Goal: Task Accomplishment & Management: Manage account settings

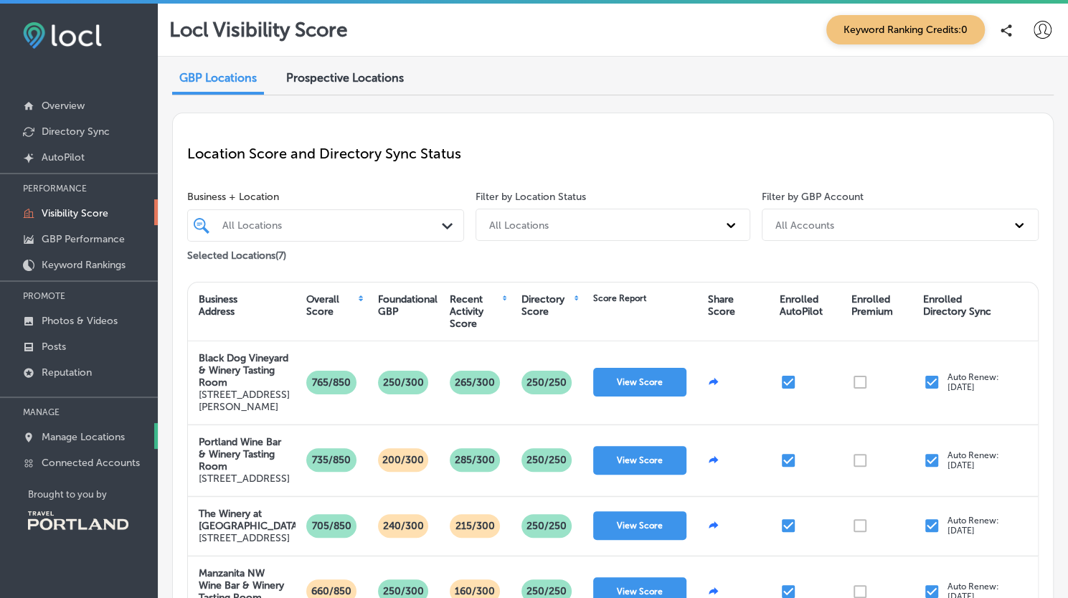
click at [85, 432] on p "Manage Locations" at bounding box center [83, 437] width 83 height 12
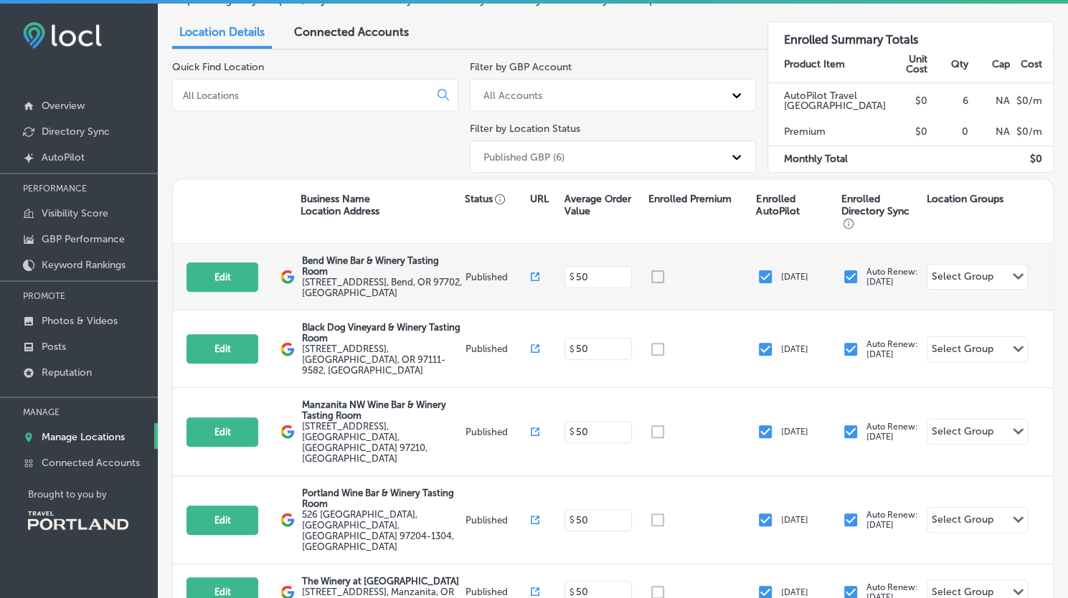
scroll to position [134, 0]
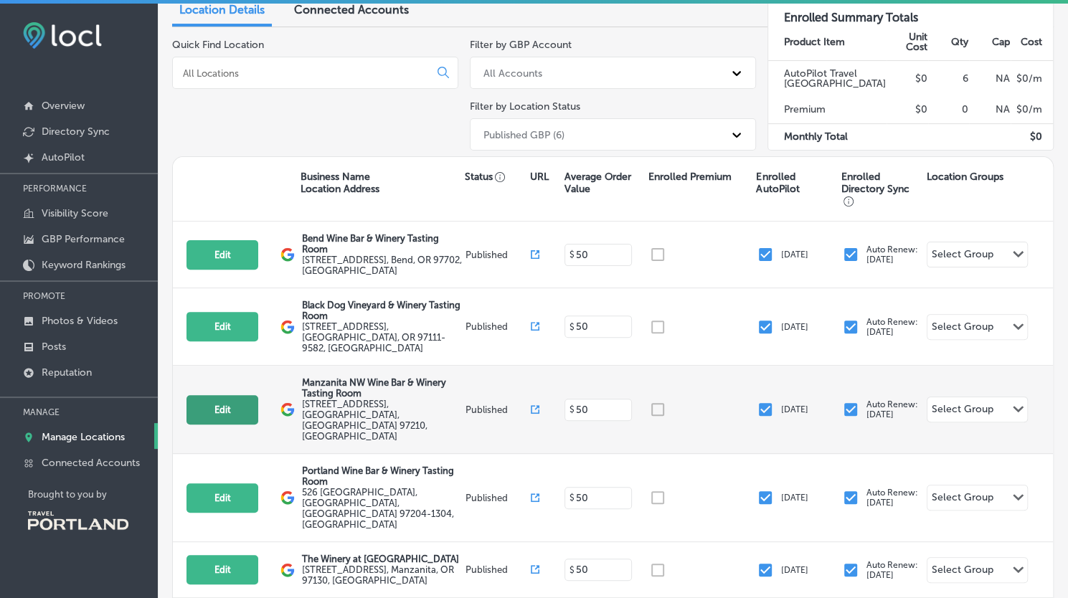
click at [228, 395] on button "Edit" at bounding box center [222, 409] width 72 height 29
select select "US"
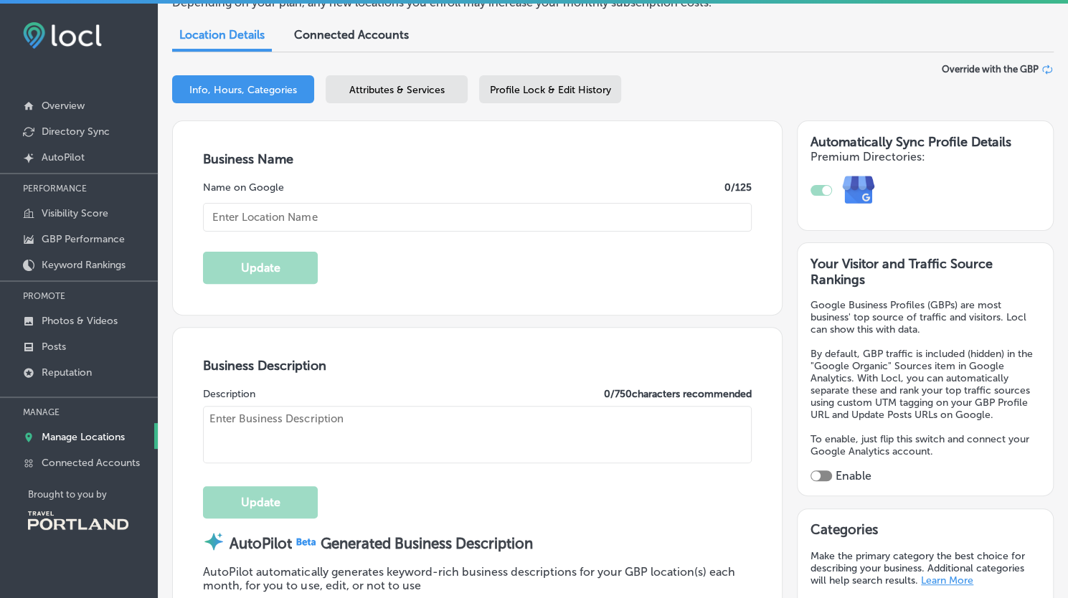
scroll to position [159, 0]
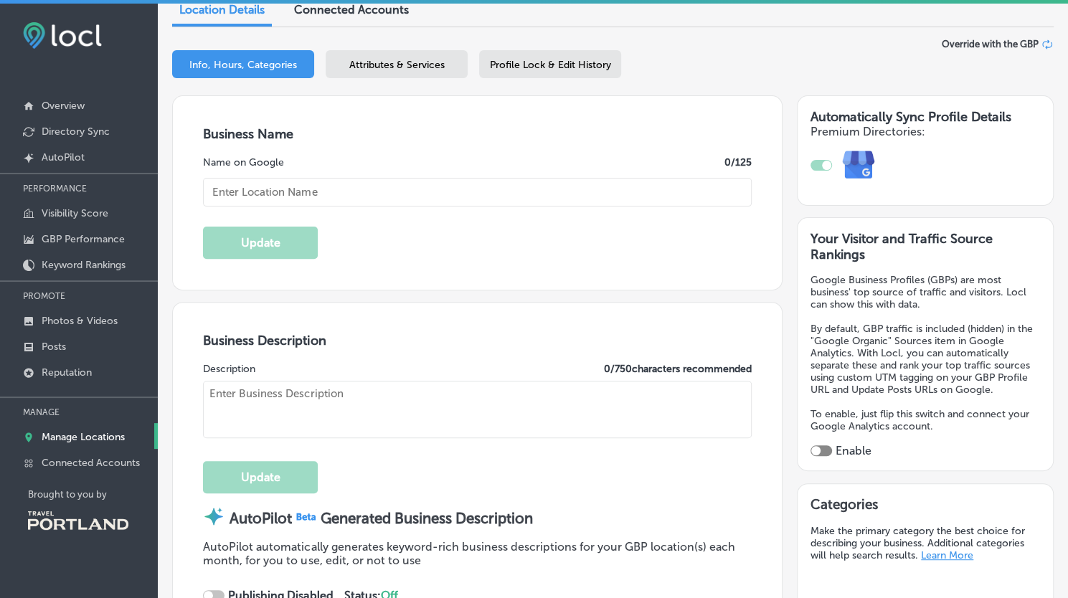
type textarea "Welcome to Manzanita NW Wine Bar & Winery Tasting Room, your destination for ex…"
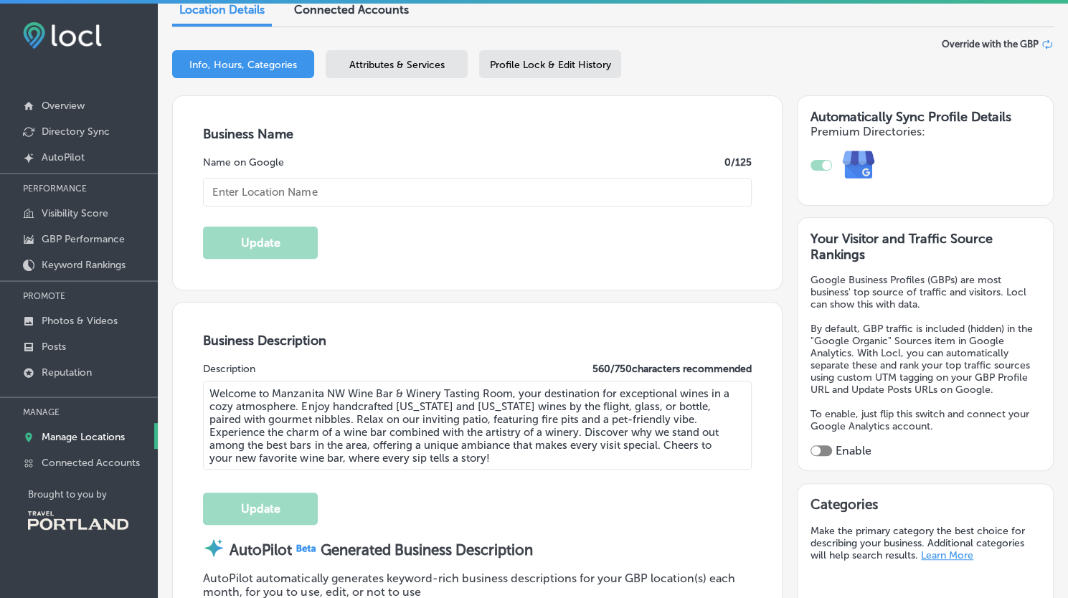
type textarea "Welcome to Manzanita NW Wine Bar & Winery Tasting Room, your destination for ex…"
type input "[EMAIL_ADDRESS][DOMAIN_NAME]"
type input "[URL][DOMAIN_NAME]"
type input "[STREET_ADDRESS]"
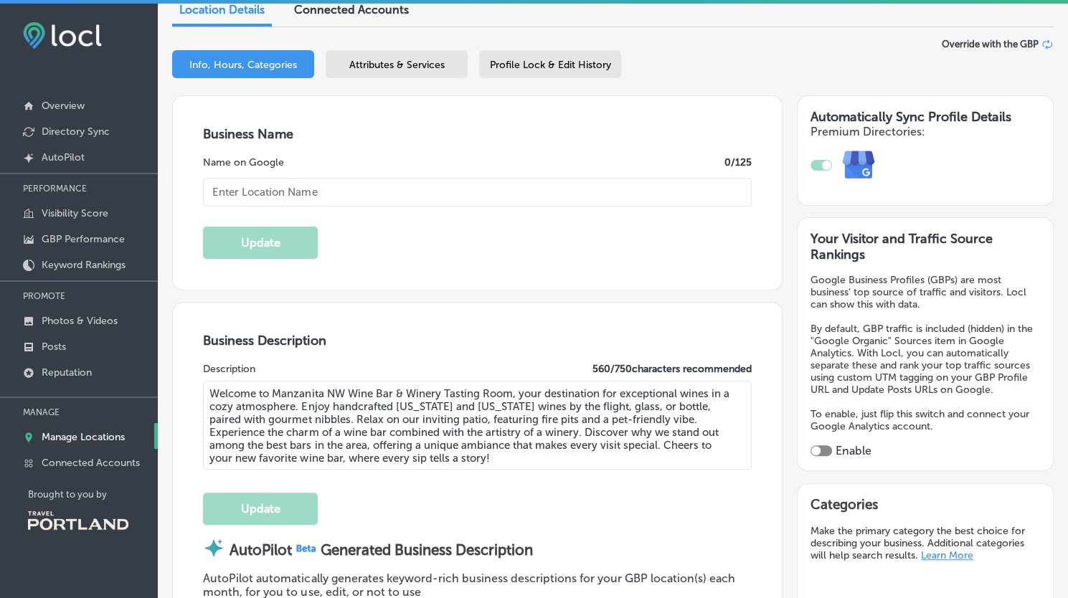
type input "Suite 105"
type input "[GEOGRAPHIC_DATA]"
type input "97210"
type input "US"
type input "[URL][DOMAIN_NAME]"
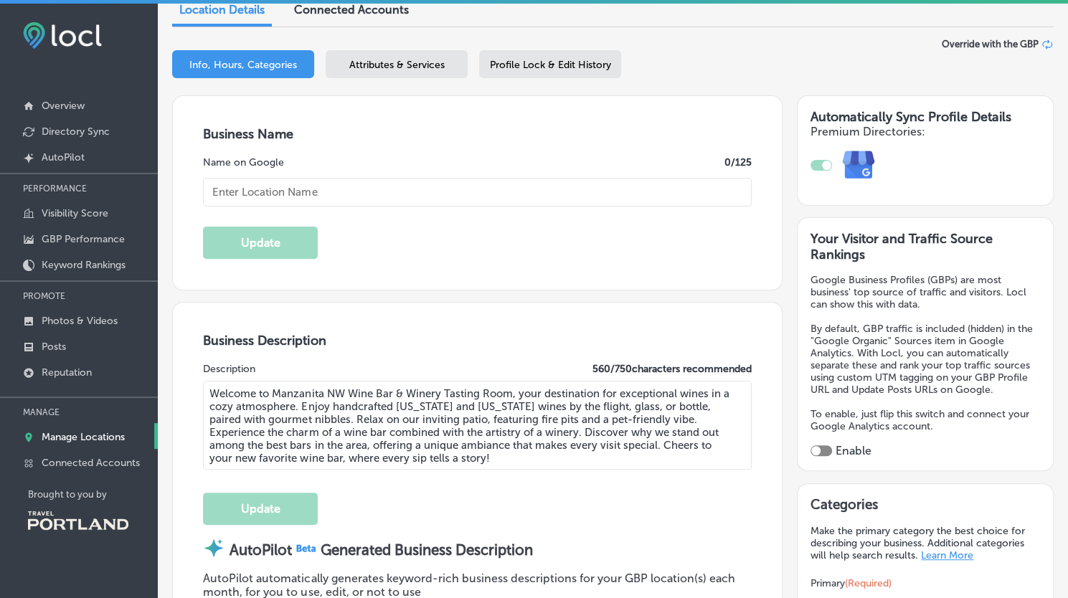
checkbox input "true"
type input "Manzanita NW Wine Bar & Winery Tasting Room"
type input "[PHONE_NUMBER]"
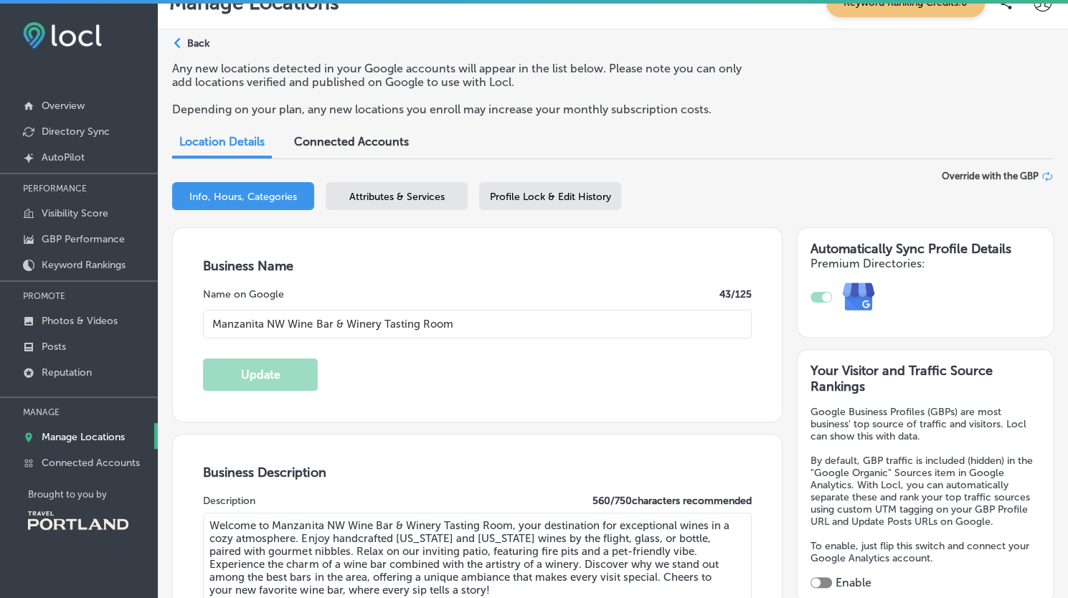
scroll to position [26, 0]
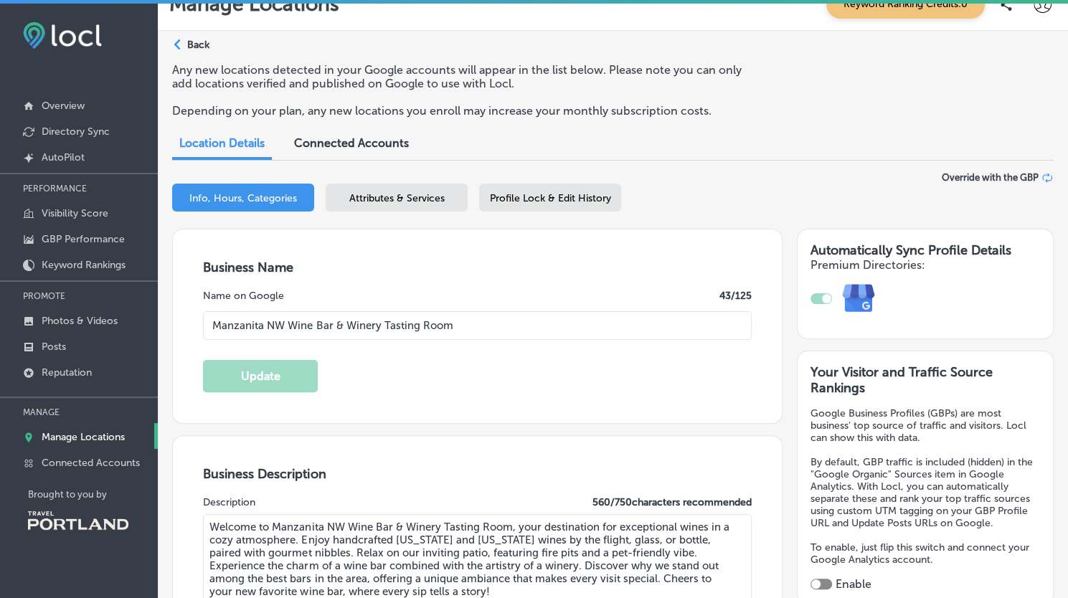
drag, startPoint x: 546, startPoint y: 237, endPoint x: 550, endPoint y: 224, distance: 14.1
click at [546, 236] on div "Business Name Name on Google 43 /125 Manzanita NW Wine Bar & Winery Tasting Roo…" at bounding box center [477, 326] width 609 height 194
click at [554, 209] on div "Profile Lock & Edit History" at bounding box center [550, 198] width 142 height 28
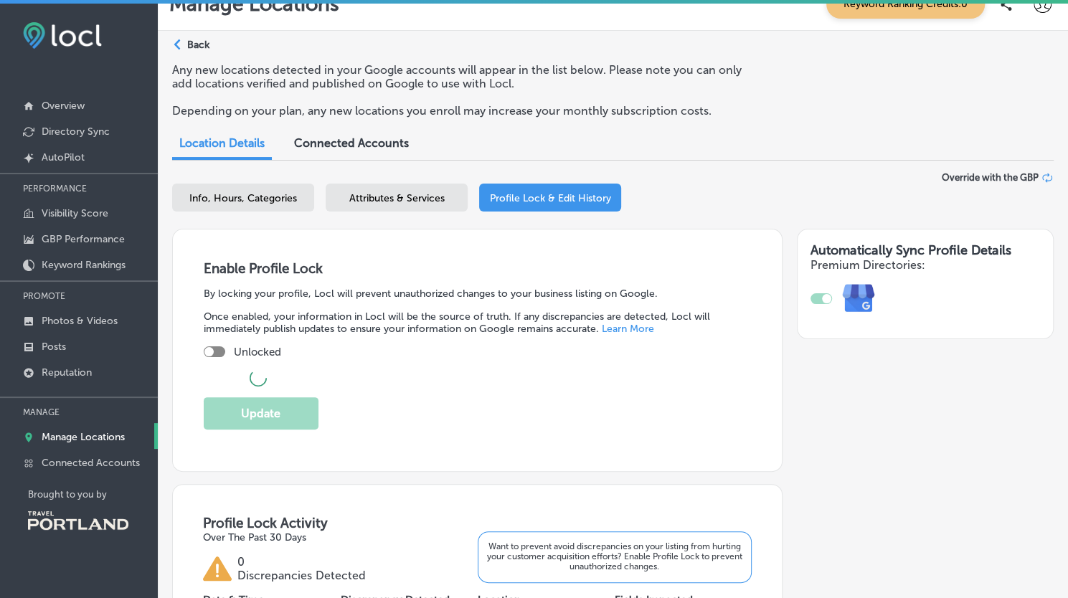
checkbox input "true"
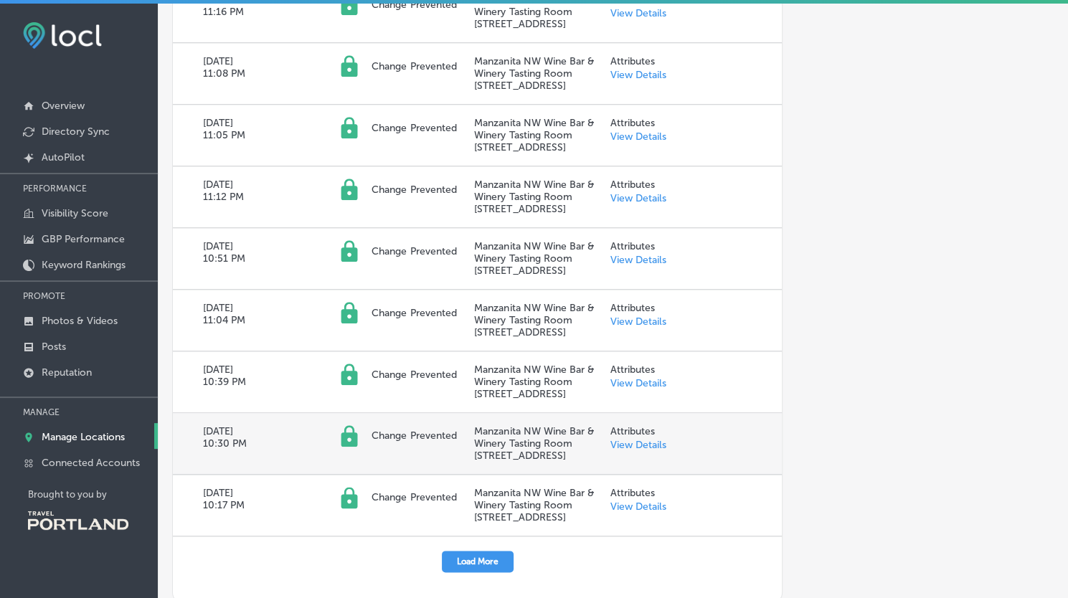
scroll to position [696, 0]
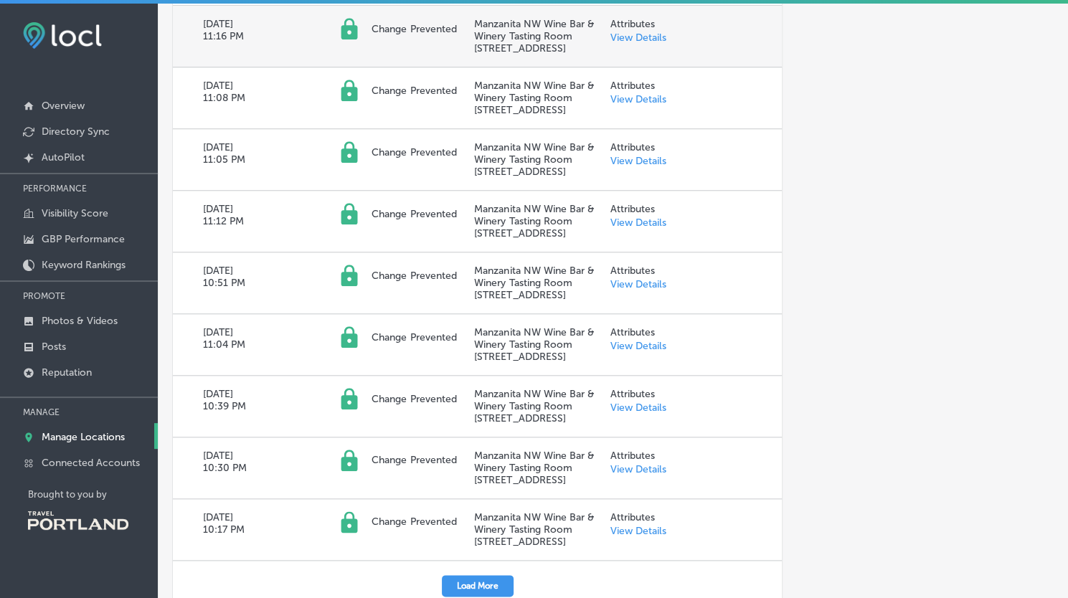
click at [645, 44] on link "View Details" at bounding box center [637, 38] width 56 height 12
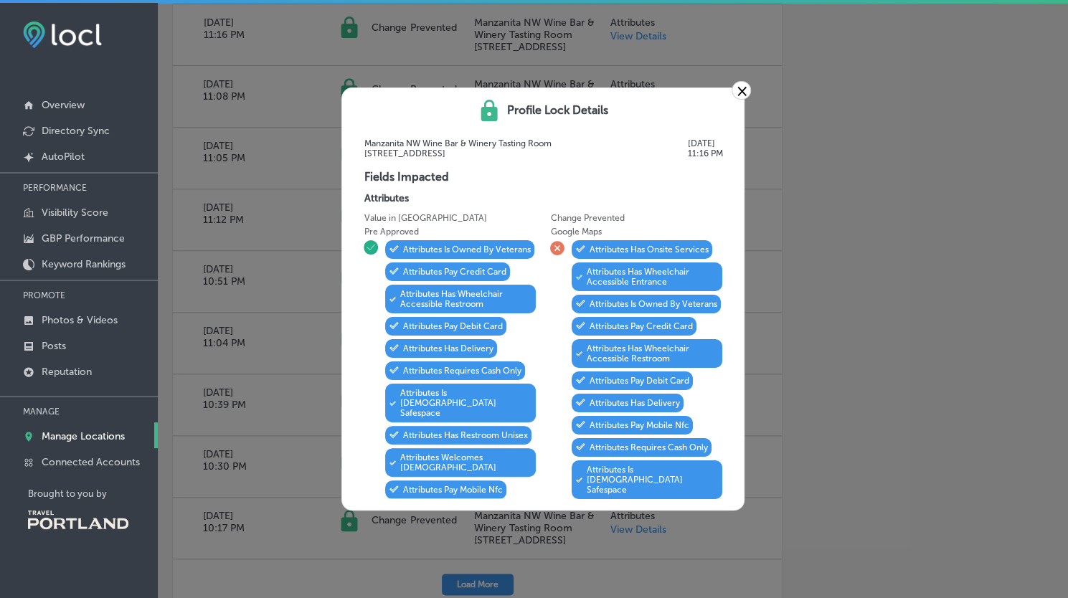
scroll to position [0, 0]
click at [746, 90] on link "×" at bounding box center [740, 90] width 19 height 19
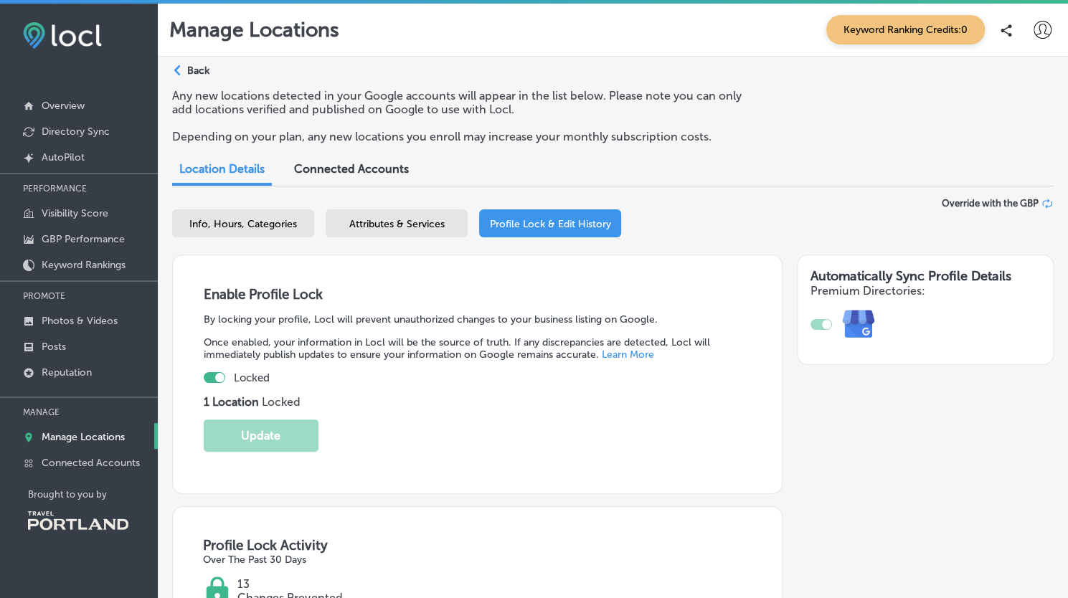
click at [190, 70] on p "Back" at bounding box center [198, 71] width 22 height 12
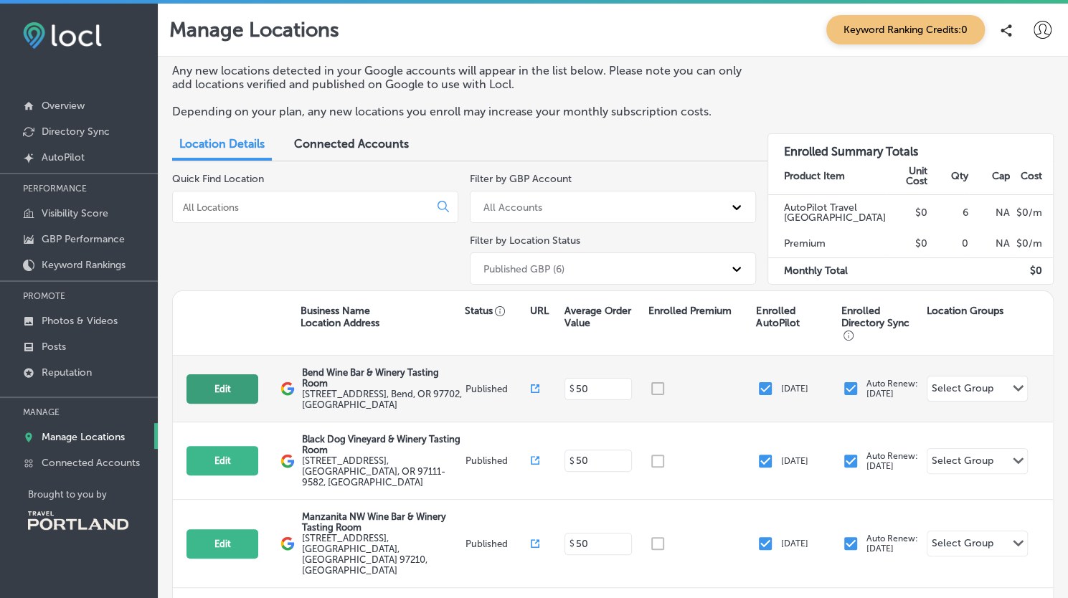
click at [218, 389] on button "Edit" at bounding box center [222, 388] width 72 height 29
select select "US"
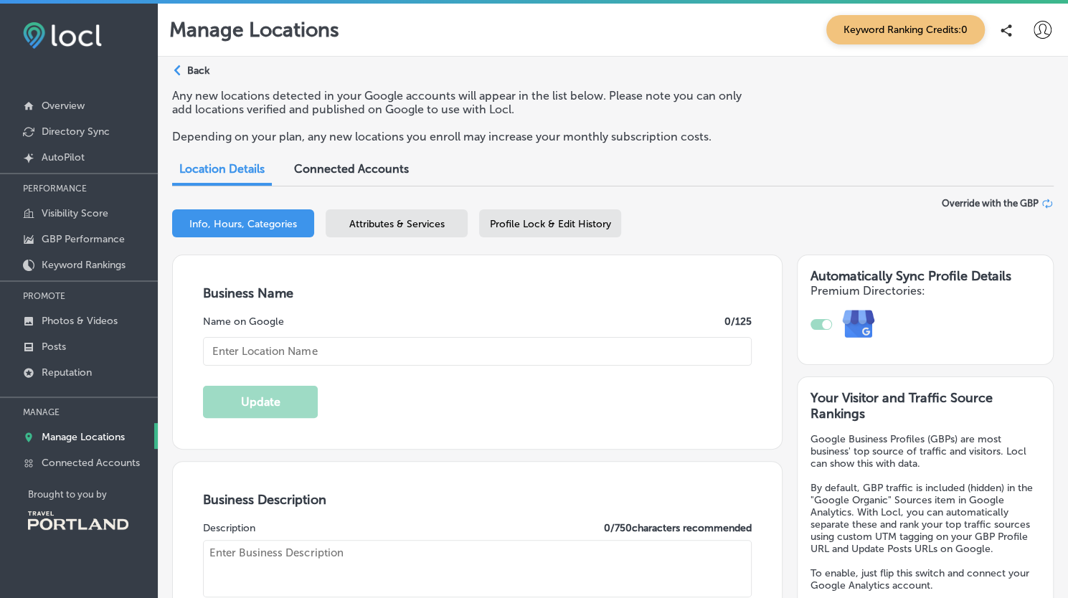
checkbox input "true"
type input "Bend Wine Bar & Winery Tasting Room"
type textarea "Welcome to Bend Wine Bar & Winery Tasting Room, your go-to destination for an e…"
type input "[EMAIL_ADDRESS][DOMAIN_NAME]"
type input "[URL][DOMAIN_NAME]"
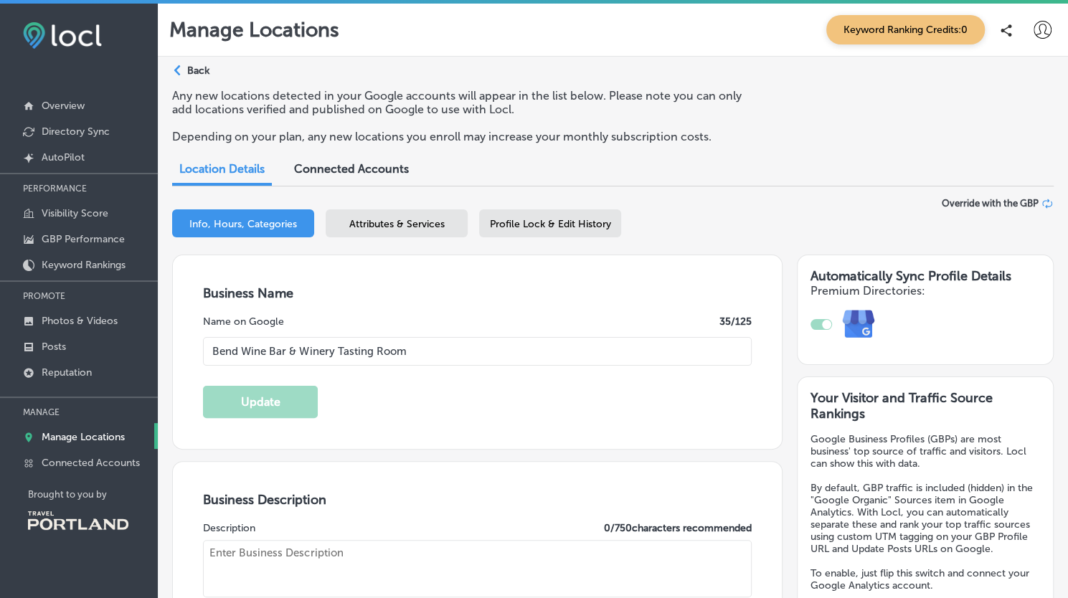
type input "[URL][DOMAIN_NAME]"
type input "[STREET_ADDRESS]"
type input "Suite 194"
type input "Bend"
type input "97702"
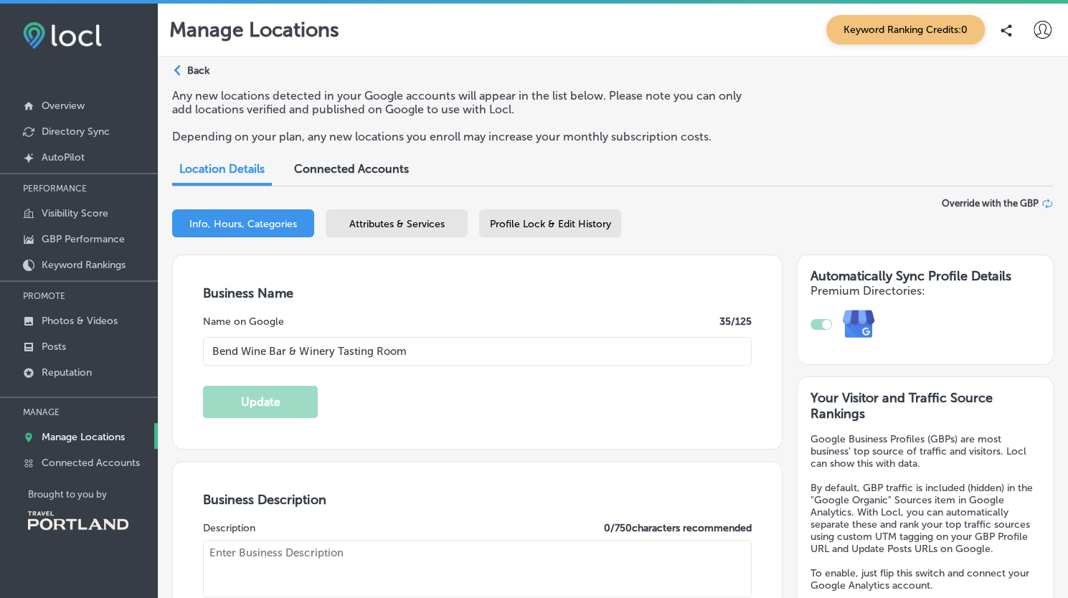
type input "US"
type input "[URL][DOMAIN_NAME]"
type textarea "Discover Bend Wine Bar & Winery Tasting Room, your destination for an exception…"
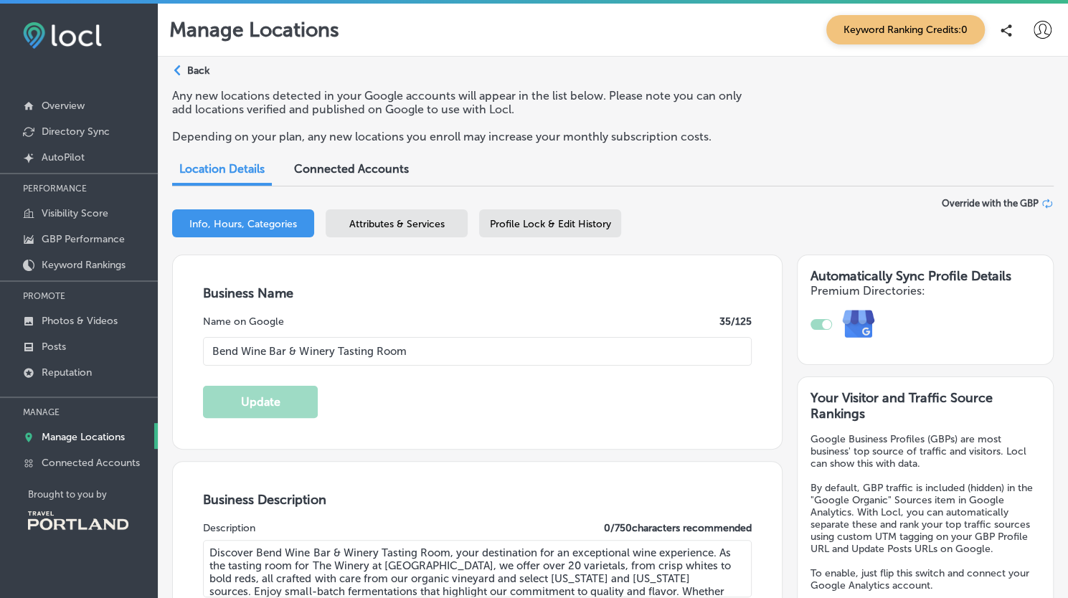
type input "[PHONE_NUMBER]"
click at [550, 230] on span "Profile Lock & Edit History" at bounding box center [550, 224] width 121 height 12
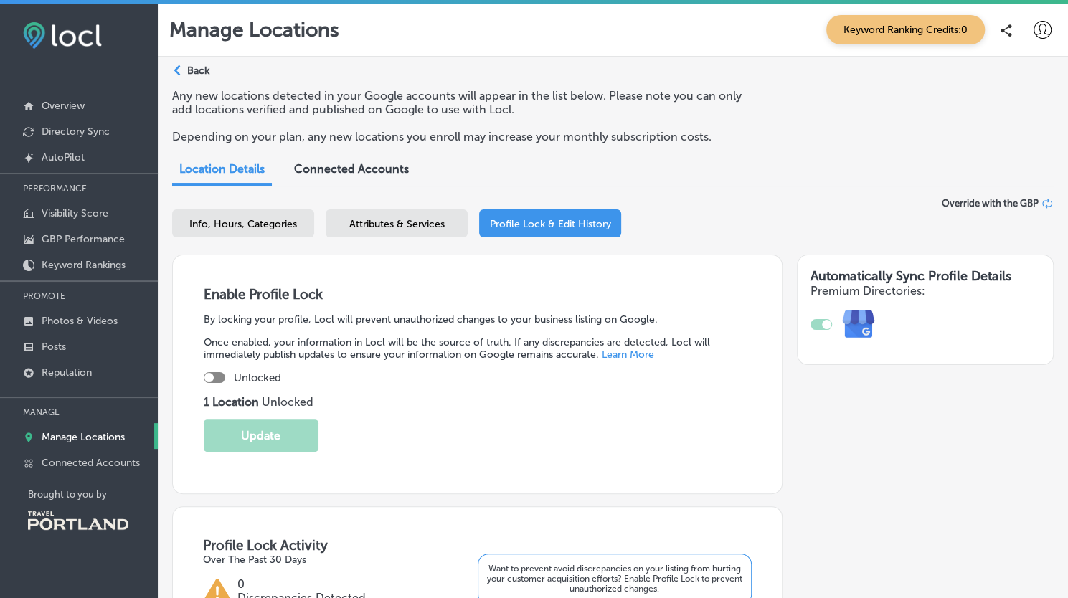
click at [222, 376] on div at bounding box center [215, 377] width 22 height 11
checkbox input "true"
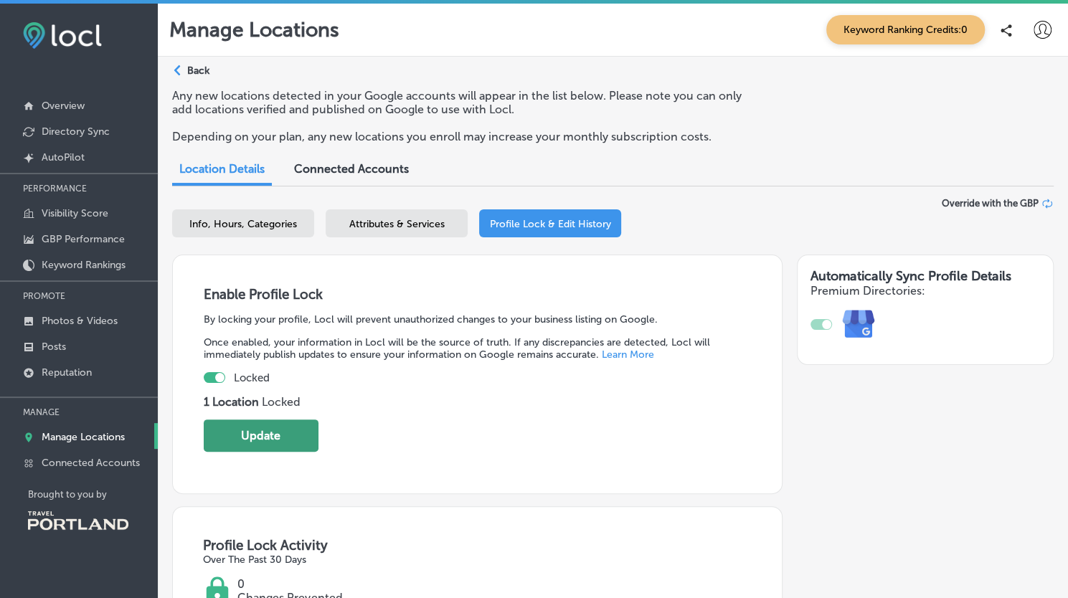
click at [254, 427] on button "Update" at bounding box center [261, 435] width 115 height 32
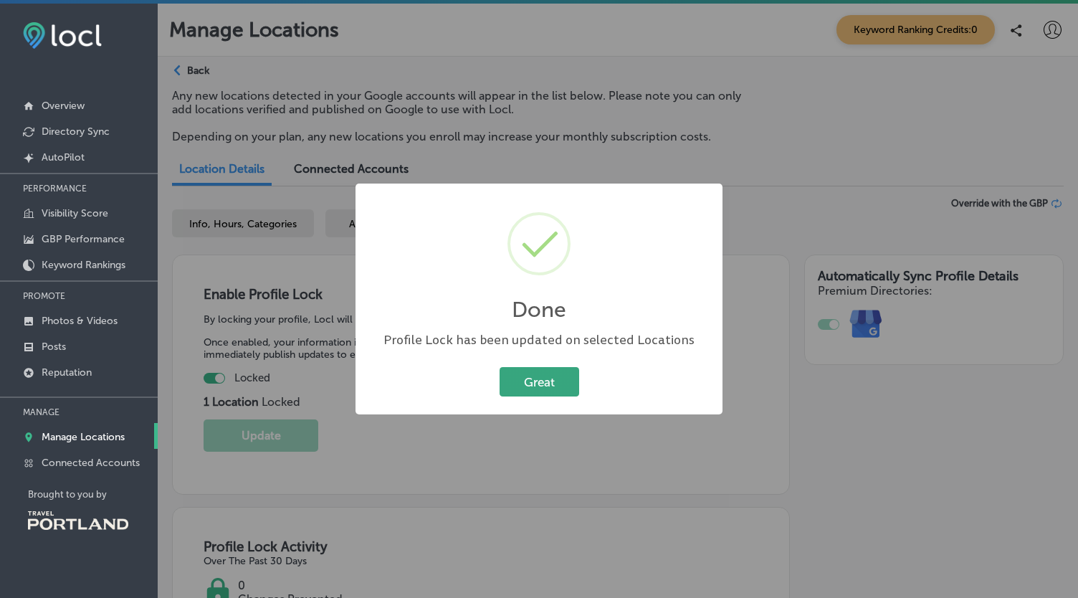
click at [549, 389] on button "Great" at bounding box center [540, 381] width 80 height 29
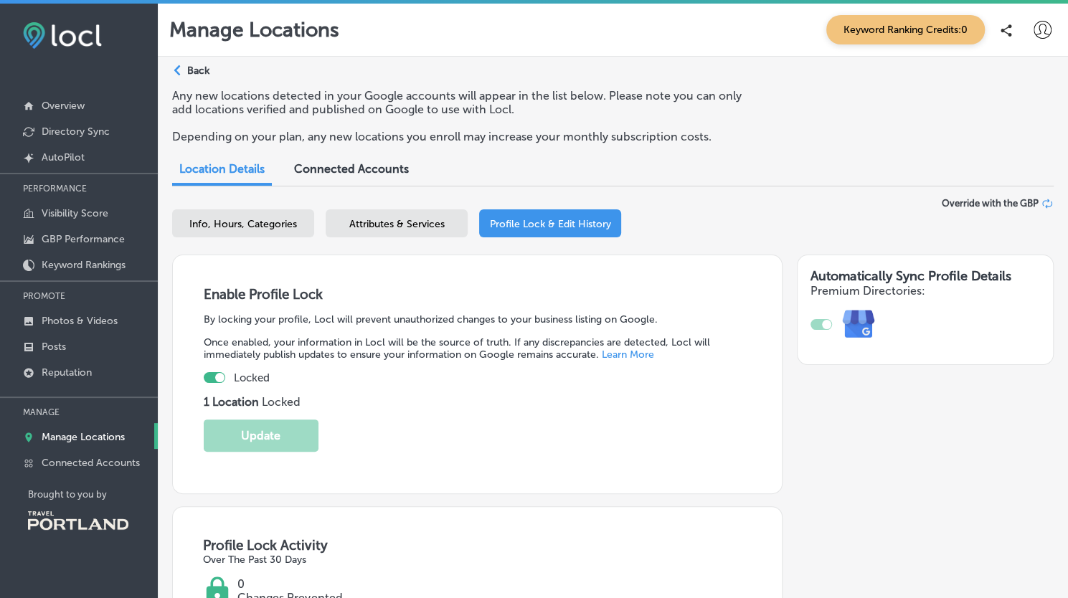
click at [194, 68] on p "Back" at bounding box center [198, 71] width 22 height 12
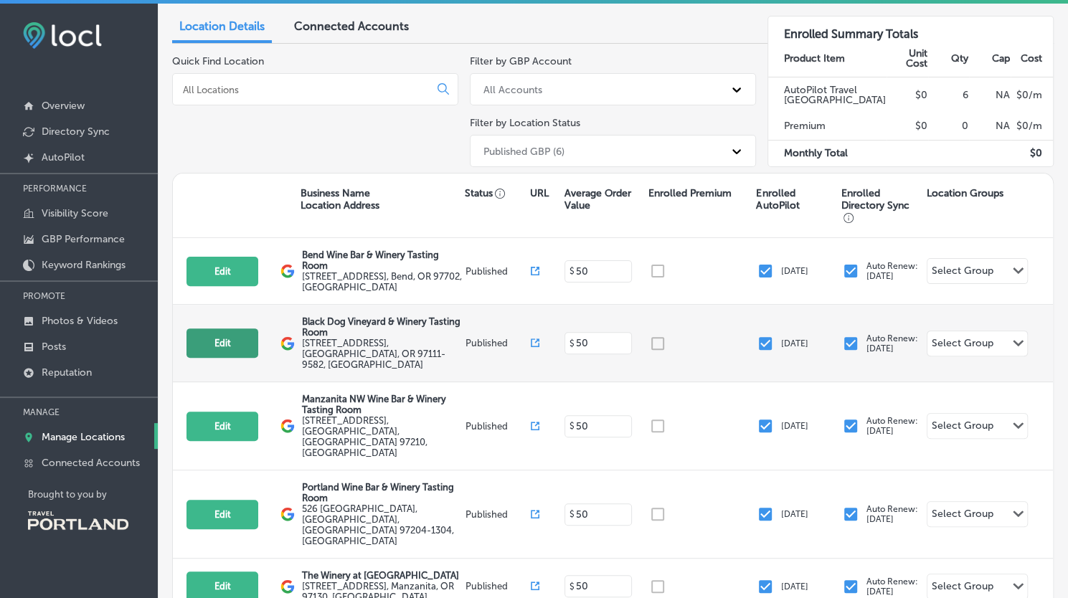
click at [224, 336] on button "Edit" at bounding box center [222, 342] width 72 height 29
select select "US"
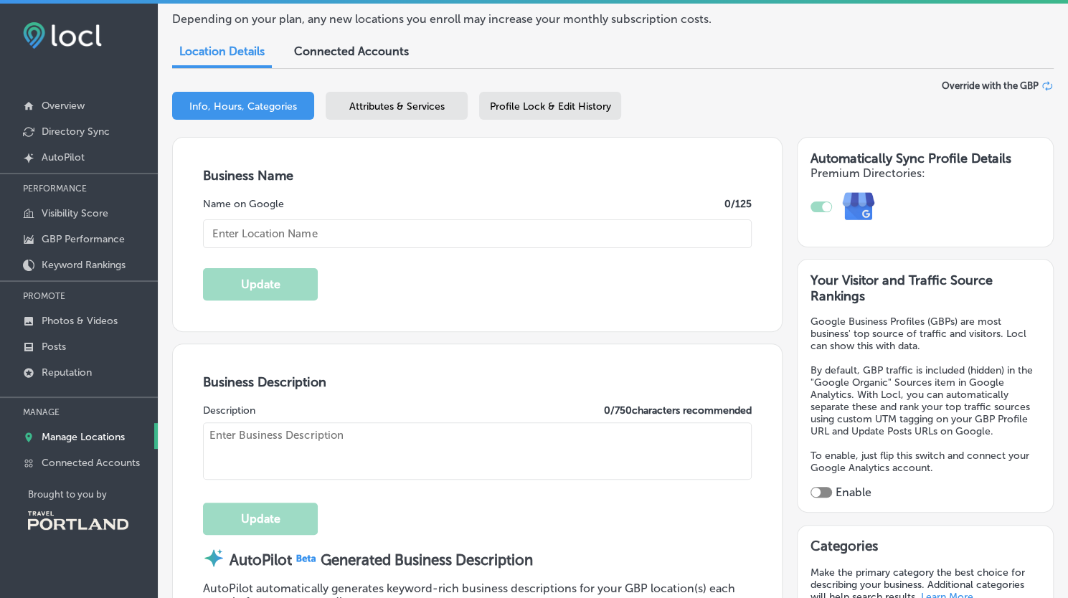
scroll to position [143, 0]
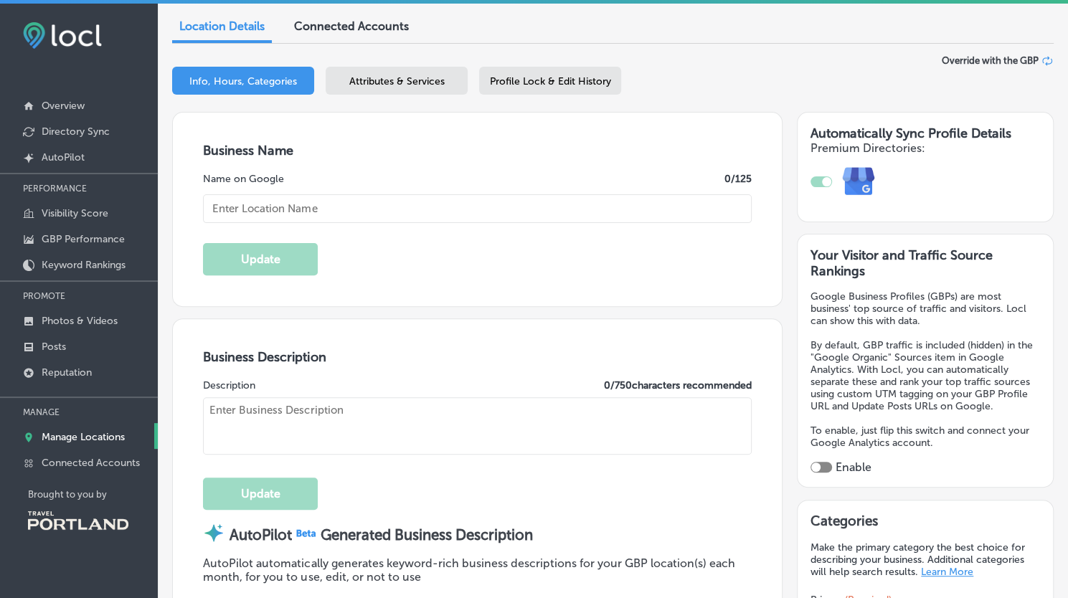
type input "Black Dog Vineyard & Winery Tasting Room"
checkbox input "true"
type textarea "Experience the magic of Black Dog Vineyard & Winery Tasting Room, where stunnin…"
type input "[EMAIL_ADDRESS][DOMAIN_NAME]"
type input "[URL][DOMAIN_NAME]"
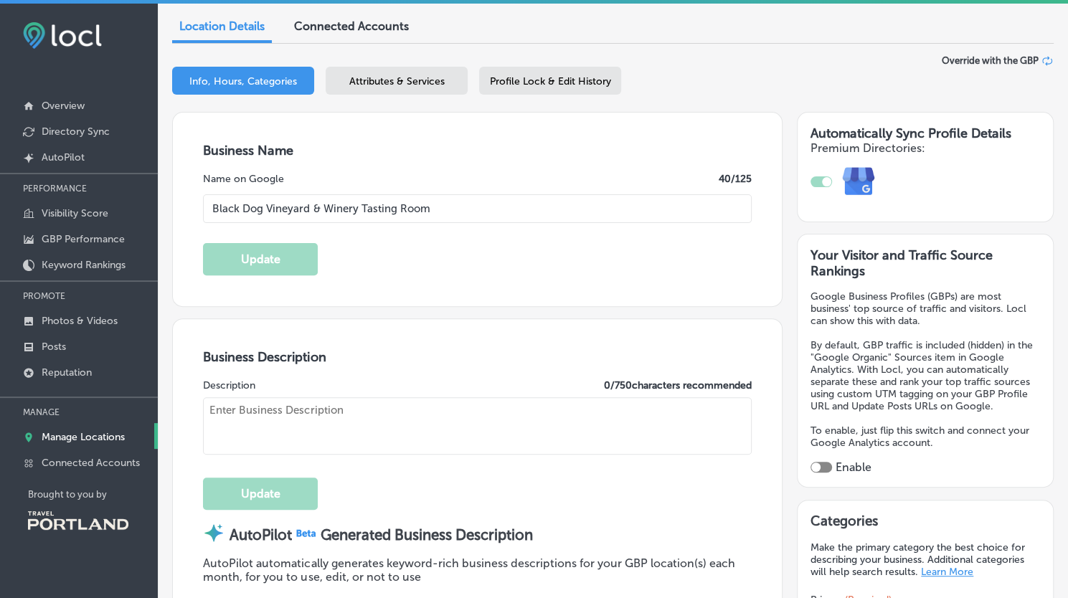
type input "[URL][DOMAIN_NAME]"
type input "[STREET_ADDRESS]"
type input "Carlton"
type input "97111-9582"
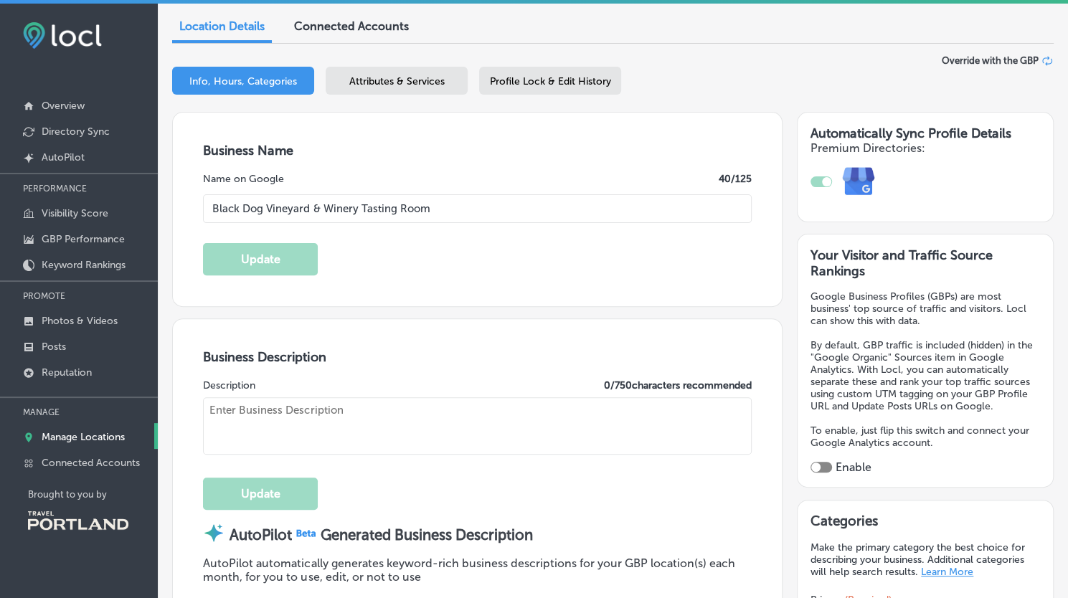
type input "US"
type textarea "Experience the magic of Black Dog Vineyard & Winery Tasting Room, where stunnin…"
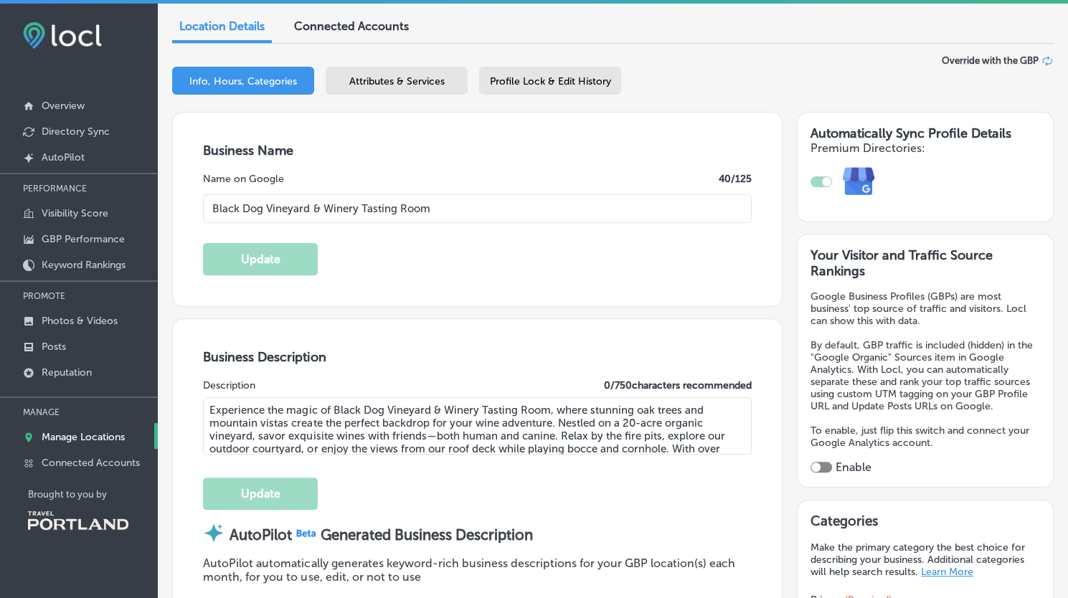
click at [543, 79] on span "Profile Lock & Edit History" at bounding box center [550, 81] width 121 height 12
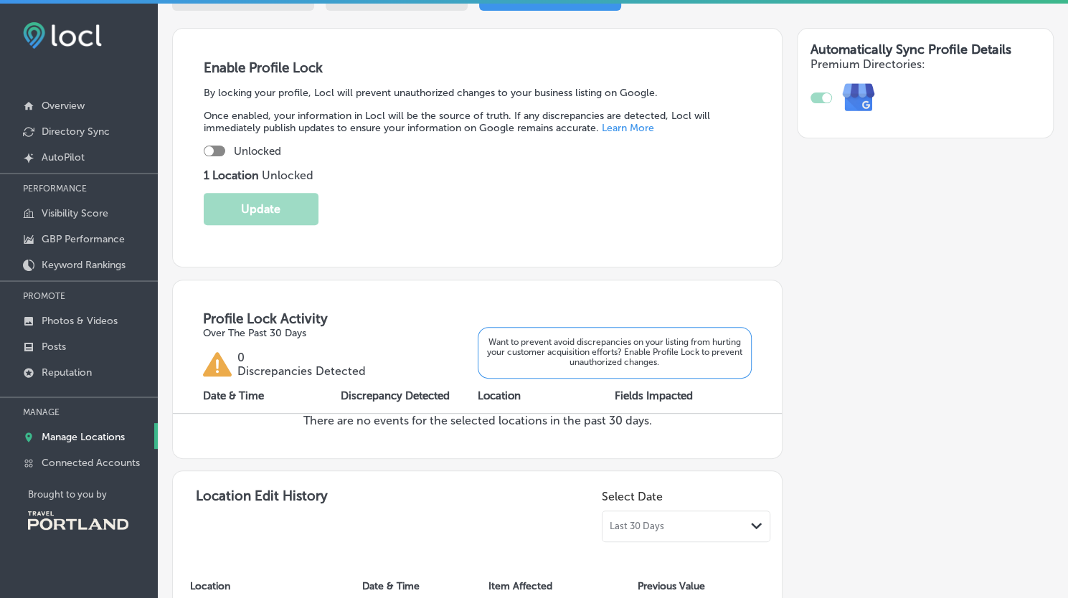
scroll to position [194, 0]
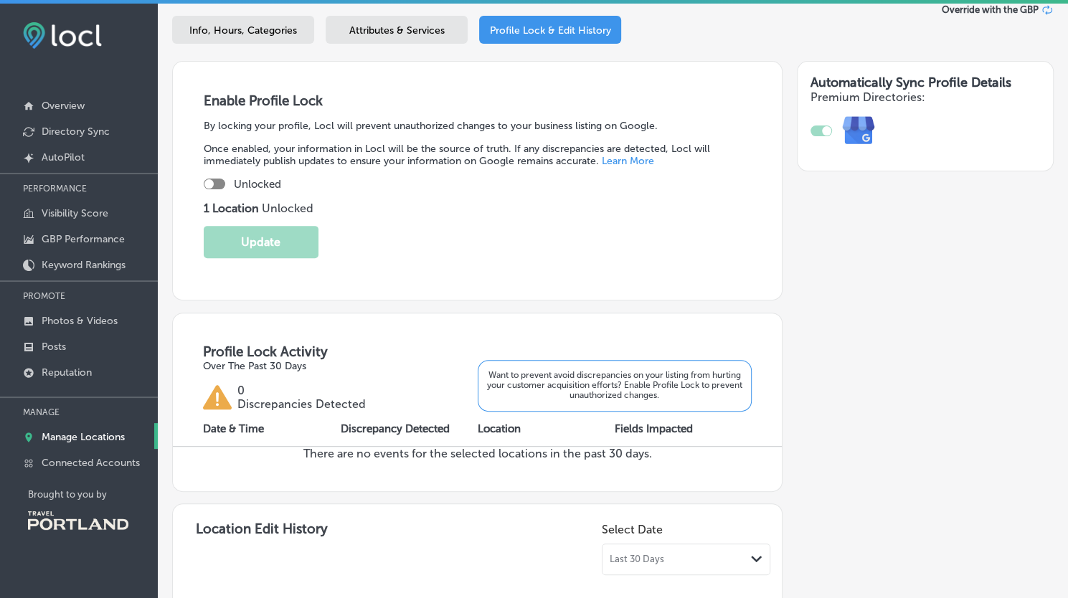
click at [217, 183] on div at bounding box center [215, 184] width 22 height 11
checkbox input "true"
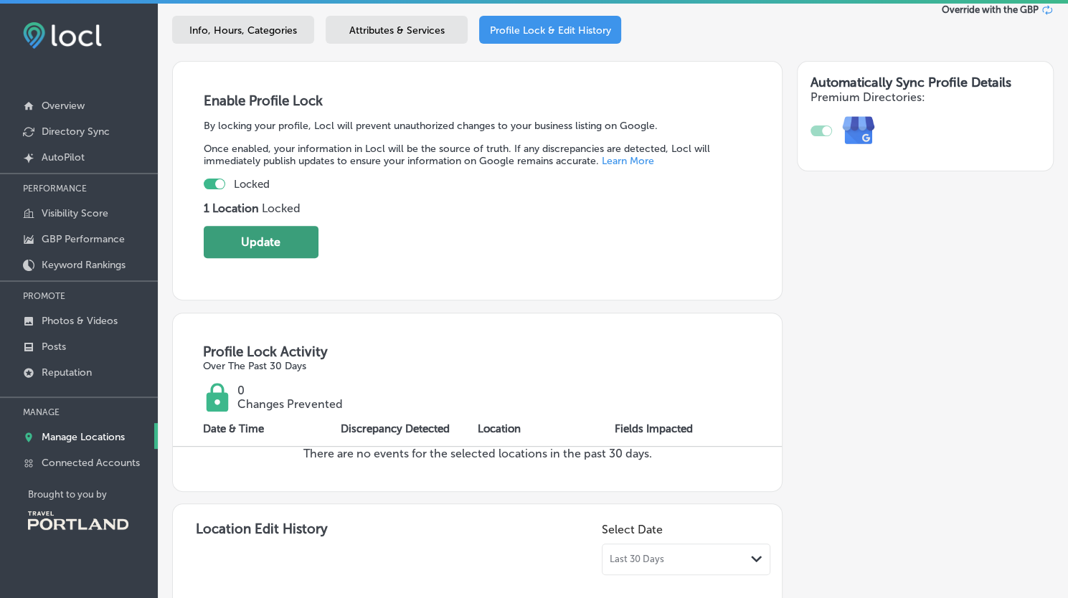
drag, startPoint x: 252, startPoint y: 244, endPoint x: 306, endPoint y: 244, distance: 53.8
click at [255, 244] on button "Update" at bounding box center [261, 242] width 115 height 32
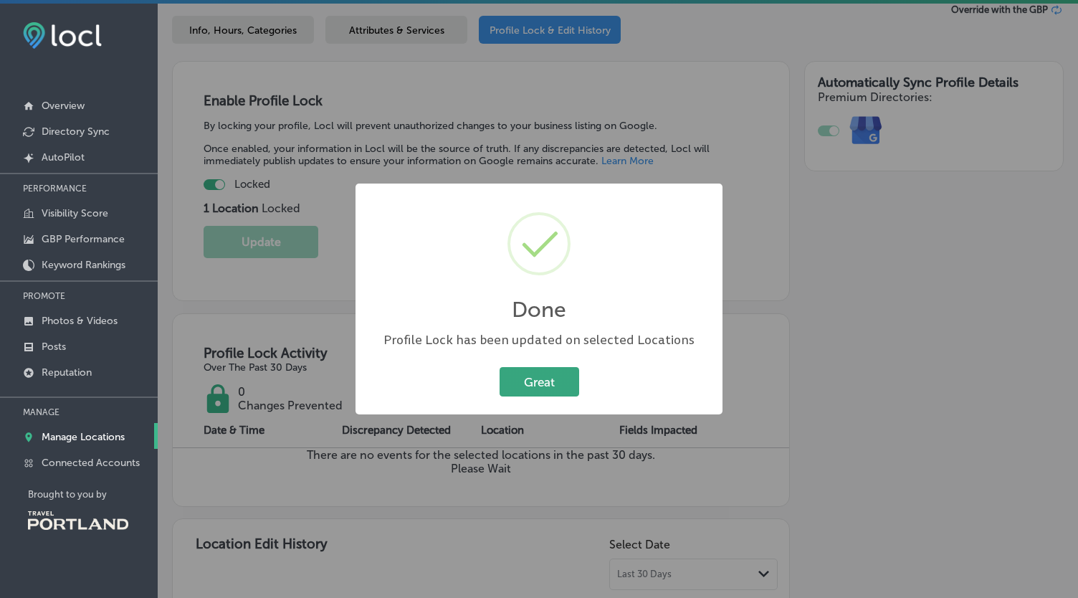
click at [524, 381] on button "Great" at bounding box center [540, 381] width 80 height 29
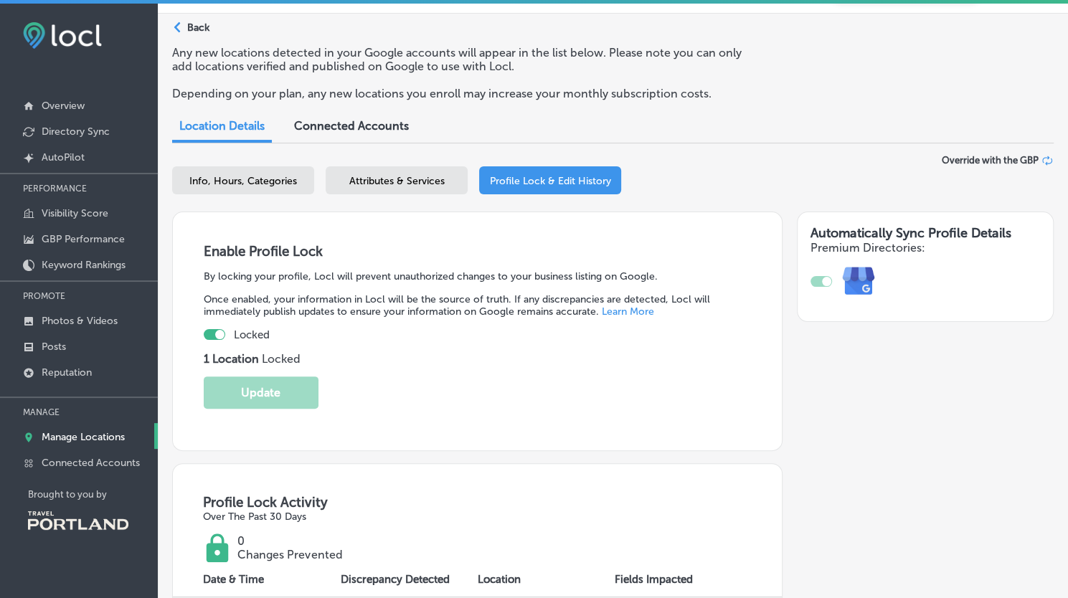
scroll to position [0, 0]
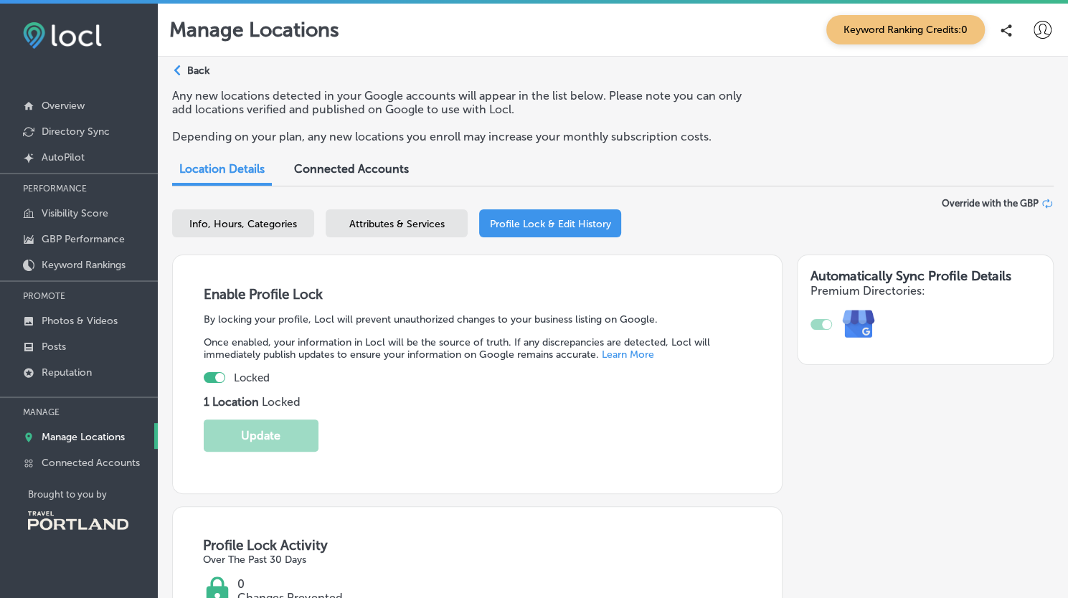
click at [201, 73] on p "Back" at bounding box center [198, 71] width 22 height 12
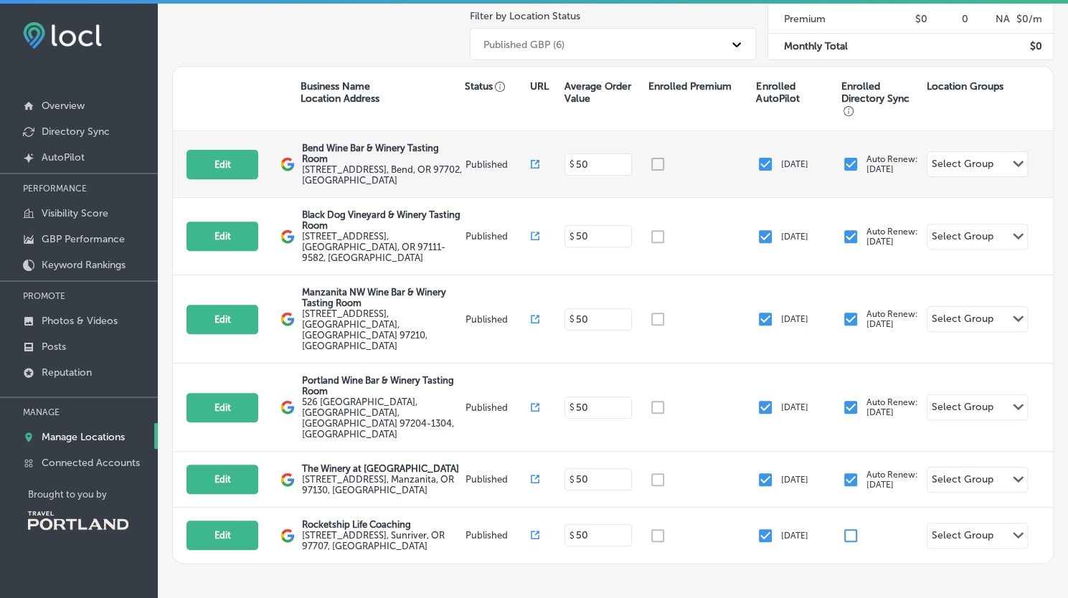
scroll to position [230, 0]
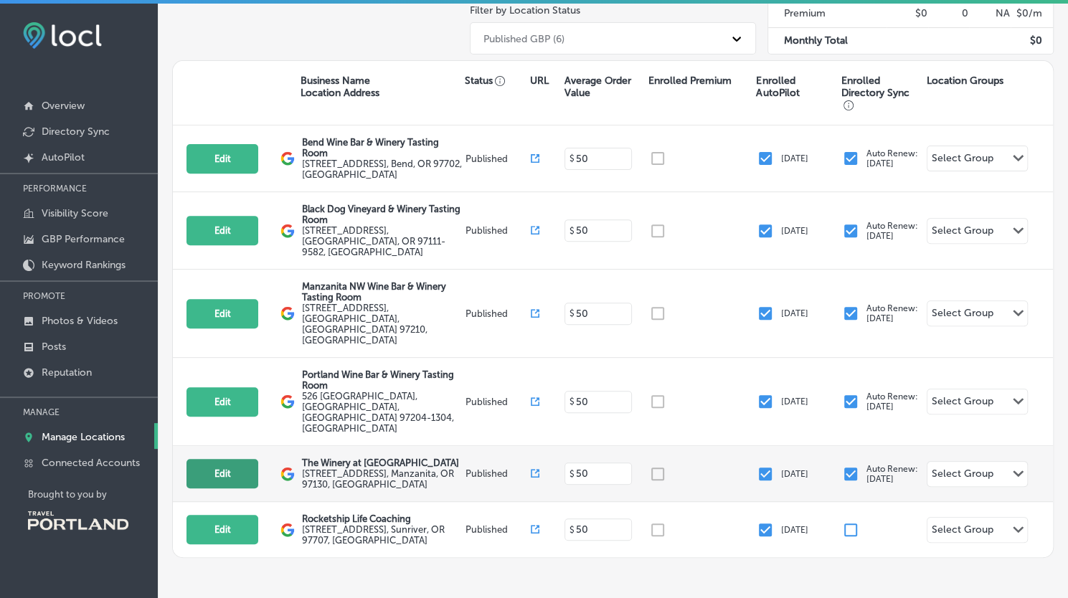
click at [218, 459] on button "Edit" at bounding box center [222, 473] width 72 height 29
select select "US"
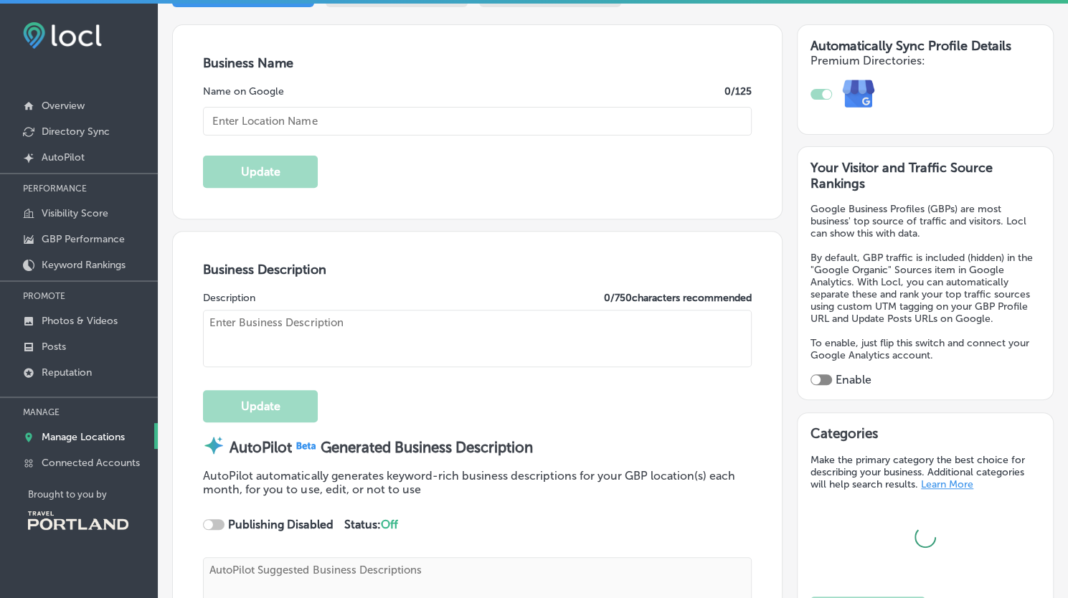
scroll to position [255, 0]
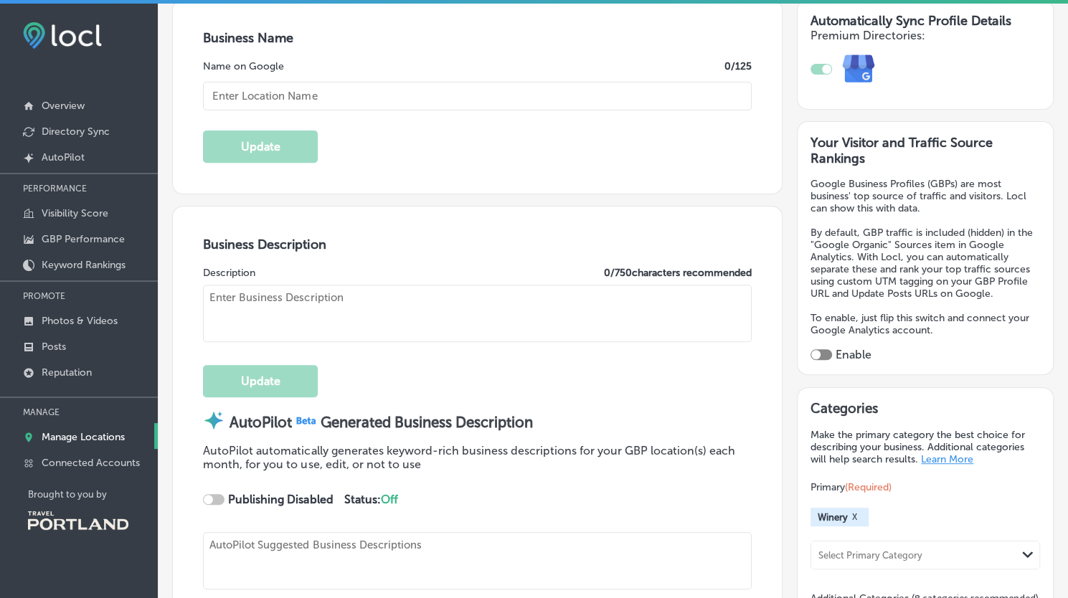
checkbox input "true"
type textarea "Escape to The Winery at [GEOGRAPHIC_DATA], where charm meets exceptional wines.…"
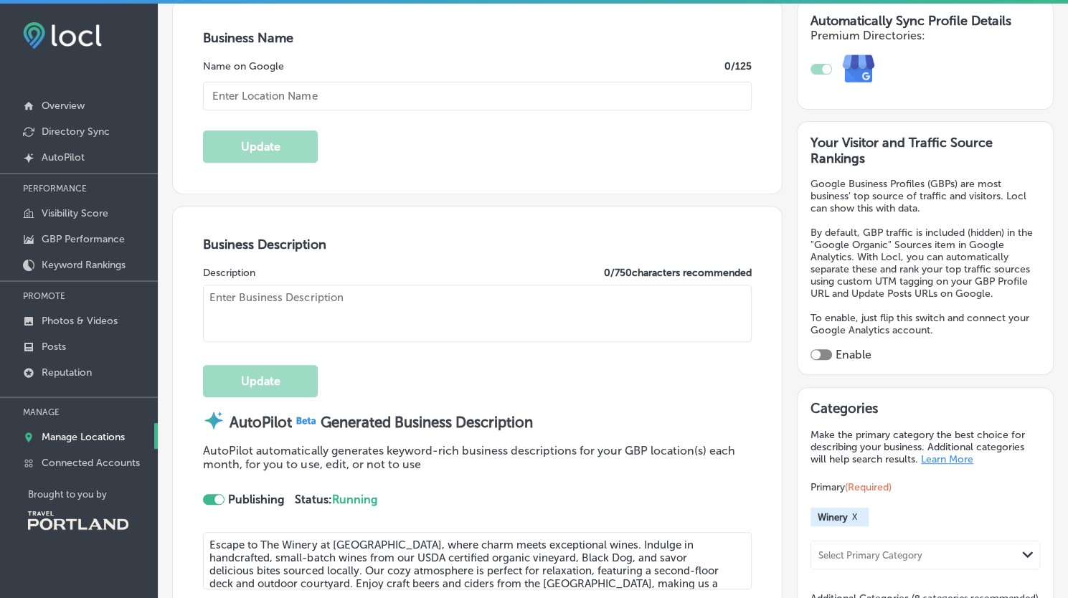
type input "The Winery at [GEOGRAPHIC_DATA]"
type input "[EMAIL_ADDRESS][DOMAIN_NAME]"
type input "[URL][DOMAIN_NAME]"
type input "[STREET_ADDRESS]"
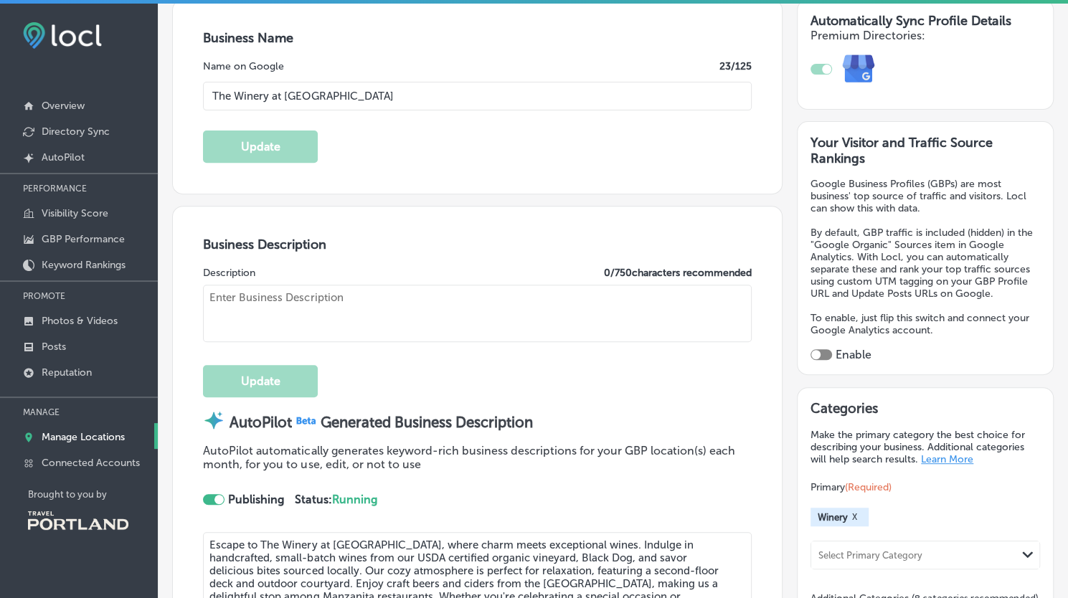
type input "Manzanita"
type input "97130"
type input "US"
type input "[URL][DOMAIN_NAME]"
type textarea "Escape to The Winery at [GEOGRAPHIC_DATA], where charm meets exceptional wines.…"
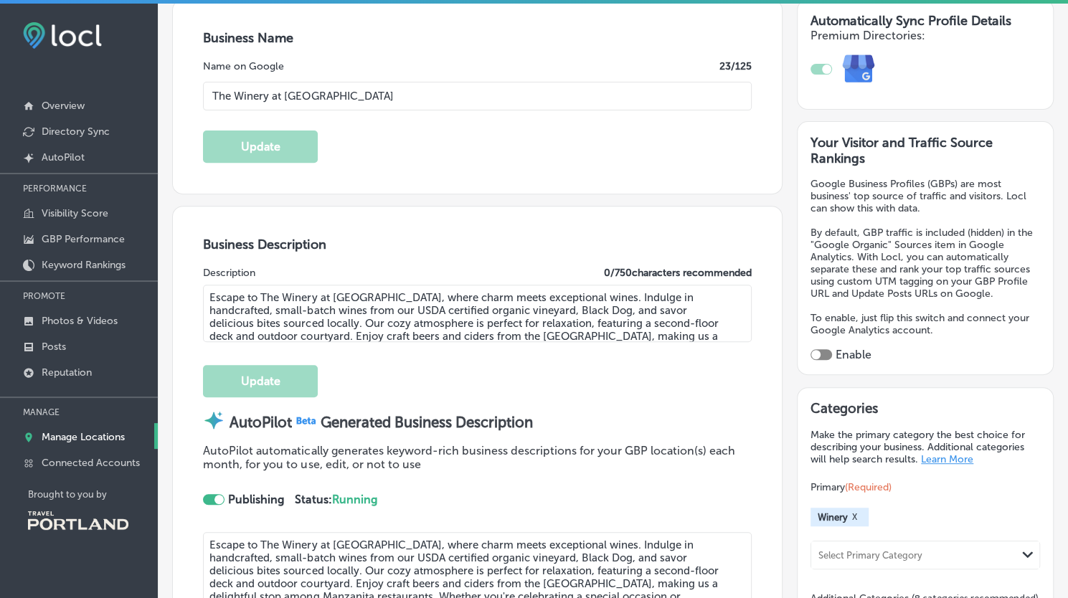
type input "[PHONE_NUMBER]"
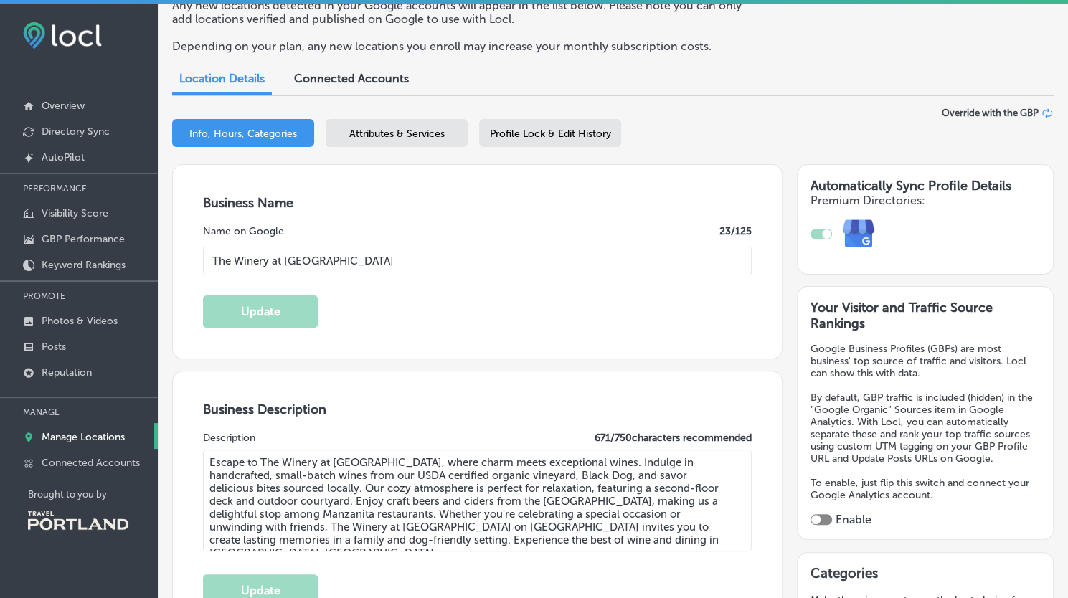
scroll to position [68, 0]
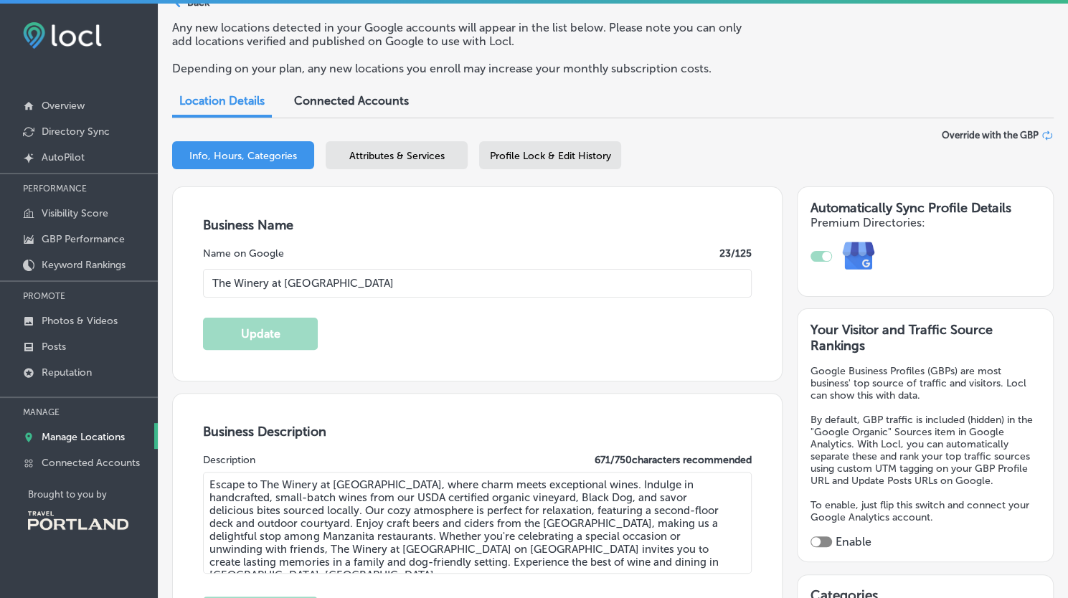
click at [579, 155] on span "Profile Lock & Edit History" at bounding box center [550, 156] width 121 height 12
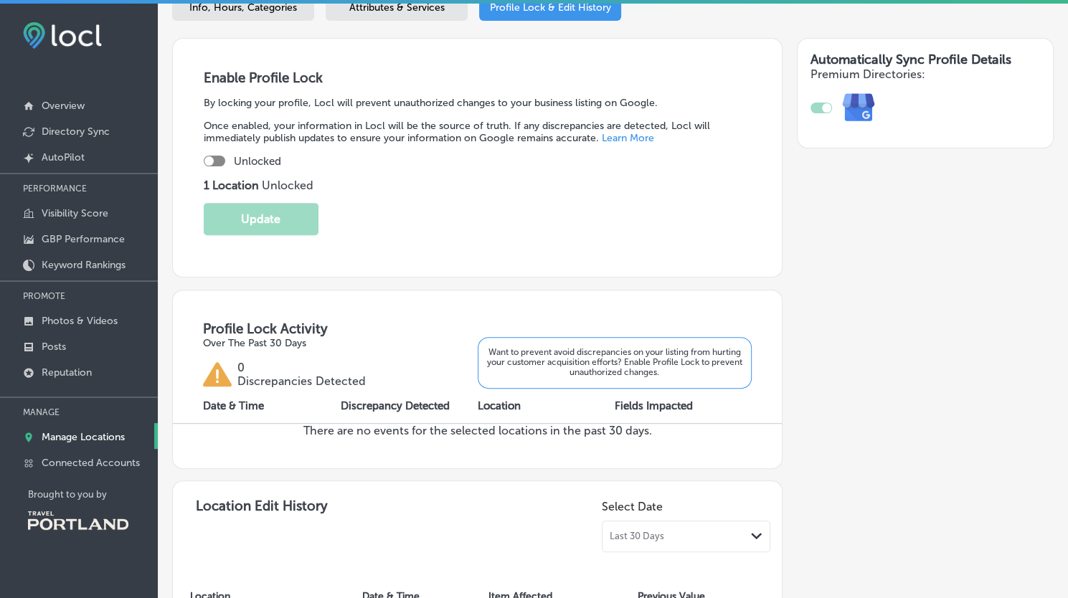
scroll to position [205, 0]
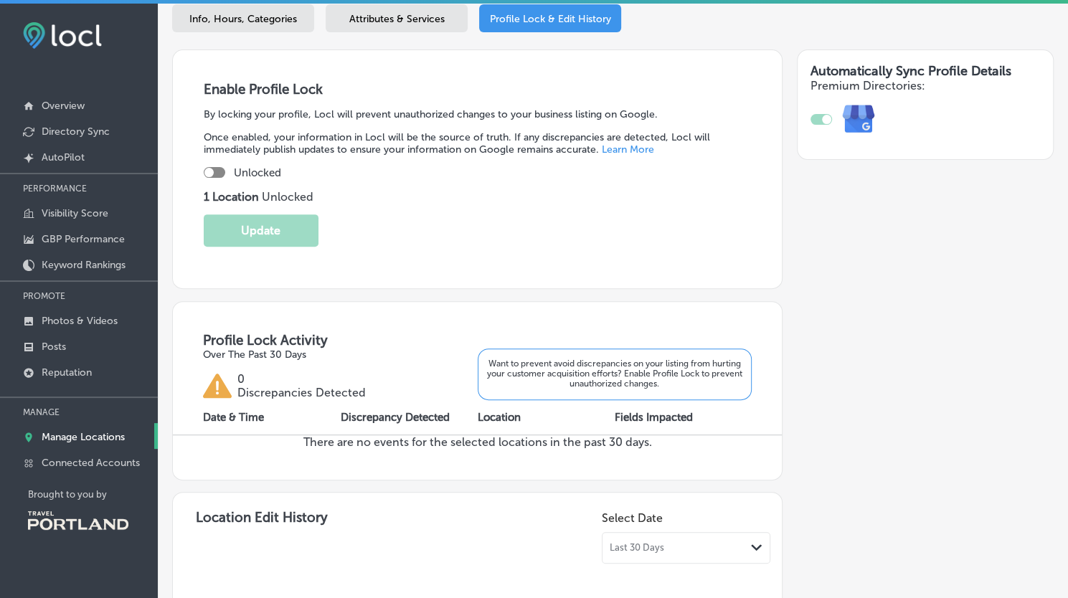
click at [219, 175] on div at bounding box center [215, 172] width 22 height 11
checkbox input "true"
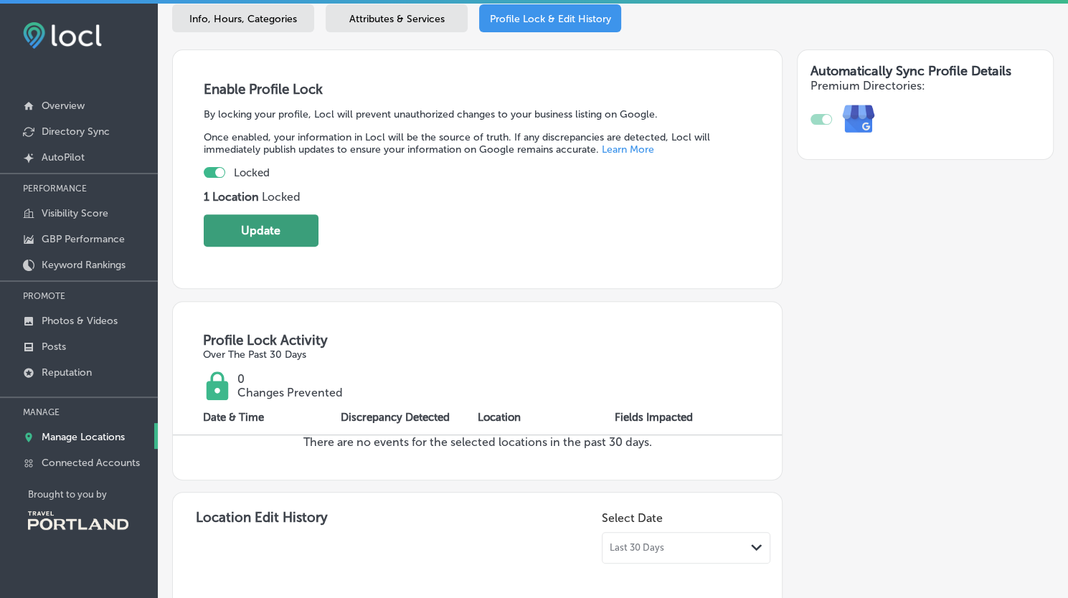
click at [258, 232] on button "Update" at bounding box center [261, 230] width 115 height 32
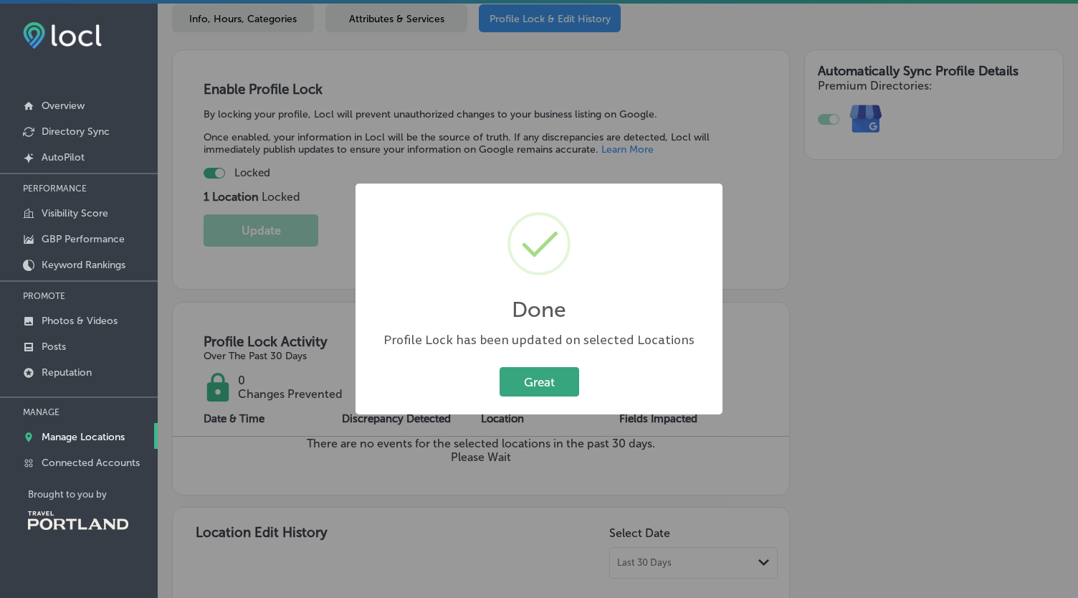
click at [546, 386] on button "Great" at bounding box center [540, 381] width 80 height 29
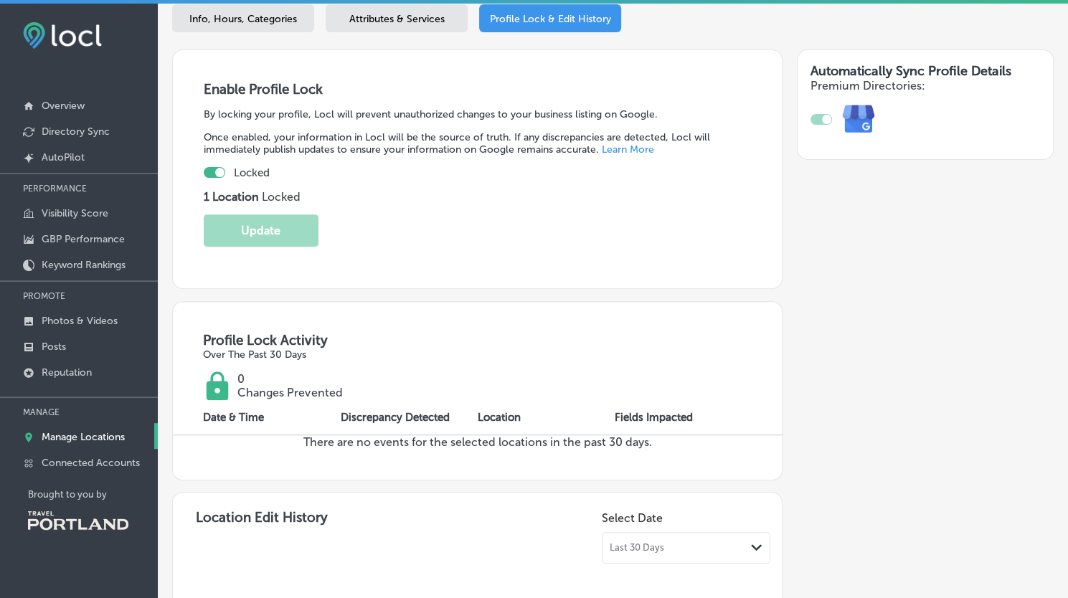
scroll to position [0, 0]
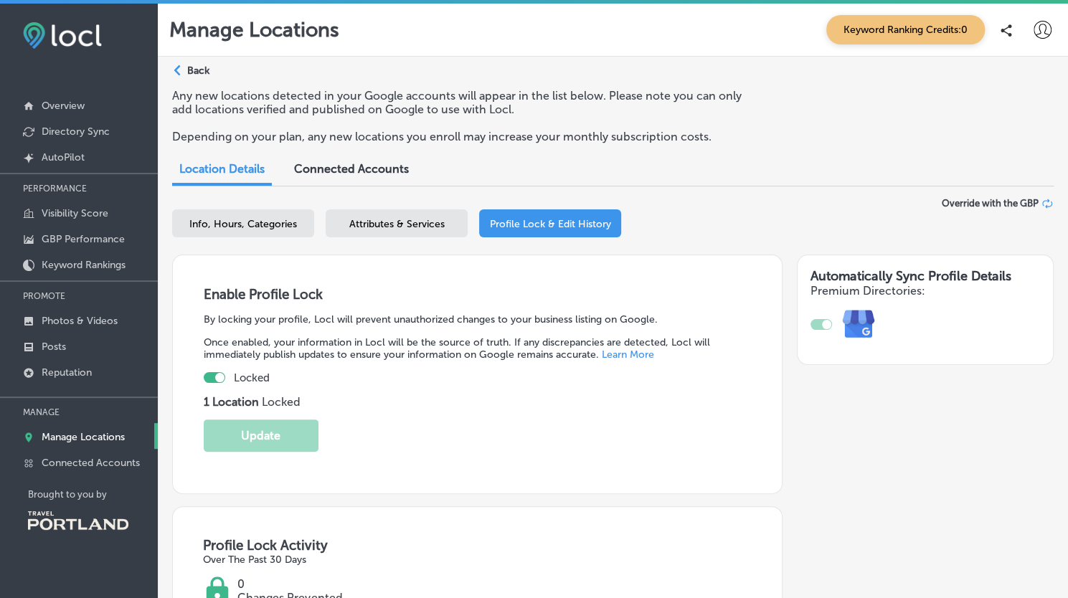
click at [185, 70] on div "Path Created with Sketch. Back" at bounding box center [190, 76] width 37 height 25
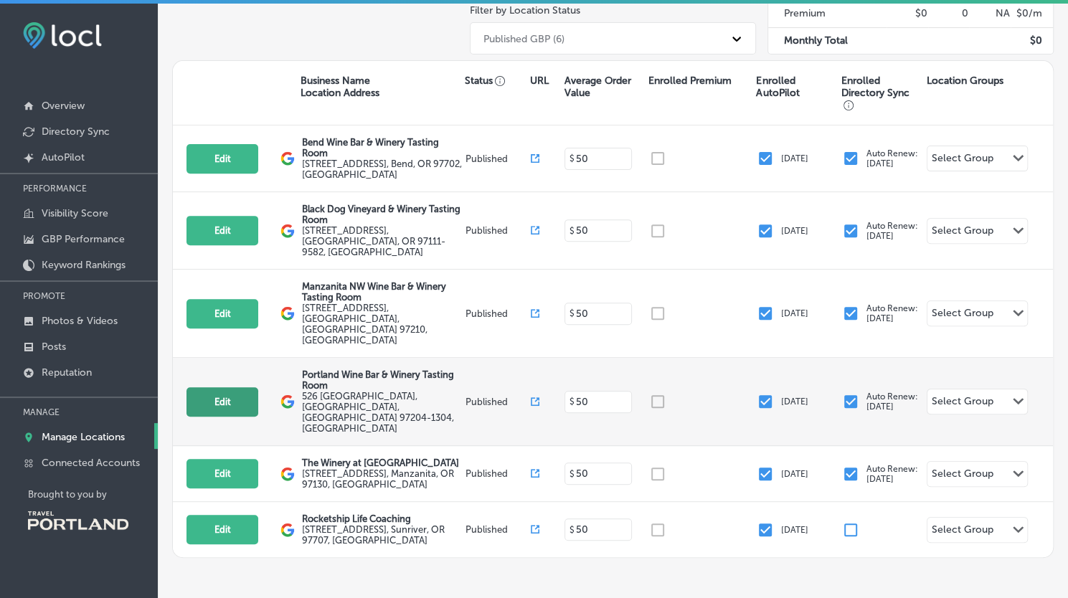
click at [227, 387] on button "Edit" at bounding box center [222, 401] width 72 height 29
select select "US"
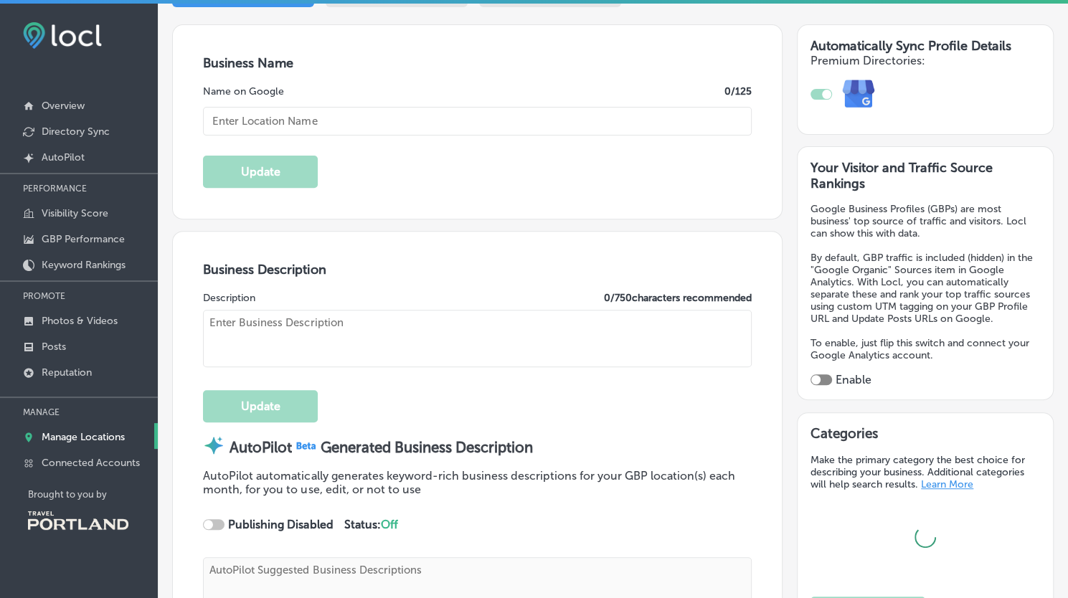
scroll to position [255, 0]
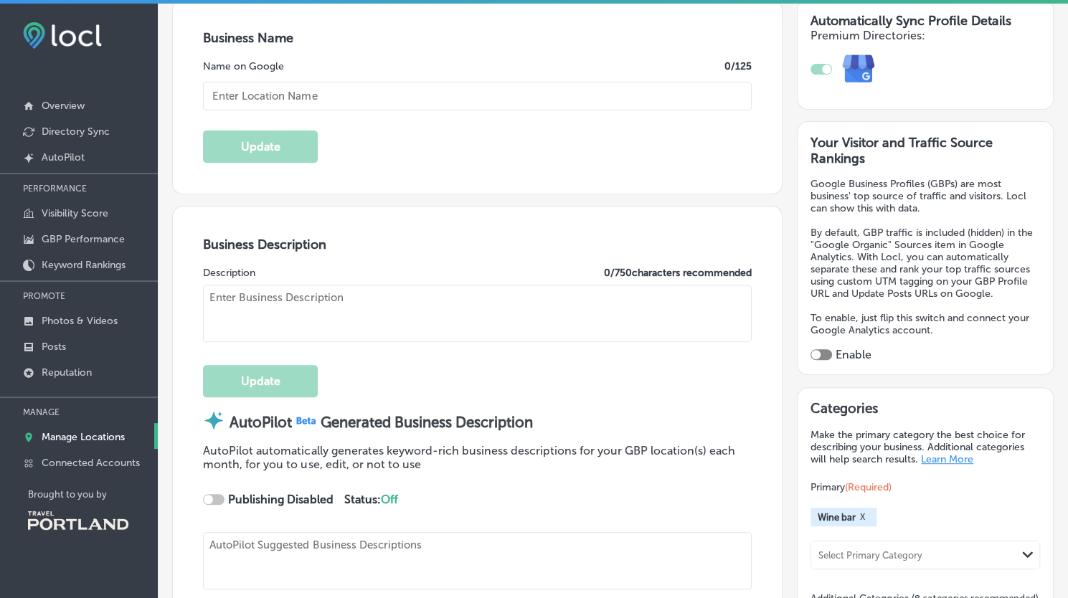
type input "Portland Wine Bar & Winery Tasting Room"
checkbox input "true"
type textarea "Welcome to Portland Wine Bar & Winery Tasting Room, where we celebrate the art …"
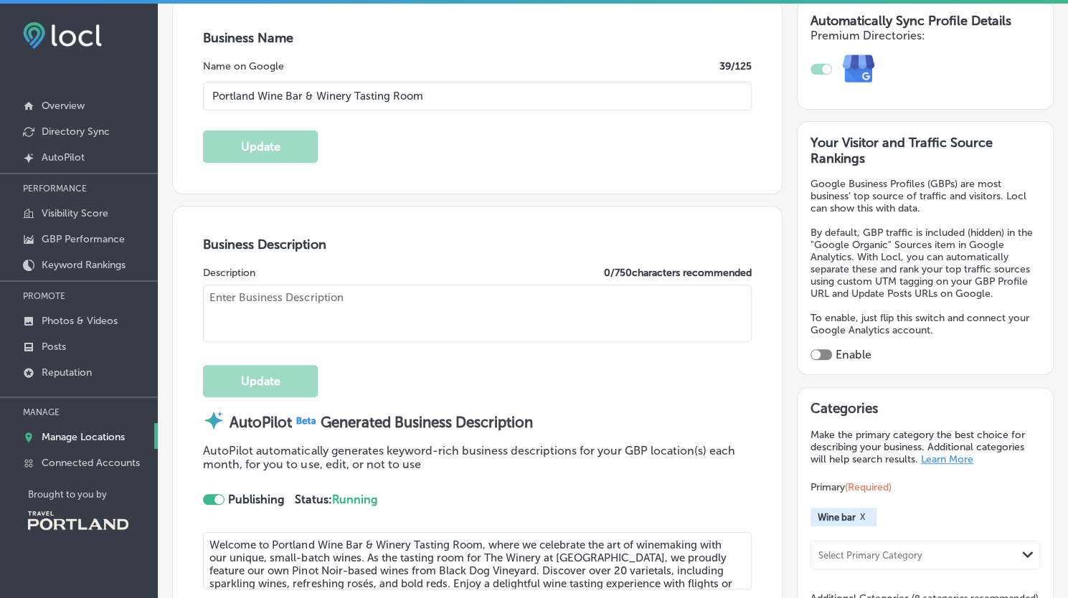
type input "[EMAIL_ADDRESS][DOMAIN_NAME]"
type input "[URL][DOMAIN_NAME]"
type input "526 [GEOGRAPHIC_DATA]"
type input "[GEOGRAPHIC_DATA]"
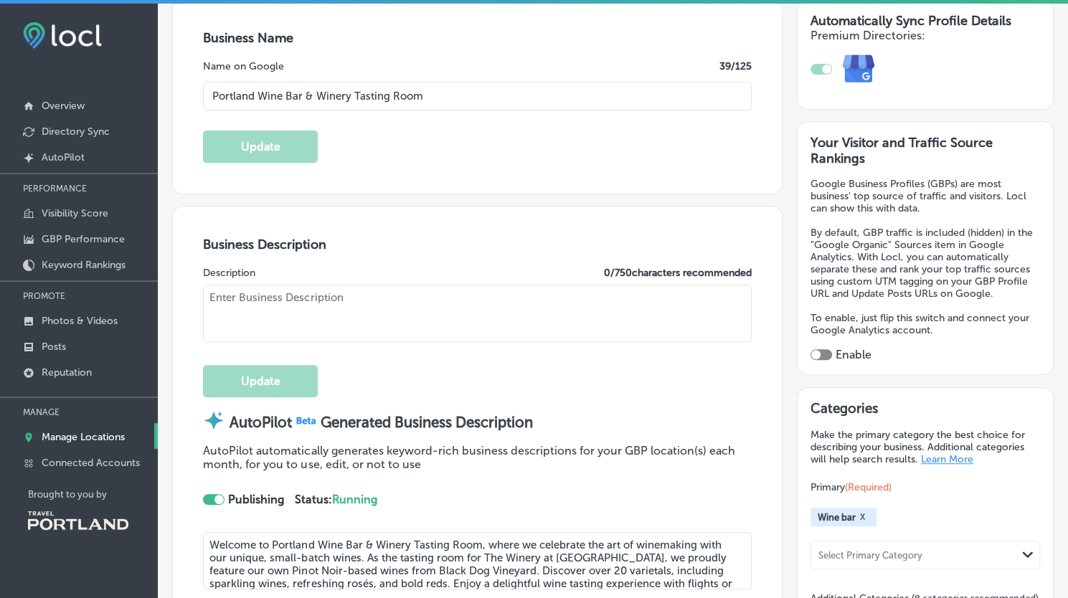
type input "97204-1304"
type input "US"
type input "[URL][DOMAIN_NAME]"
type textarea "Welcome to Portland Wine Bar & Winery Tasting Room, where we celebrate the art …"
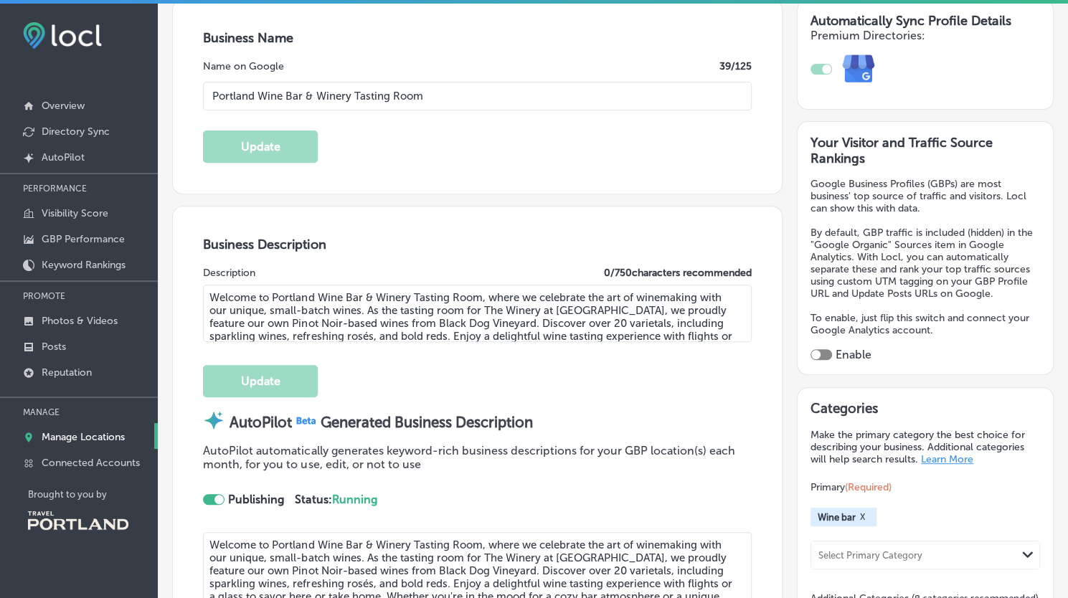
type input "[PHONE_NUMBER]"
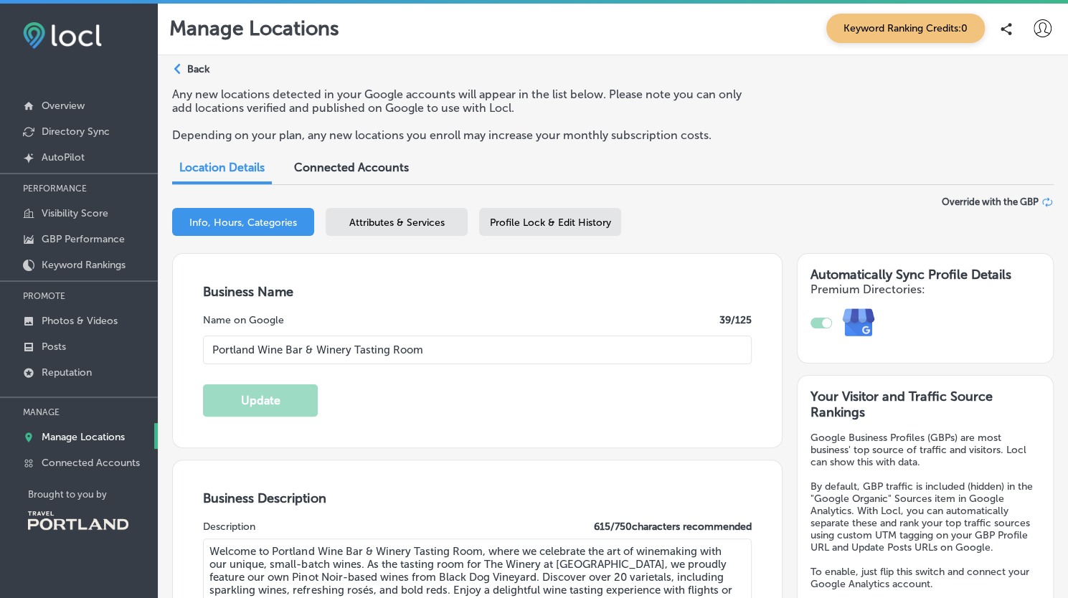
scroll to position [0, 0]
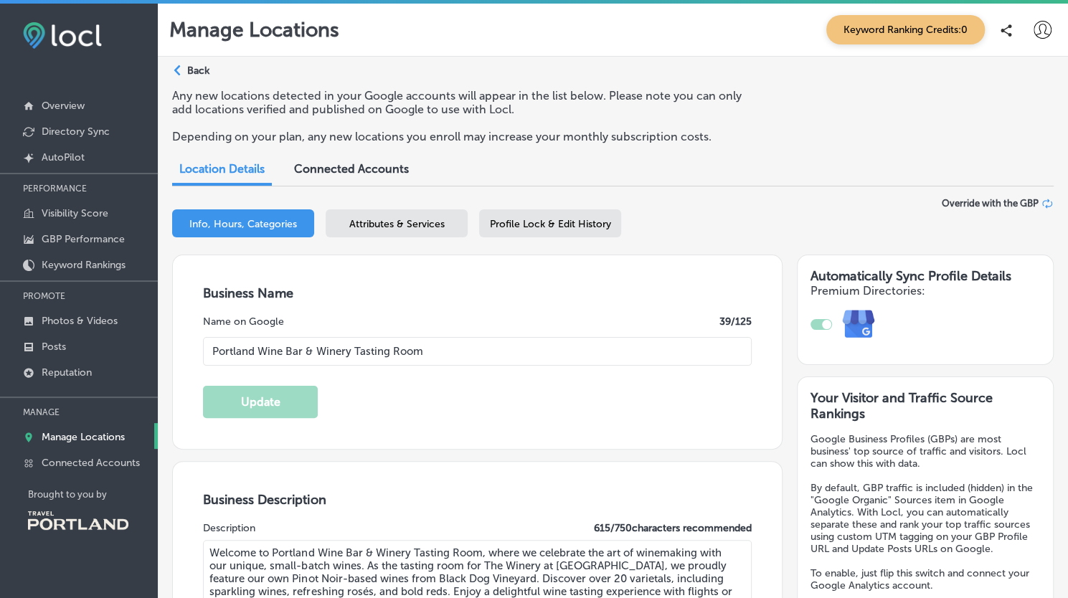
click at [569, 232] on div "Profile Lock & Edit History" at bounding box center [550, 223] width 142 height 28
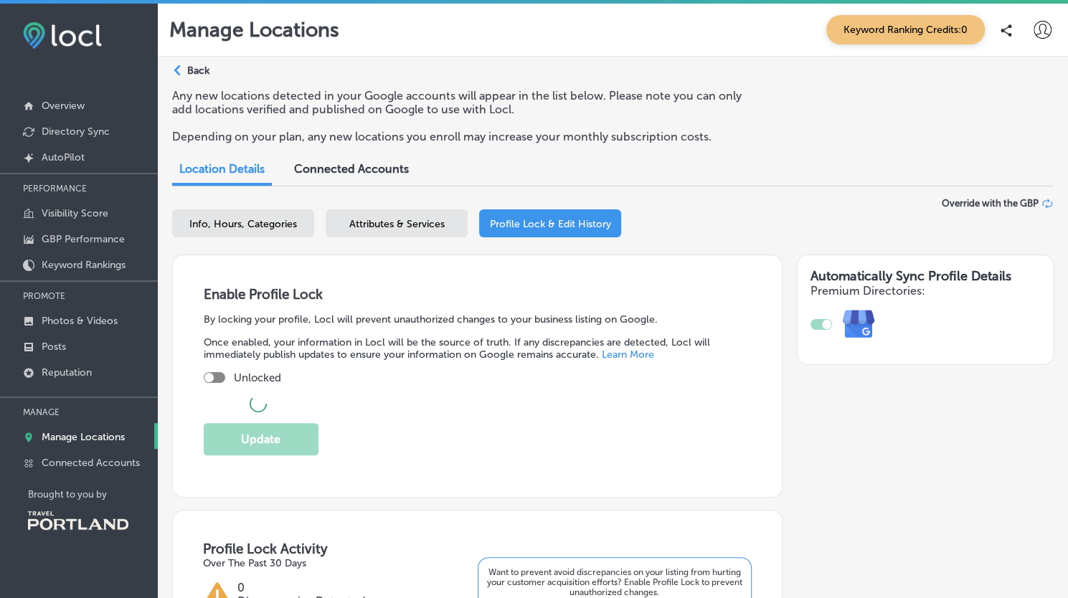
checkbox input "true"
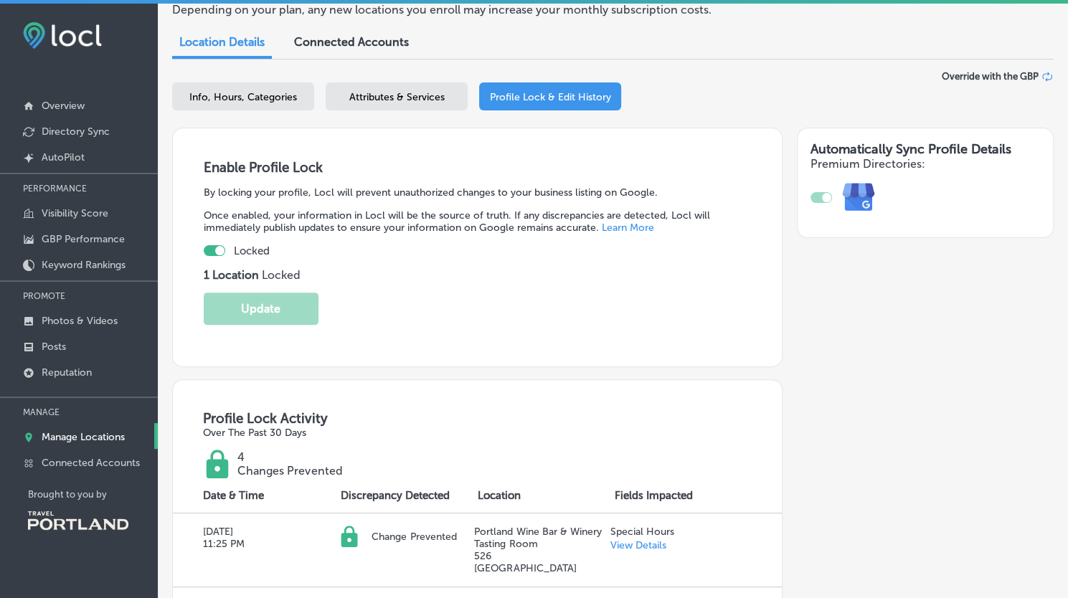
scroll to position [113, 0]
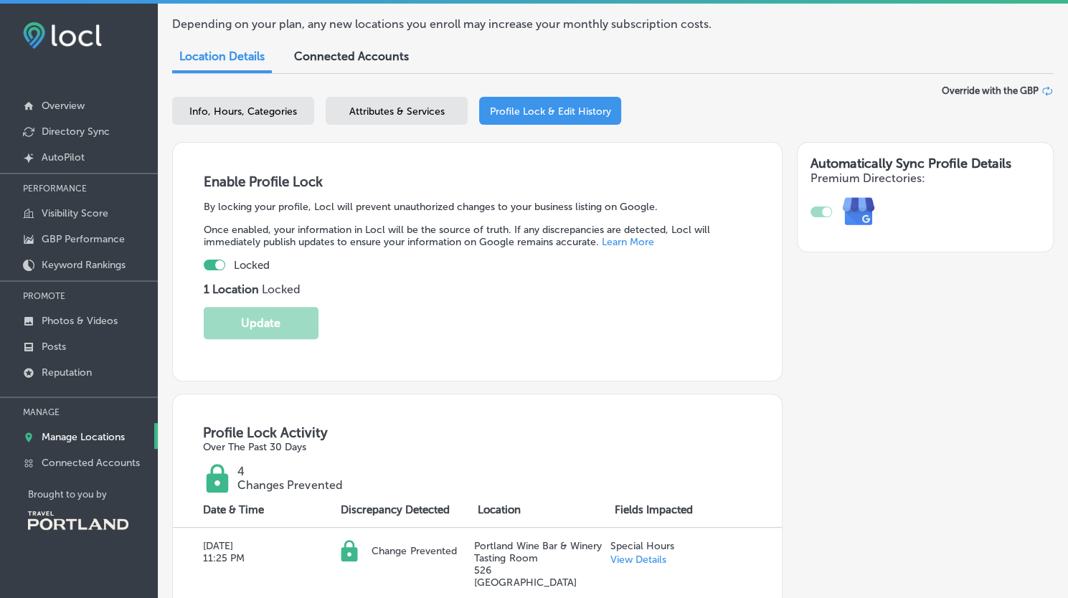
click at [408, 124] on div "Attributes & Services" at bounding box center [396, 111] width 142 height 28
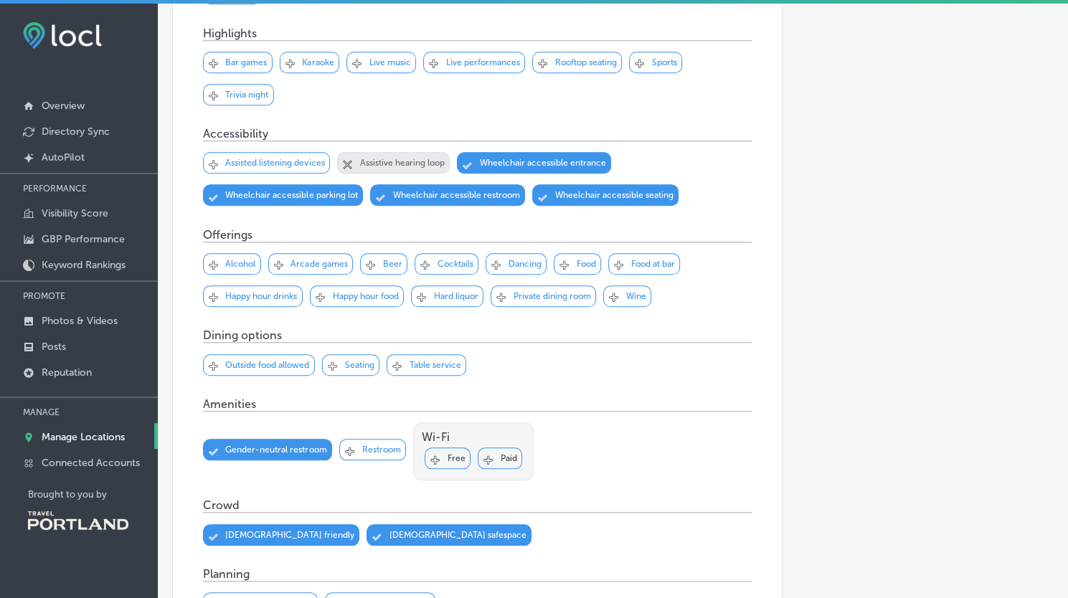
scroll to position [589, 0]
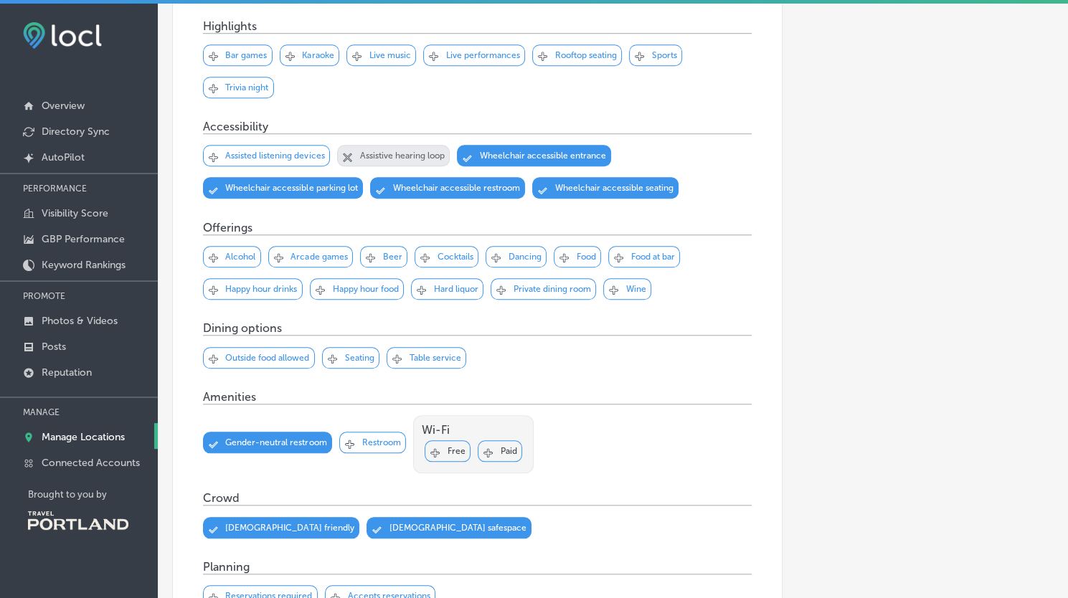
click at [378, 255] on div "Svg Vector Icons : [URL][DOMAIN_NAME] Checked Created with Sketch. close Create…" at bounding box center [383, 257] width 47 height 22
click at [576, 252] on p "Food" at bounding box center [585, 257] width 19 height 10
click at [637, 252] on p "Food at bar" at bounding box center [652, 257] width 44 height 10
click at [636, 285] on p "Wine" at bounding box center [635, 289] width 20 height 10
click at [346, 356] on p "Seating" at bounding box center [358, 358] width 29 height 10
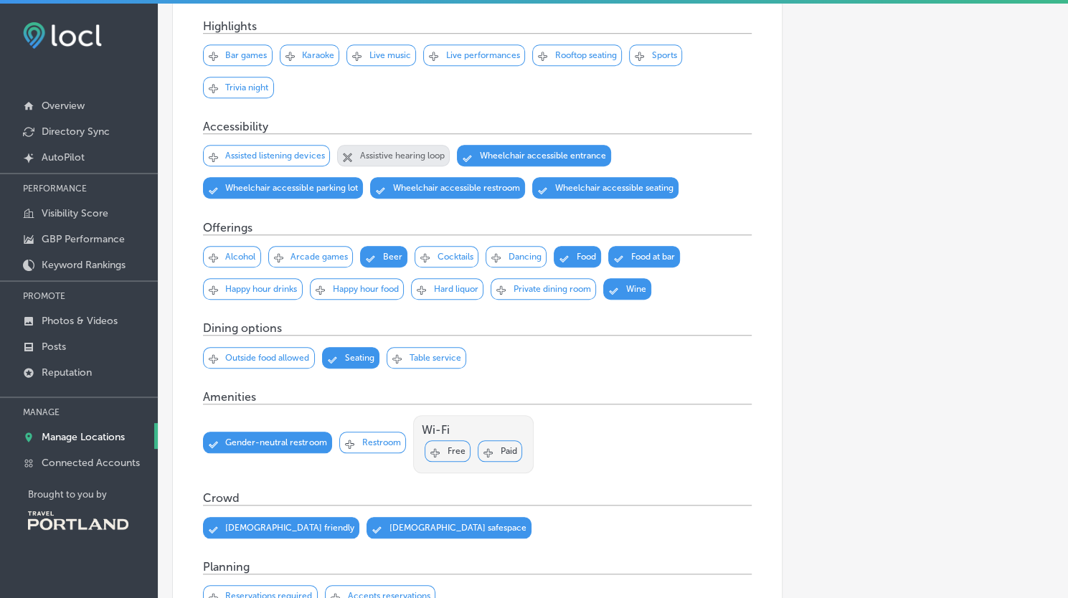
click at [419, 355] on p "Table service" at bounding box center [435, 358] width 52 height 10
click at [434, 452] on icon at bounding box center [435, 452] width 9 height 9
click at [363, 437] on p "Restroom" at bounding box center [380, 442] width 39 height 10
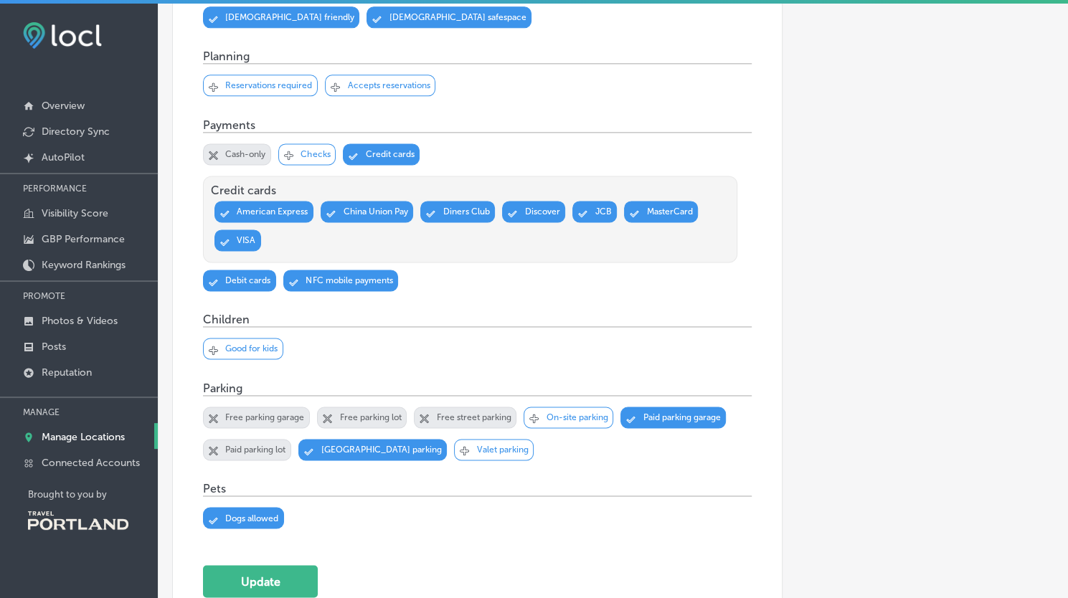
scroll to position [1113, 0]
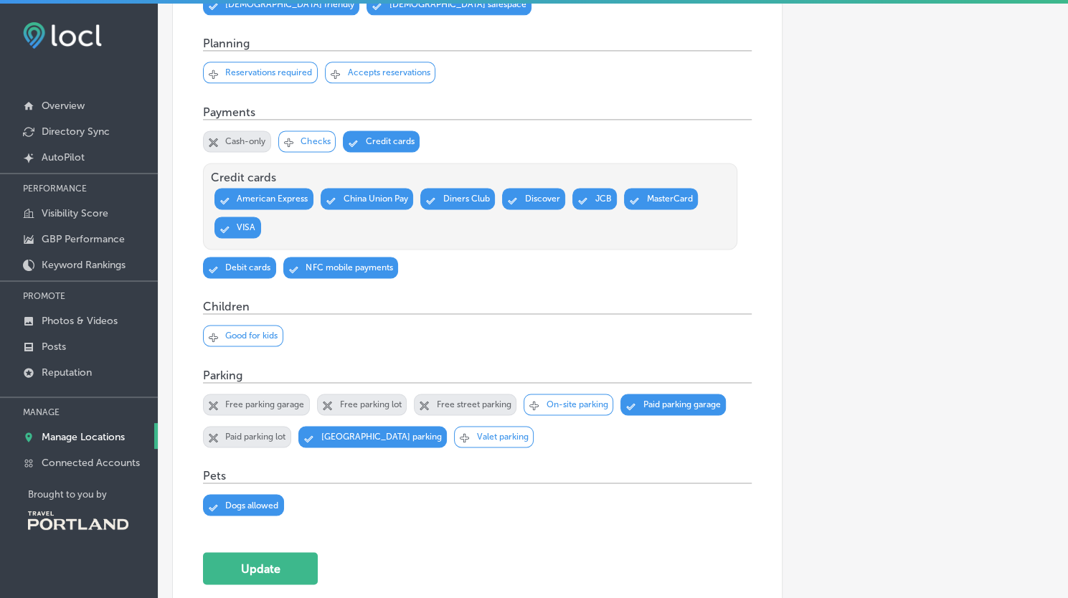
click at [244, 331] on p "Good for kids" at bounding box center [251, 336] width 52 height 10
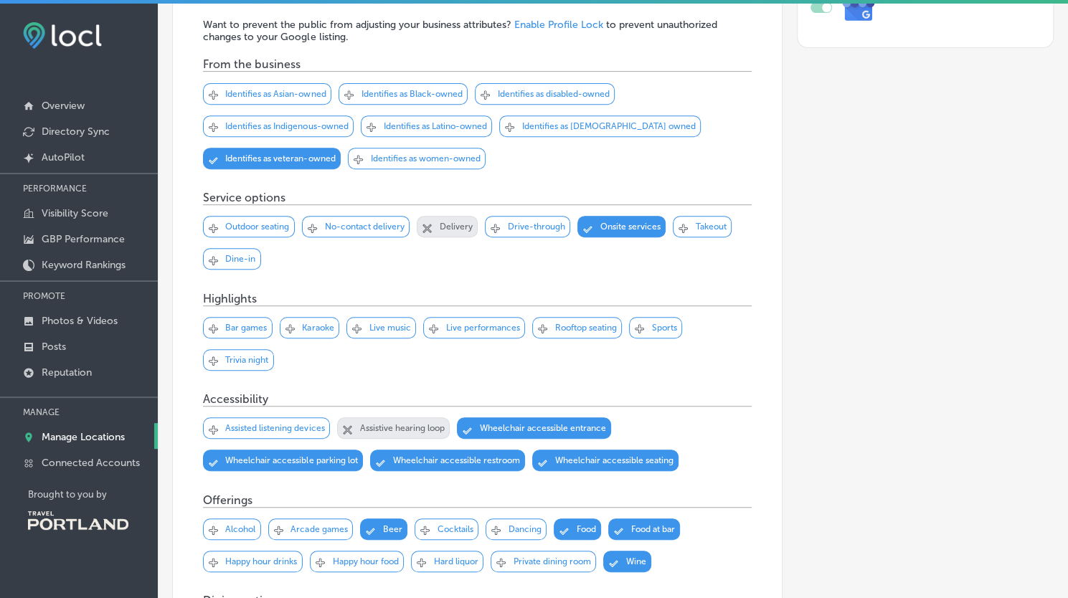
scroll to position [314, 0]
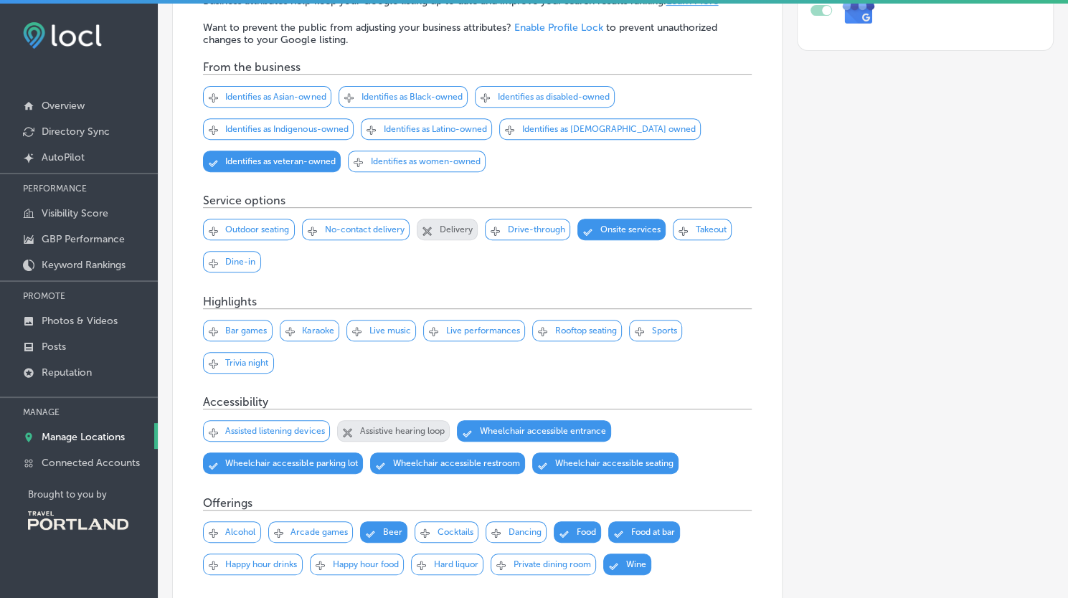
click at [267, 235] on div "Svg Vector Icons : [URL][DOMAIN_NAME] Checked Created with Sketch. close Create…" at bounding box center [249, 230] width 92 height 22
click at [219, 264] on div "Svg Vector Icons : [URL][DOMAIN_NAME] Checked Created with Sketch. close Create…" at bounding box center [232, 262] width 58 height 22
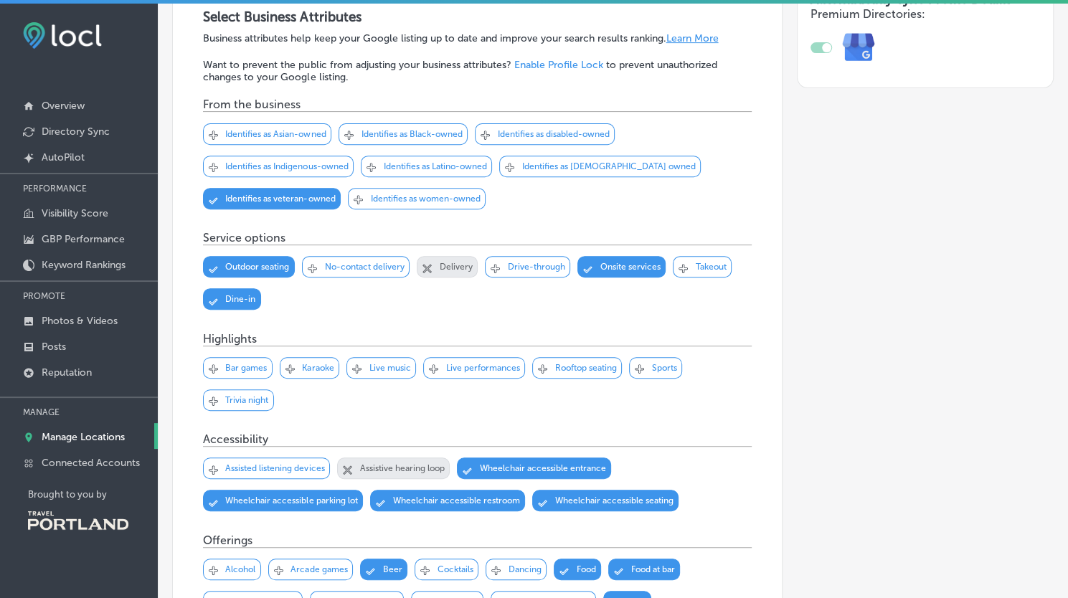
scroll to position [274, 0]
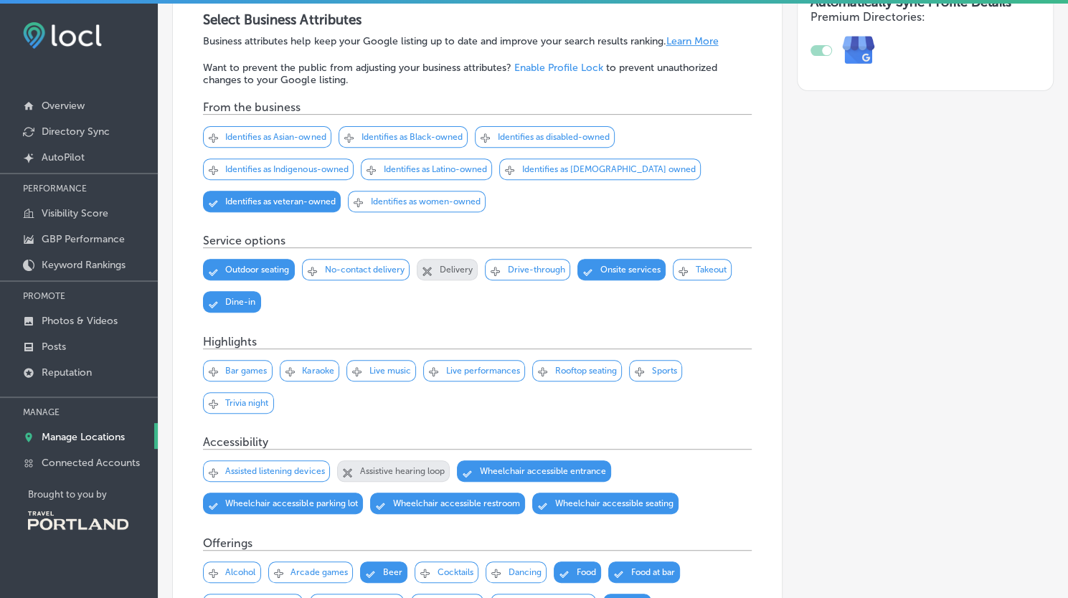
click at [680, 265] on div "Svg Vector Icons : [URL][DOMAIN_NAME]" at bounding box center [682, 269] width 9 height 9
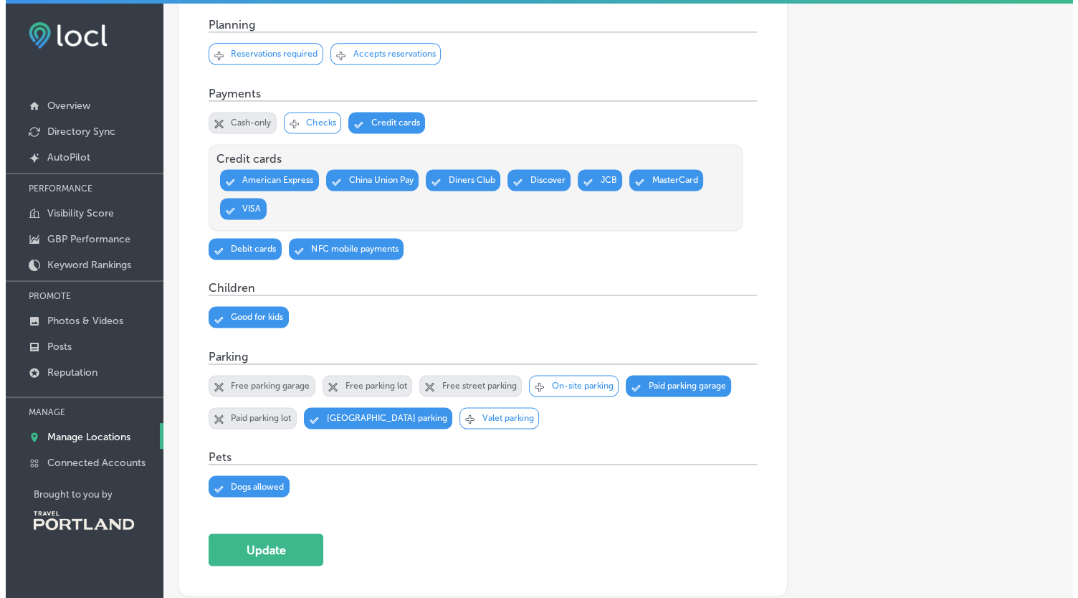
scroll to position [1239, 0]
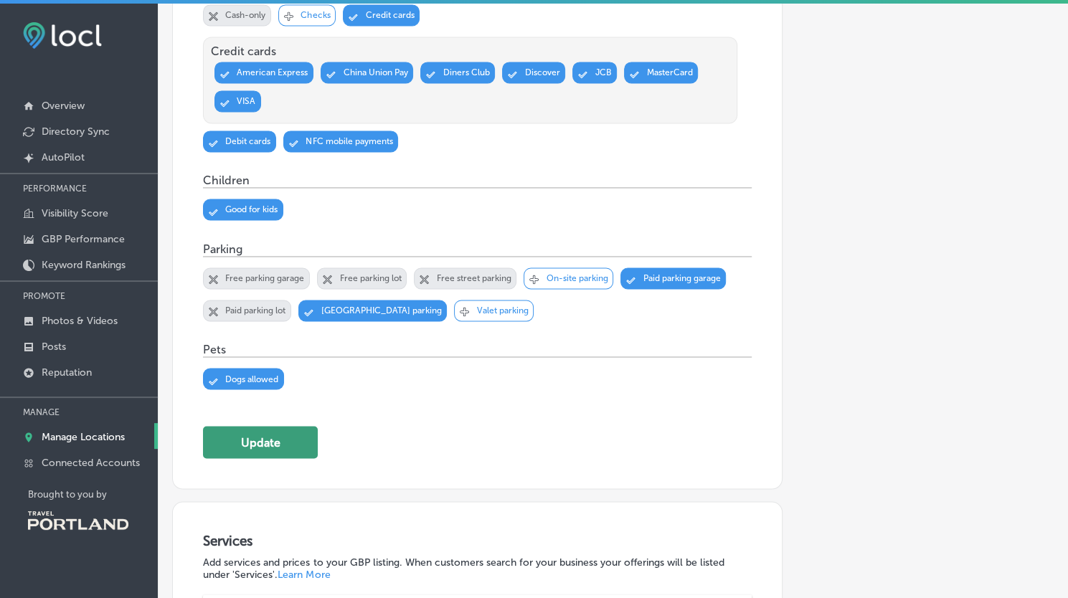
click at [262, 439] on button "Update" at bounding box center [260, 442] width 115 height 32
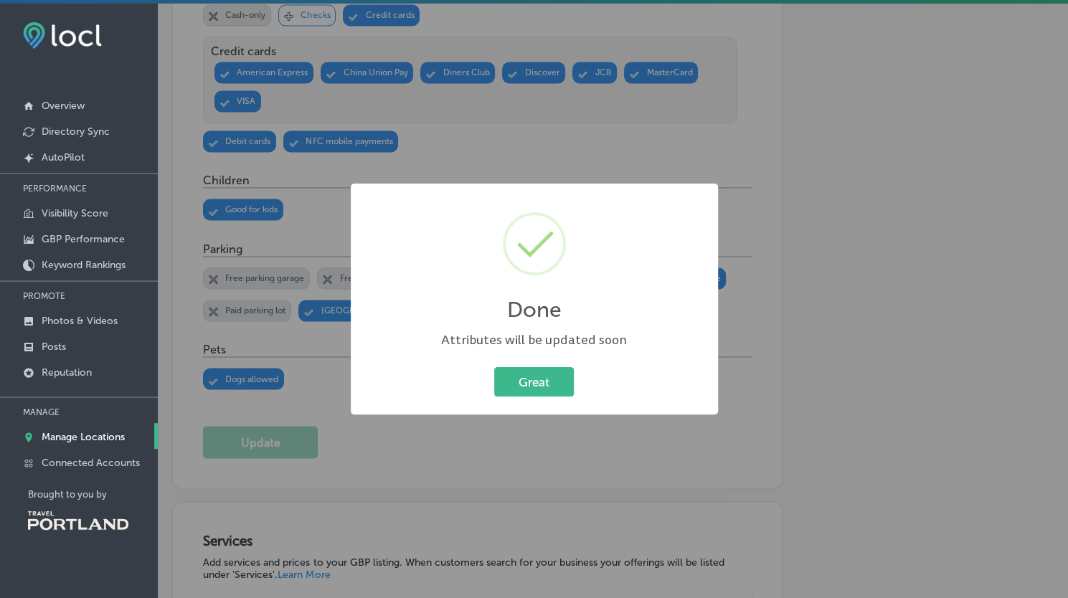
scroll to position [1242, 0]
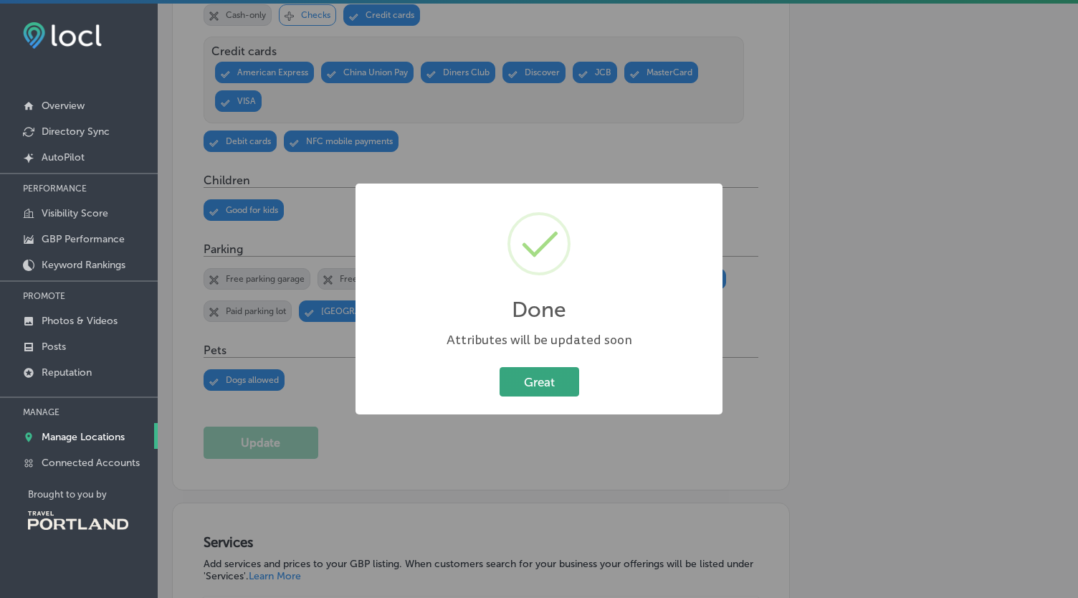
click at [517, 382] on button "Great" at bounding box center [540, 381] width 80 height 29
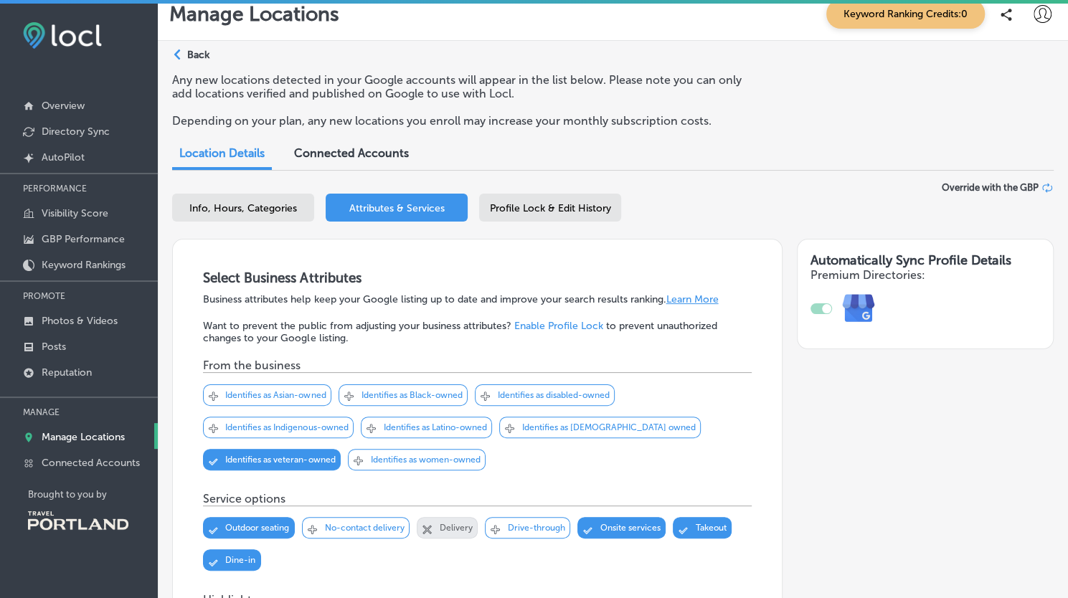
scroll to position [0, 0]
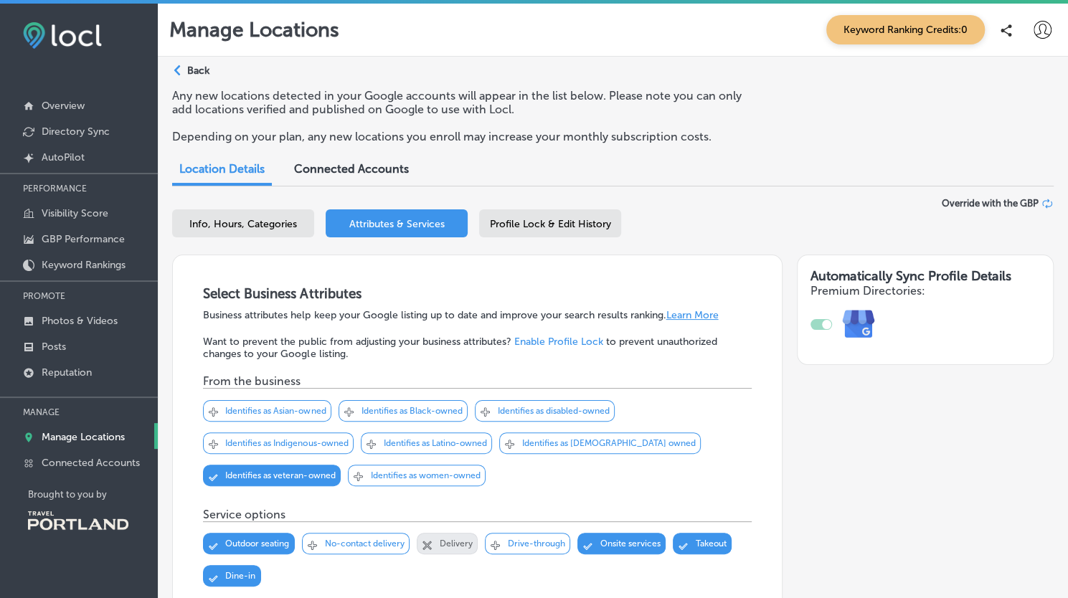
click at [198, 77] on div "Path Created with Sketch. Back" at bounding box center [190, 76] width 37 height 25
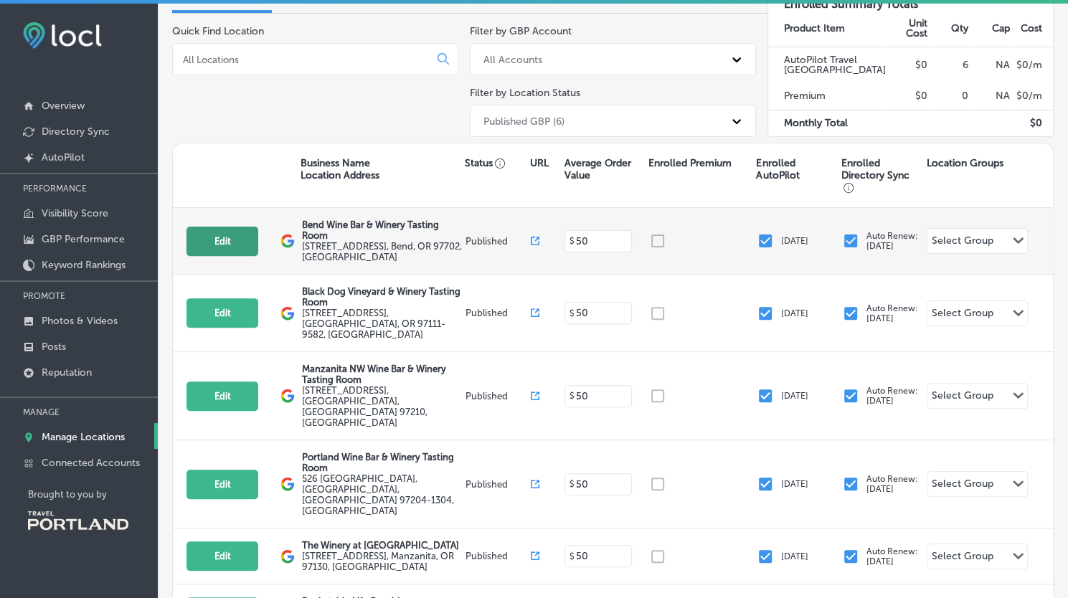
click at [217, 231] on button "Edit" at bounding box center [222, 241] width 72 height 29
select select "US"
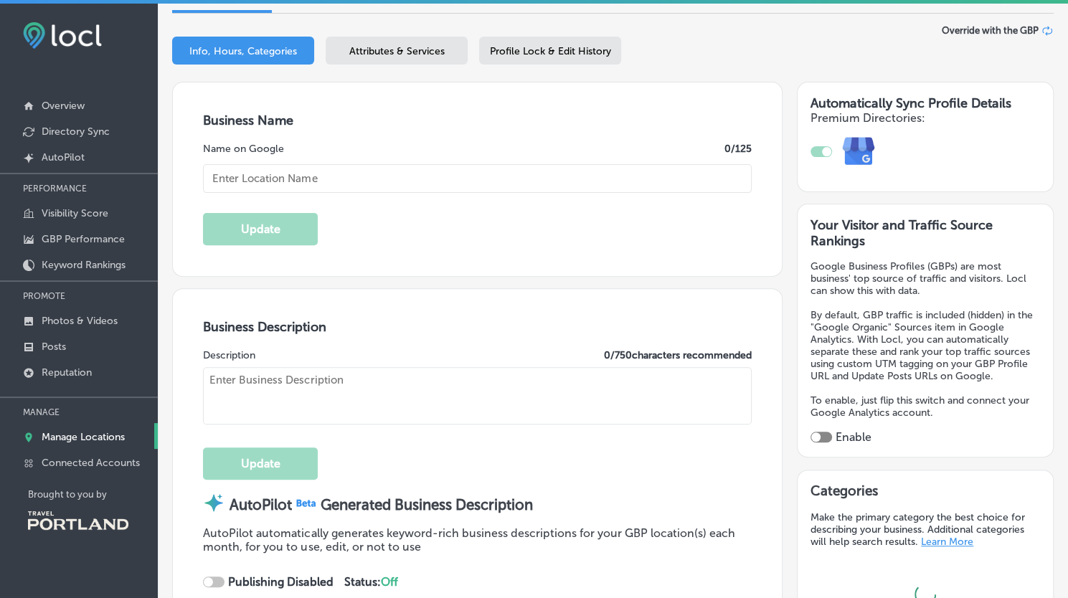
type input "Bend Wine Bar & Winery Tasting Room"
type textarea "Welcome to Bend Wine Bar & Winery Tasting Room, your go-to destination for an e…"
type input "[EMAIL_ADDRESS][DOMAIN_NAME]"
type input "[URL][DOMAIN_NAME]"
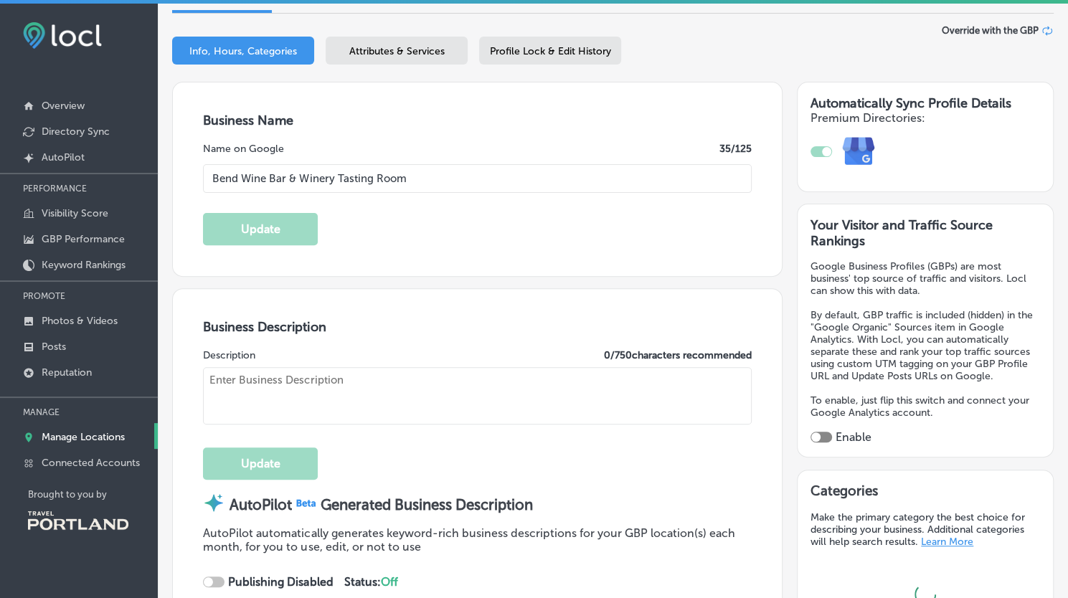
type input "[URL][DOMAIN_NAME]"
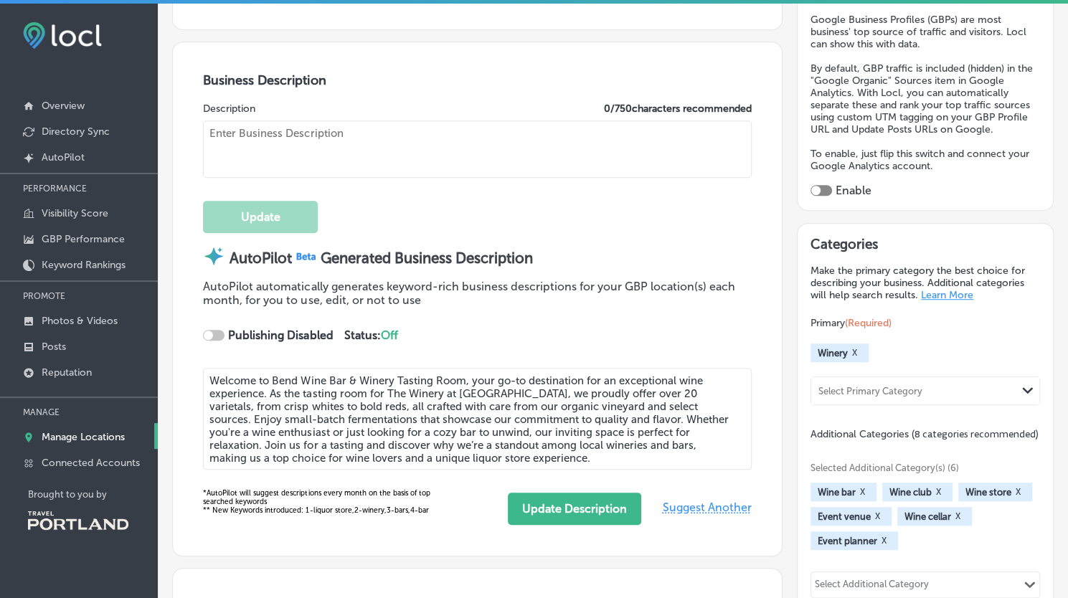
checkbox input "true"
type input "[STREET_ADDRESS]"
type input "Suite 194"
type input "Bend"
type input "97702"
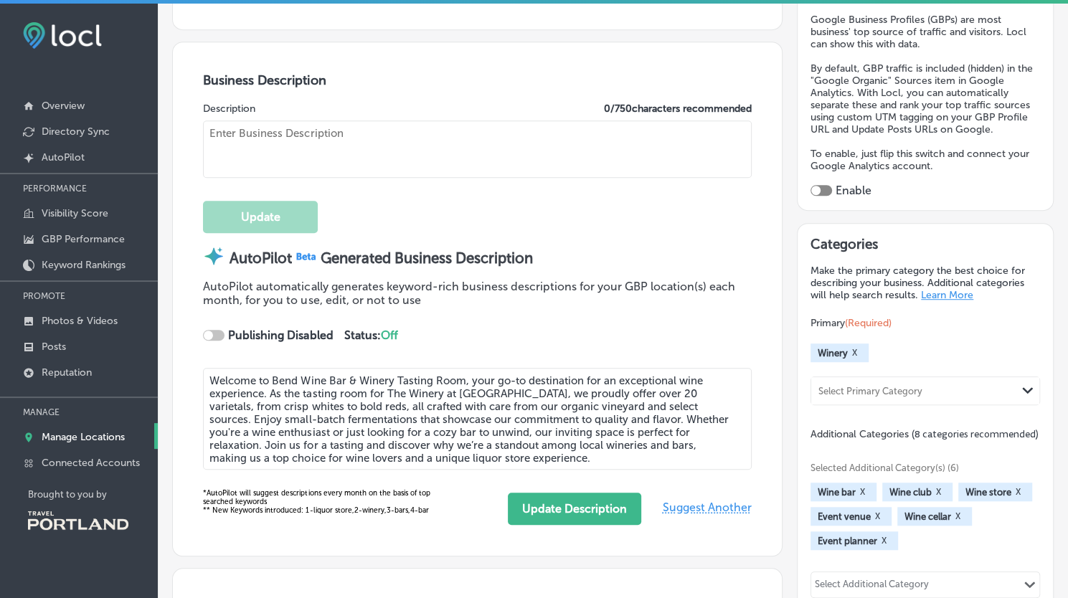
type input "US"
type textarea "Discover Bend Wine Bar & Winery Tasting Room, your destination for an exception…"
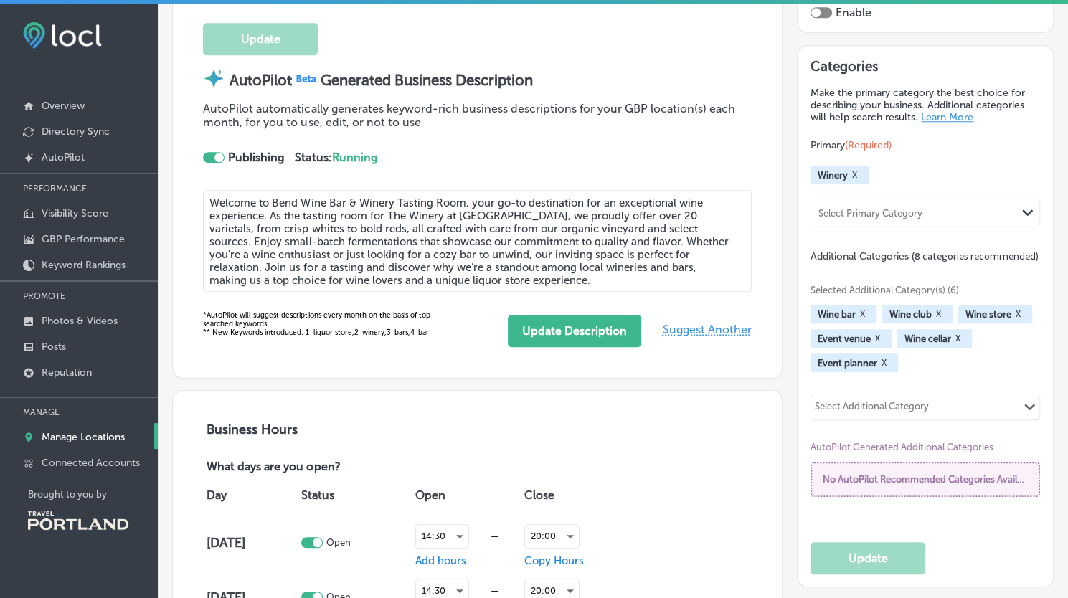
type input "[PHONE_NUMBER]"
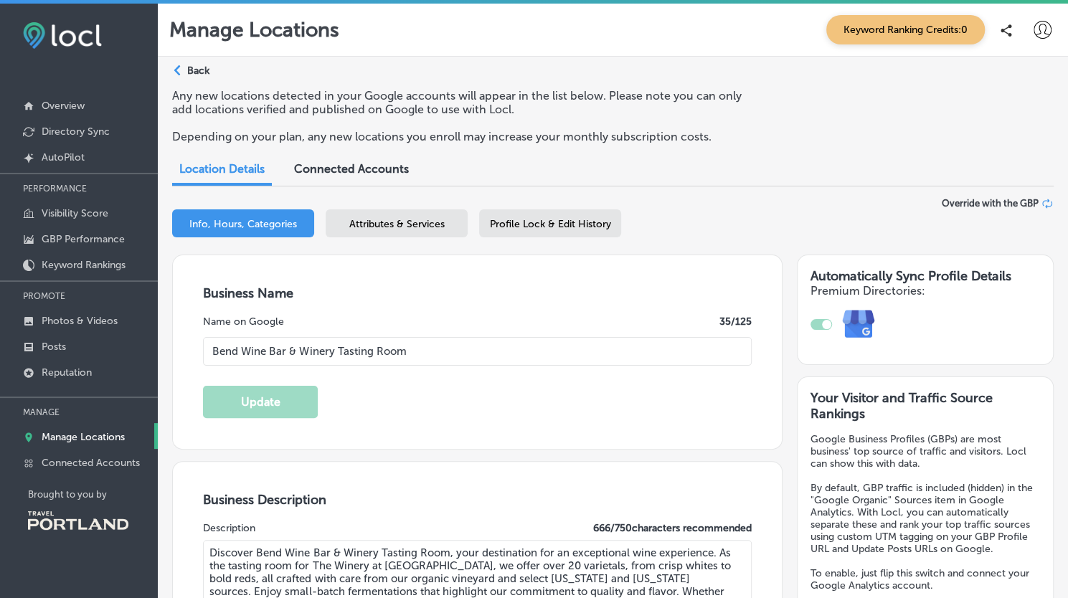
click at [404, 230] on span "Attributes & Services" at bounding box center [396, 224] width 95 height 12
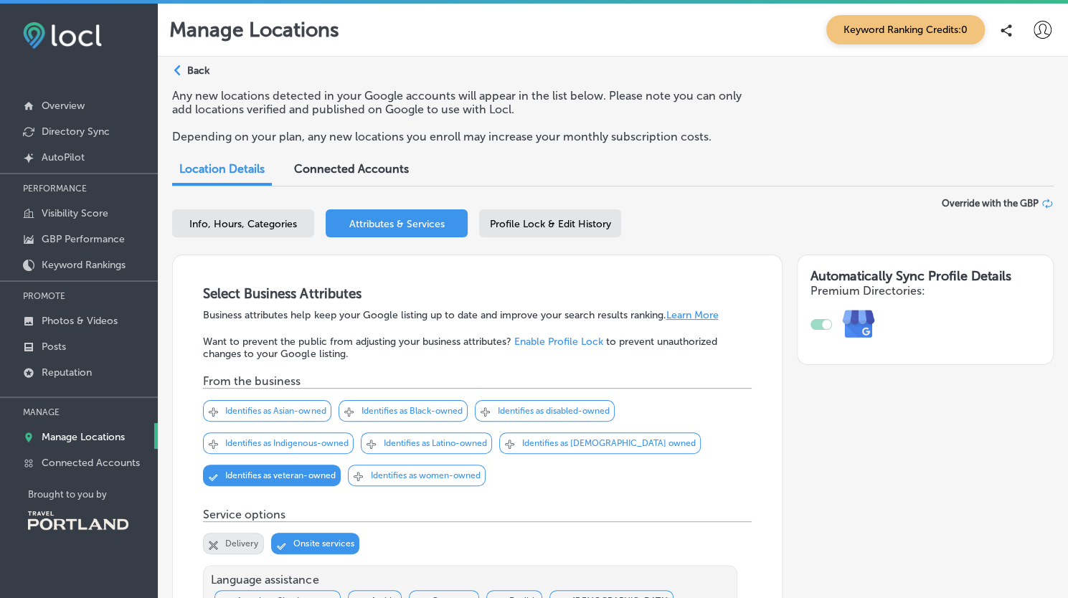
click at [197, 65] on p "Back" at bounding box center [198, 71] width 22 height 12
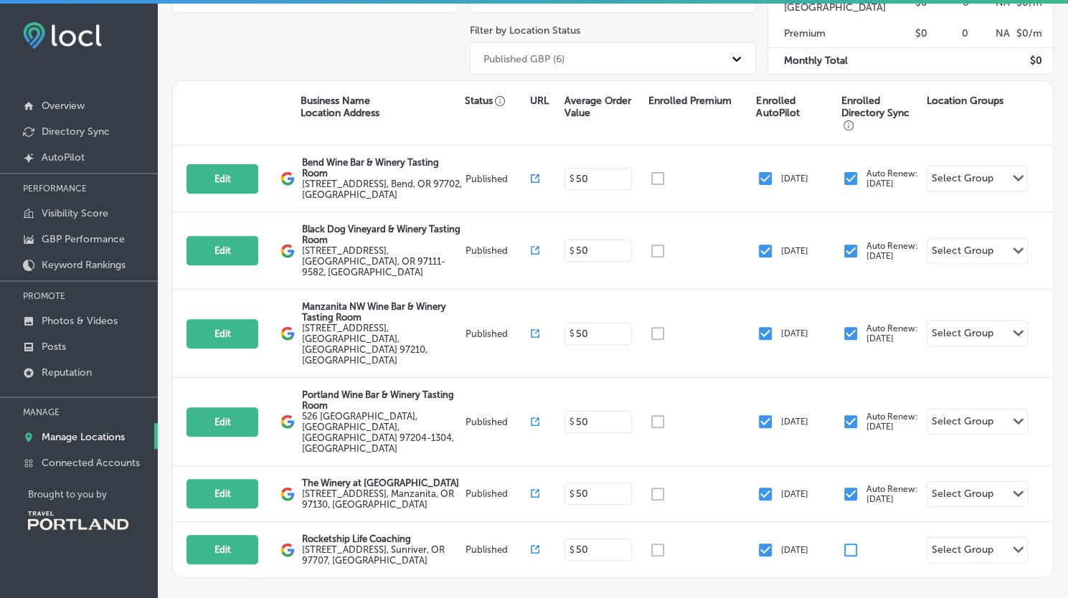
scroll to position [230, 0]
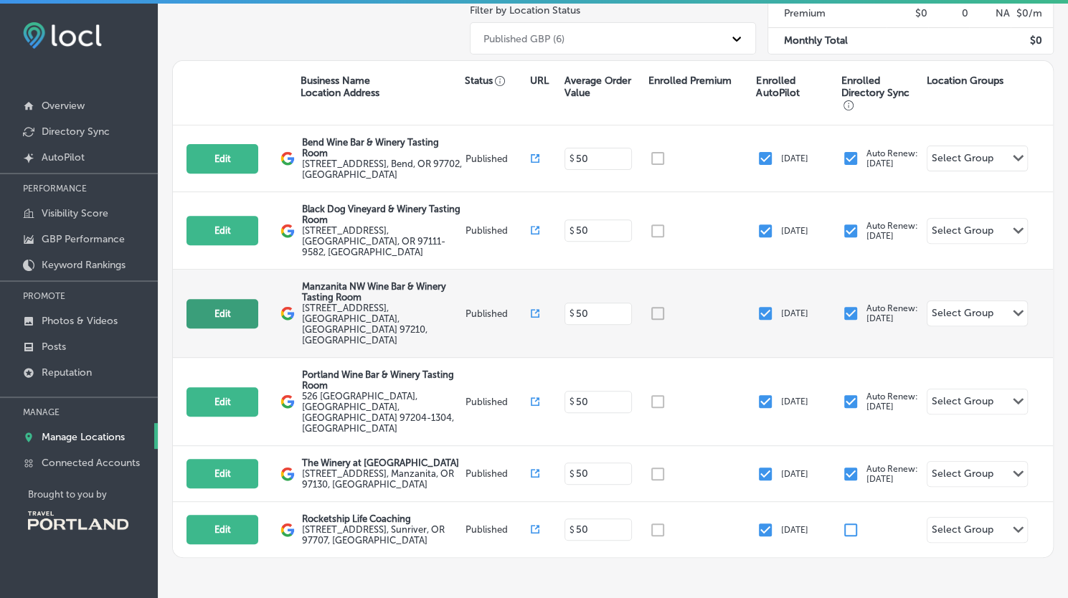
click at [212, 299] on button "Edit" at bounding box center [222, 313] width 72 height 29
select select "US"
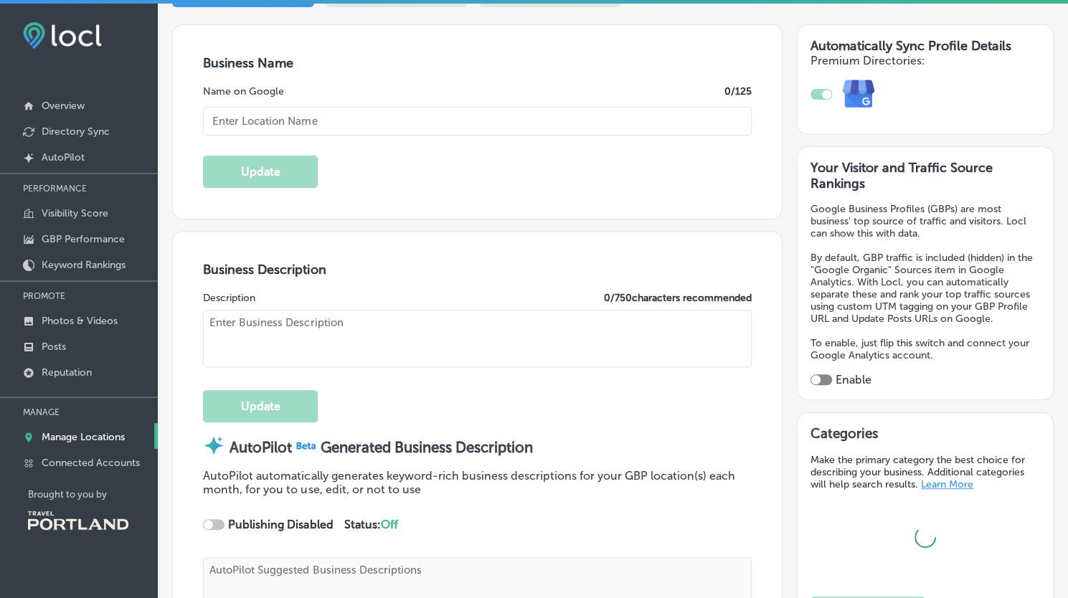
scroll to position [255, 0]
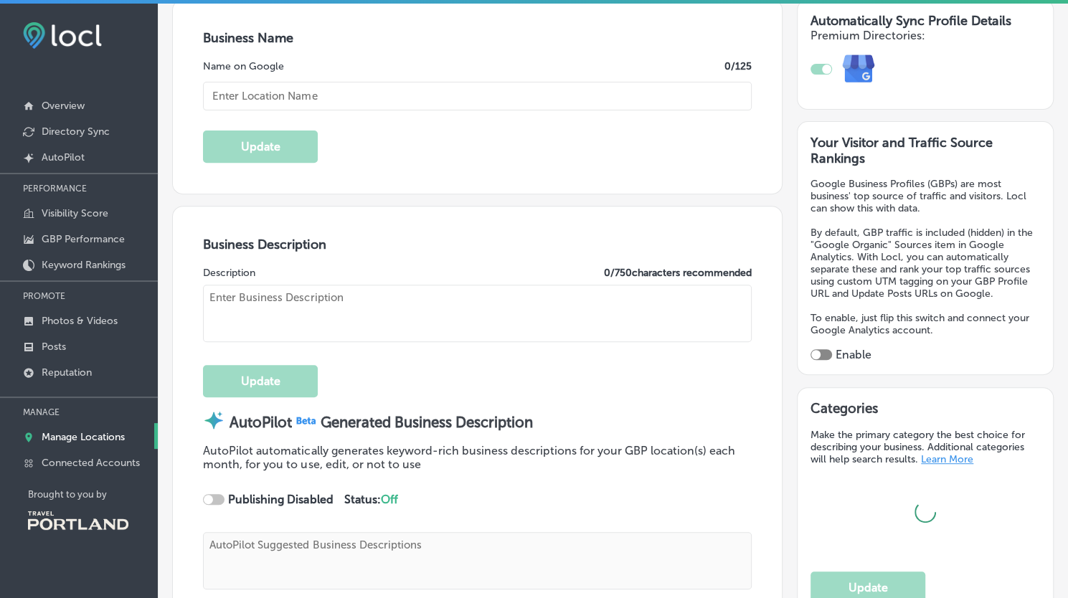
type input "Manzanita NW Wine Bar & Winery Tasting Room"
type textarea "Welcome to Manzanita NW Wine Bar & Winery Tasting Room, your destination for ex…"
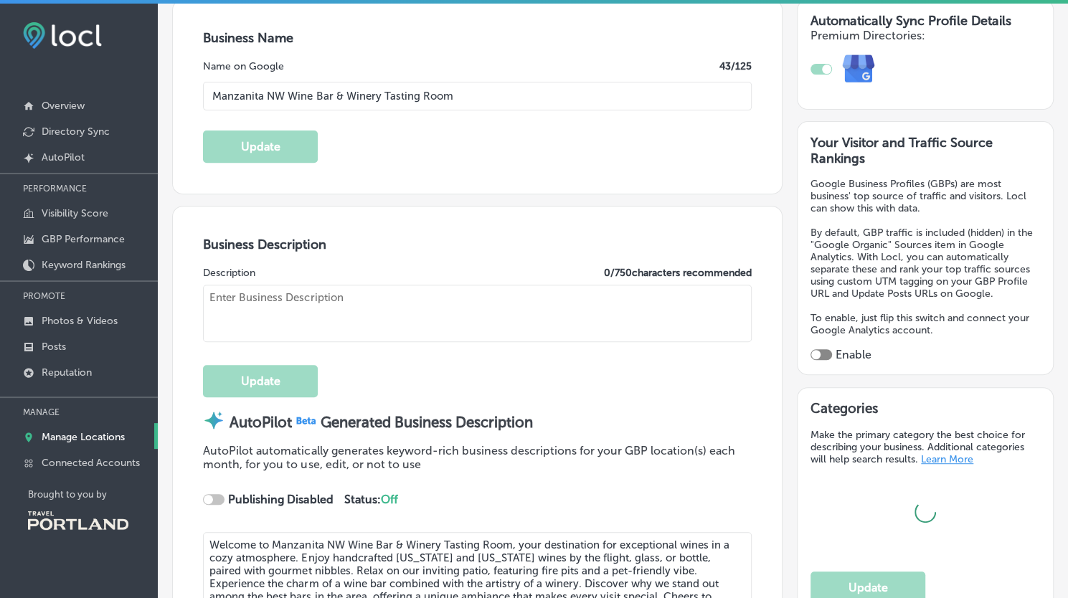
type input "[EMAIL_ADDRESS][DOMAIN_NAME]"
type input "[URL][DOMAIN_NAME]"
type input "[STREET_ADDRESS]"
type input "Suite 105"
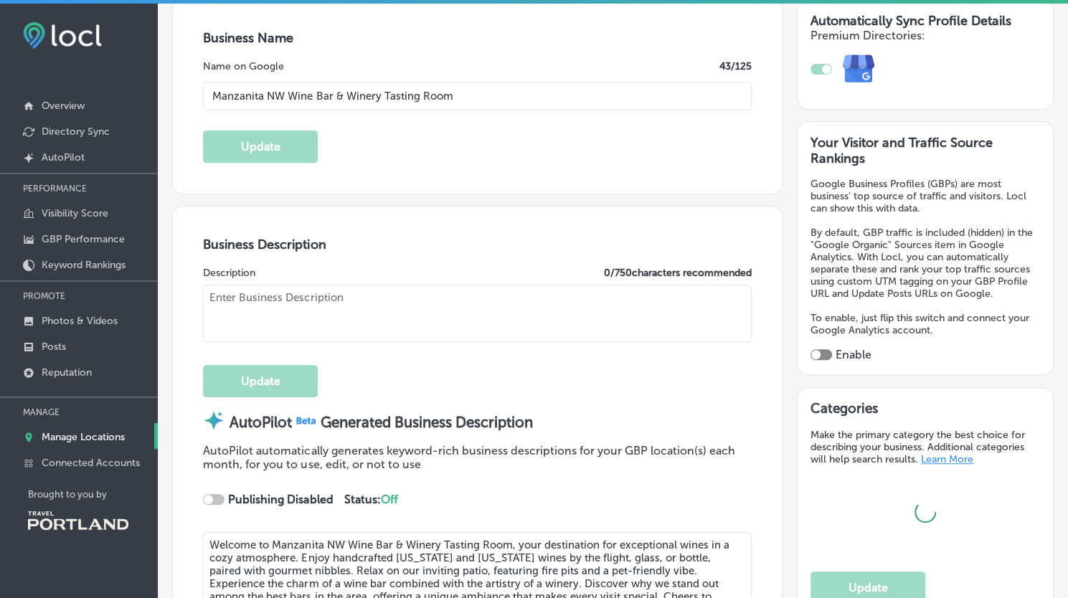
type input "[GEOGRAPHIC_DATA]"
type input "97210"
type input "US"
type input "[URL][DOMAIN_NAME]"
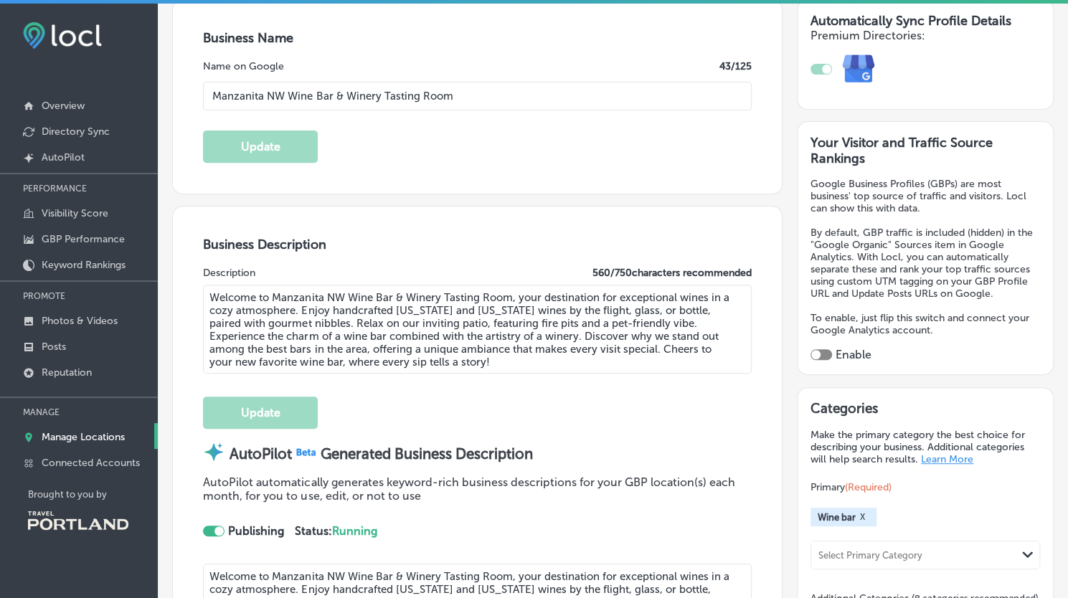
type textarea "Welcome to Manzanita NW Wine Bar & Winery Tasting Room, your destination for ex…"
checkbox input "true"
type input "[PHONE_NUMBER]"
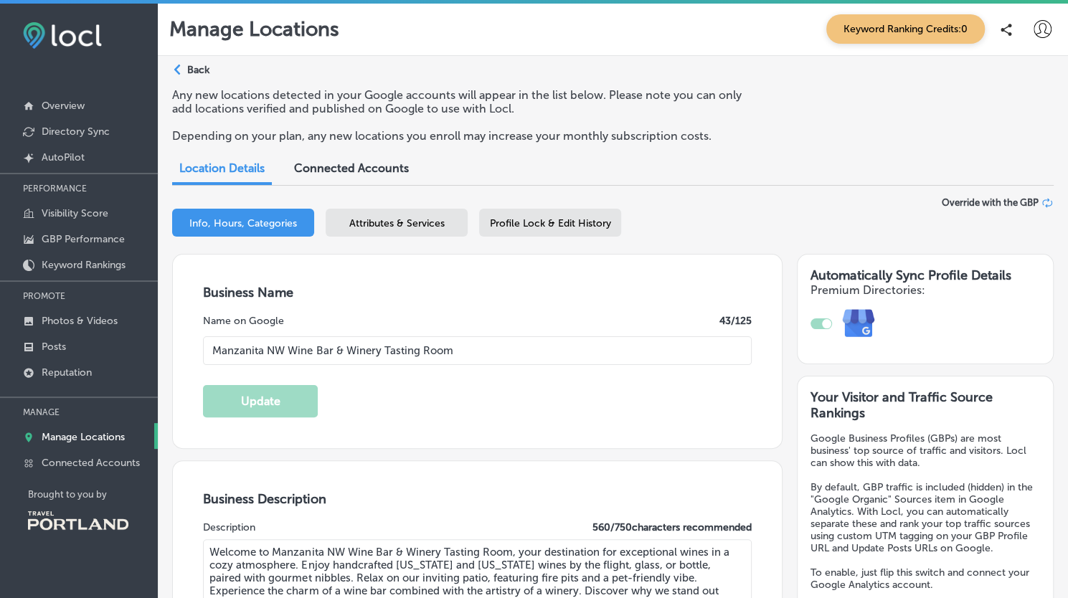
scroll to position [0, 0]
drag, startPoint x: 509, startPoint y: 228, endPoint x: 417, endPoint y: 243, distance: 93.0
click at [417, 236] on div "Attributes & Services" at bounding box center [396, 223] width 142 height 28
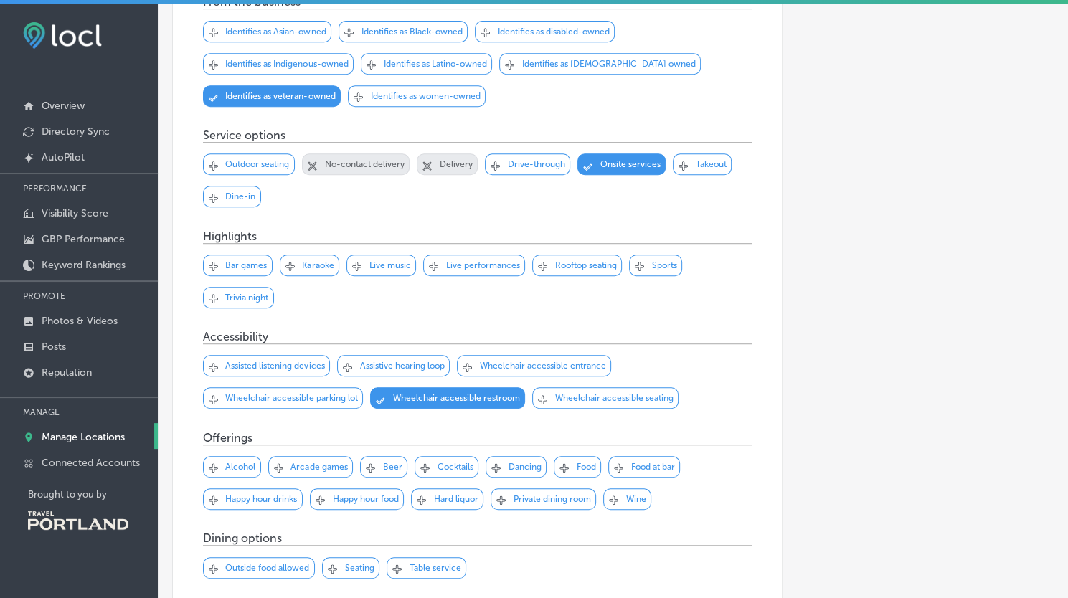
scroll to position [387, 0]
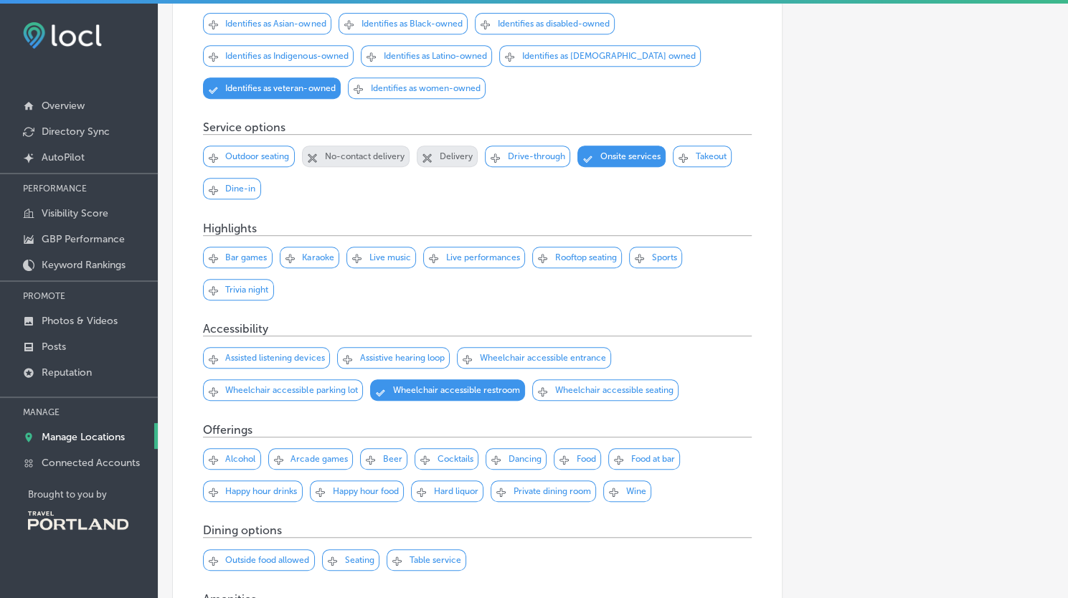
click at [256, 156] on p "Outdoor seating" at bounding box center [257, 156] width 64 height 10
click at [710, 161] on div "Svg Vector Icons : [URL][DOMAIN_NAME] Checked Created with Sketch. close Create…" at bounding box center [701, 157] width 59 height 22
click at [222, 183] on div "Svg Vector Icons : [URL][DOMAIN_NAME] Checked Created with Sketch. close Create…" at bounding box center [232, 189] width 58 height 22
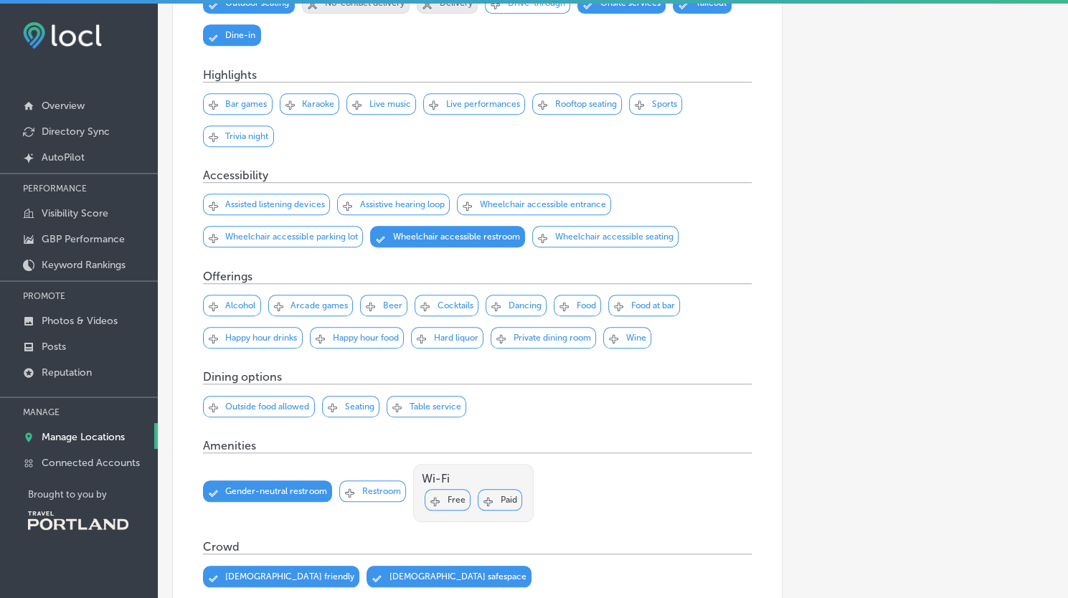
scroll to position [544, 0]
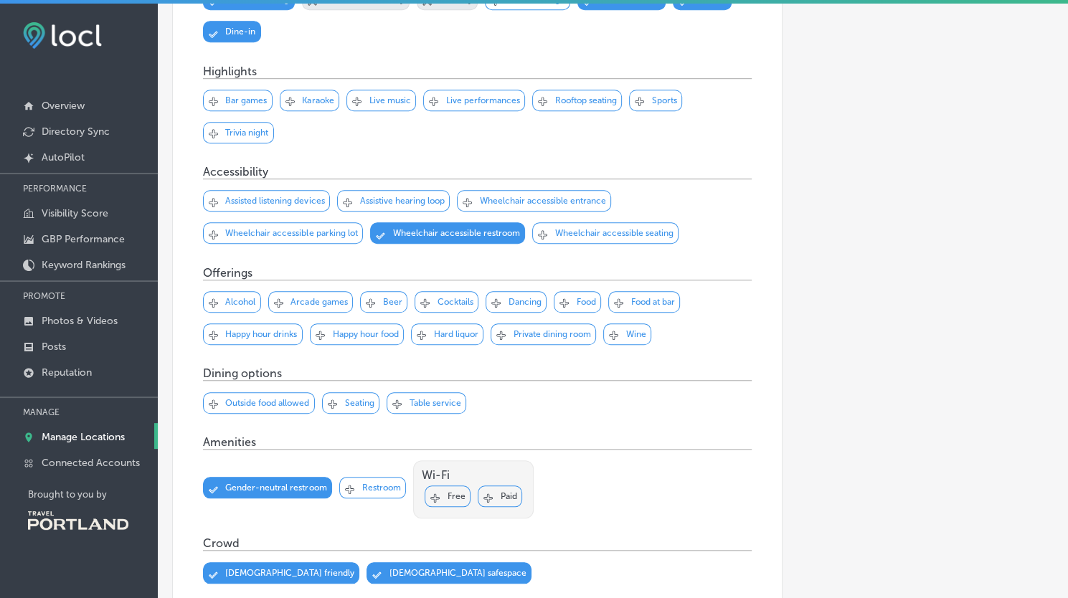
click at [556, 228] on p "Wheelchair accessible seating" at bounding box center [613, 233] width 118 height 10
click at [387, 304] on p "Beer" at bounding box center [391, 302] width 19 height 10
click at [626, 332] on div "Svg Vector Icons : [URL][DOMAIN_NAME] Checked Created with Sketch. close Create…" at bounding box center [627, 334] width 48 height 22
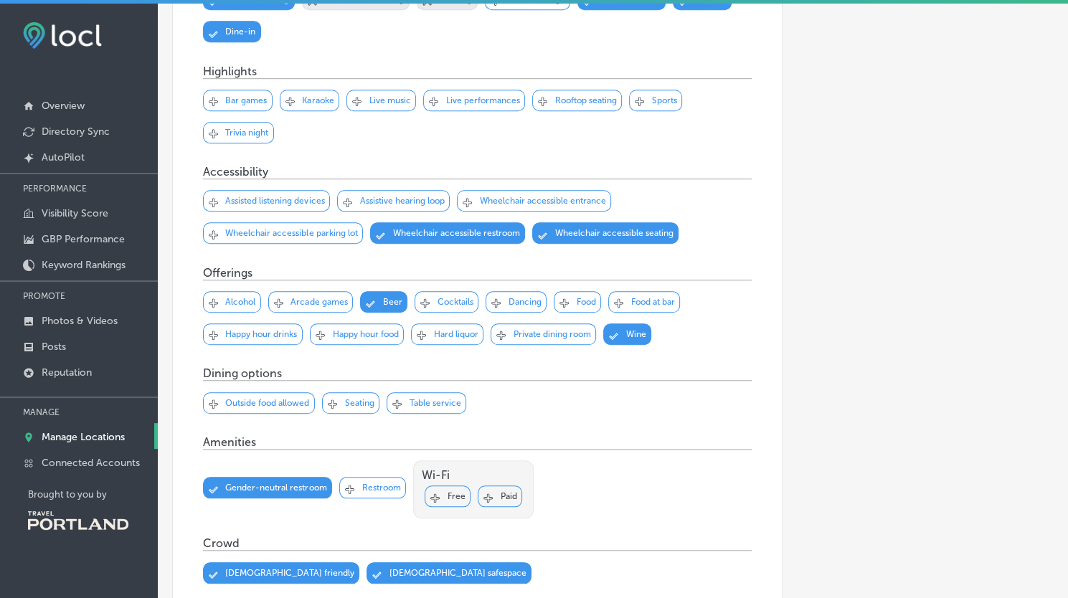
click at [582, 299] on p "Food" at bounding box center [585, 302] width 19 height 10
click at [644, 298] on p "Food at bar" at bounding box center [652, 302] width 44 height 10
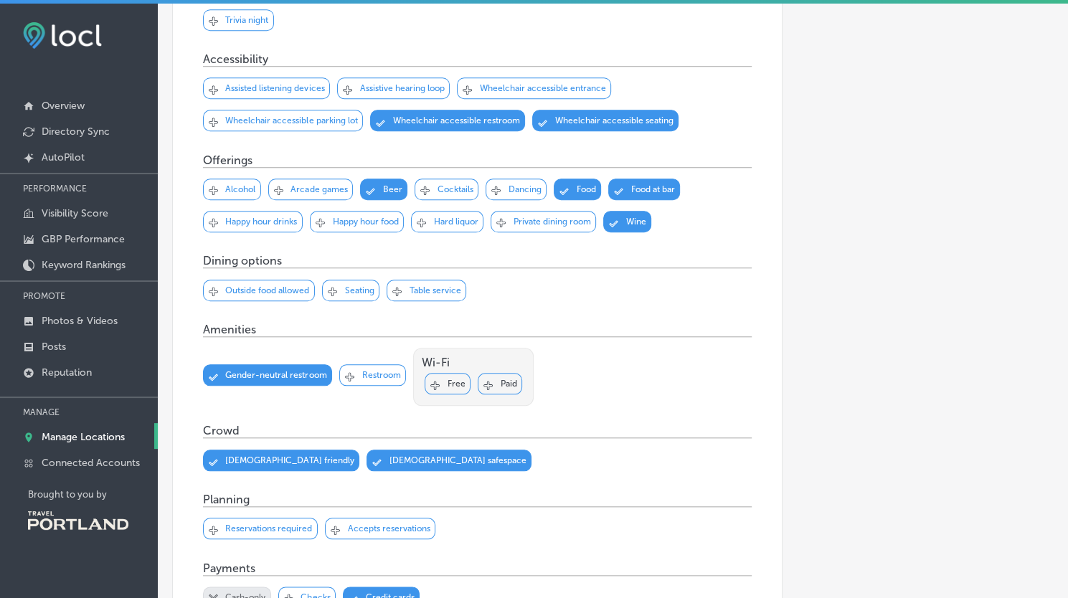
scroll to position [657, 0]
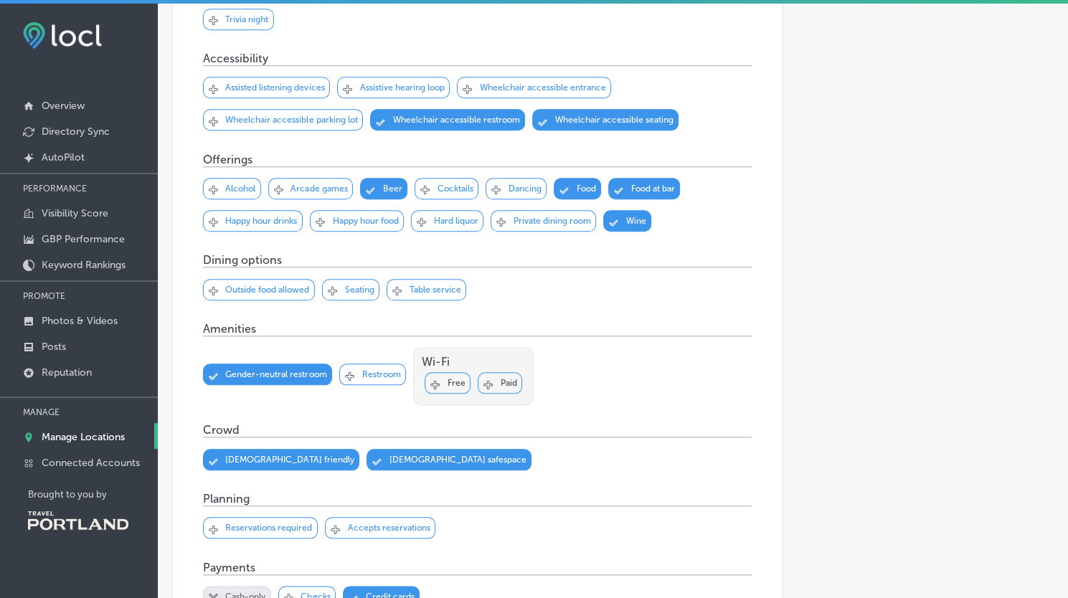
click at [359, 295] on div "Svg Vector Icons : [URL][DOMAIN_NAME] Checked Created with Sketch. close Create…" at bounding box center [350, 290] width 57 height 22
click at [418, 295] on div "Svg Vector Icons : [URL][DOMAIN_NAME] Checked Created with Sketch. close Create…" at bounding box center [426, 290] width 80 height 22
click at [376, 369] on p "Restroom" at bounding box center [380, 374] width 39 height 10
click at [436, 380] on icon "Svg Vector Icons : [URL][DOMAIN_NAME]" at bounding box center [434, 384] width 9 height 9
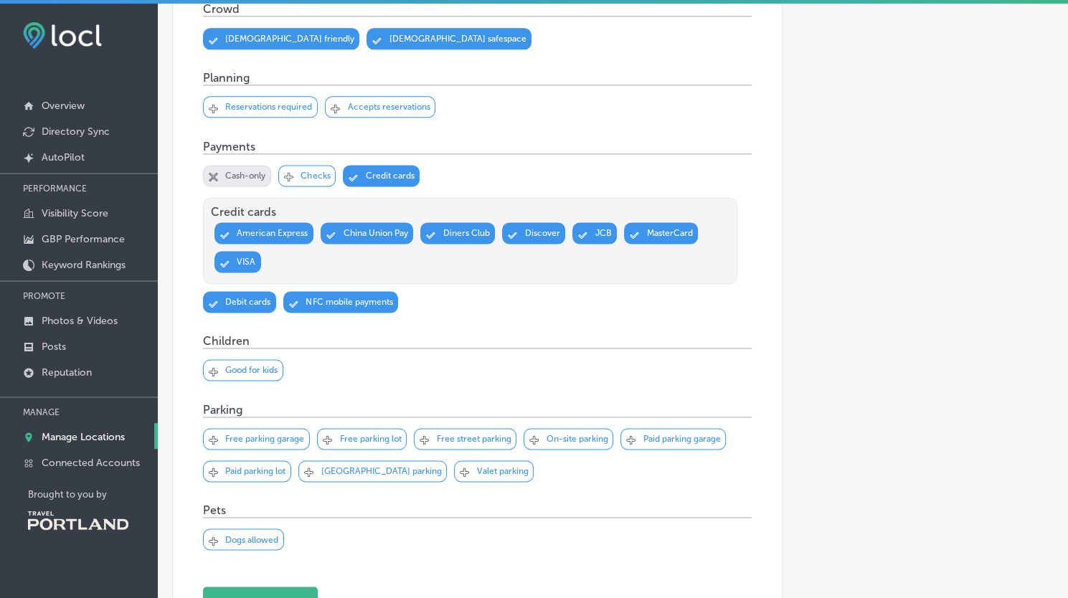
scroll to position [1079, 0]
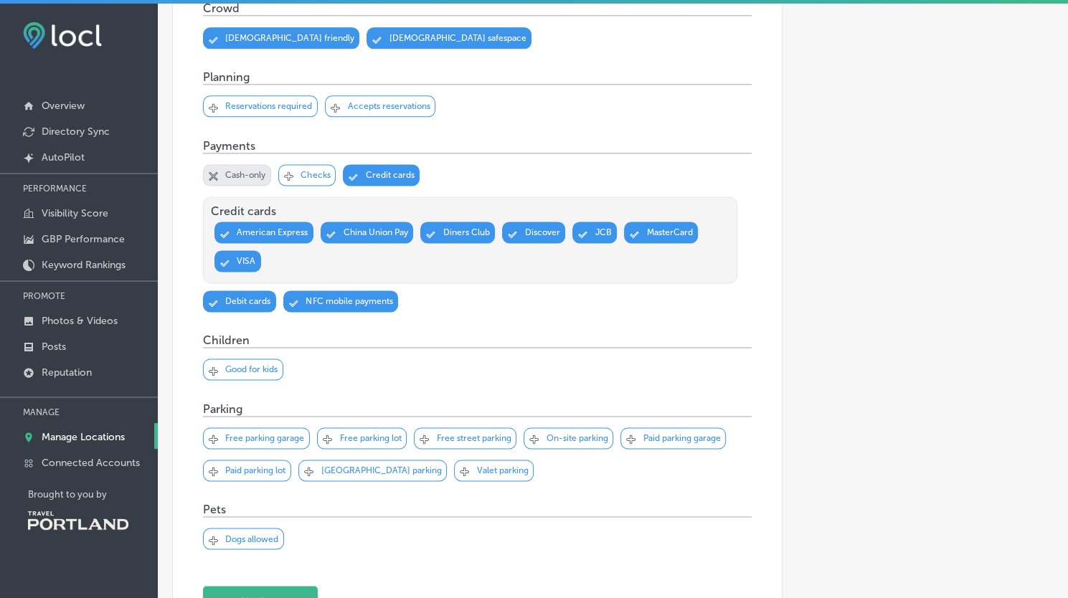
click at [248, 364] on p "Good for kids" at bounding box center [251, 369] width 52 height 10
click at [344, 467] on p "[GEOGRAPHIC_DATA] parking" at bounding box center [380, 470] width 120 height 10
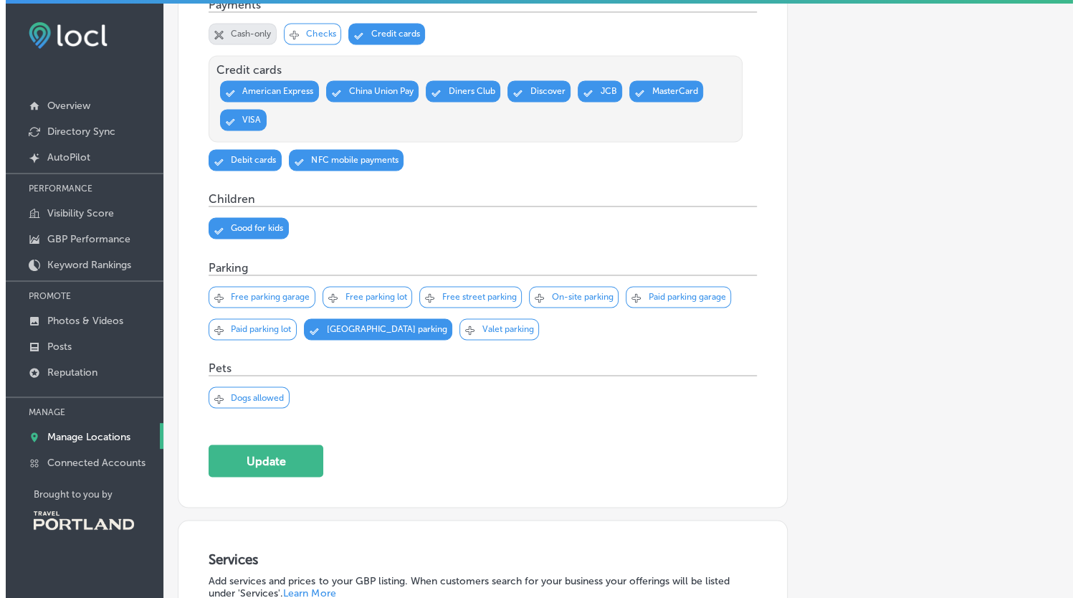
scroll to position [1287, 0]
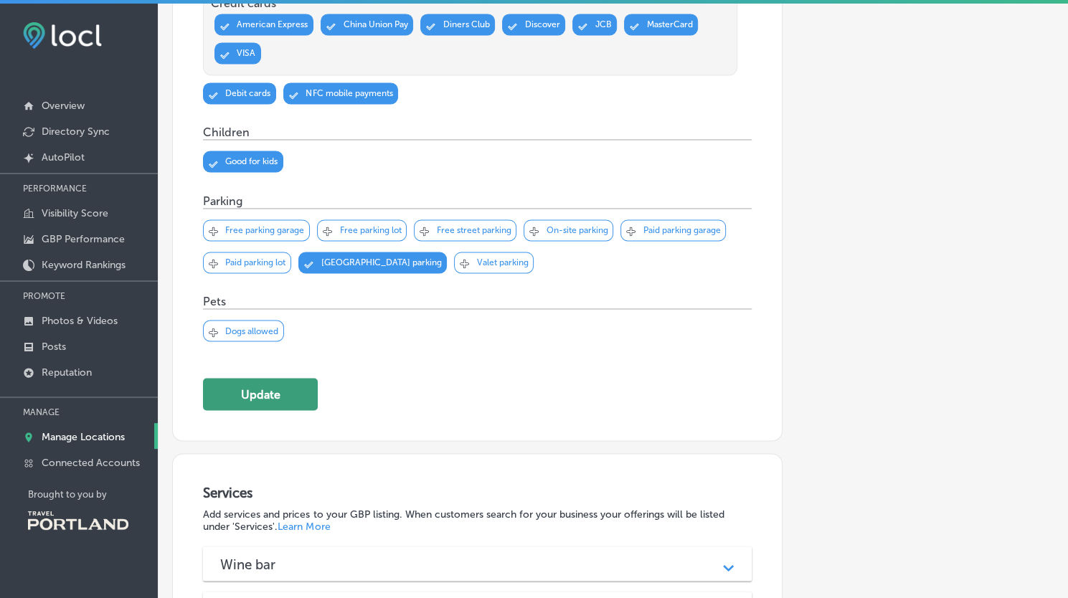
click at [241, 384] on button "Update" at bounding box center [260, 394] width 115 height 32
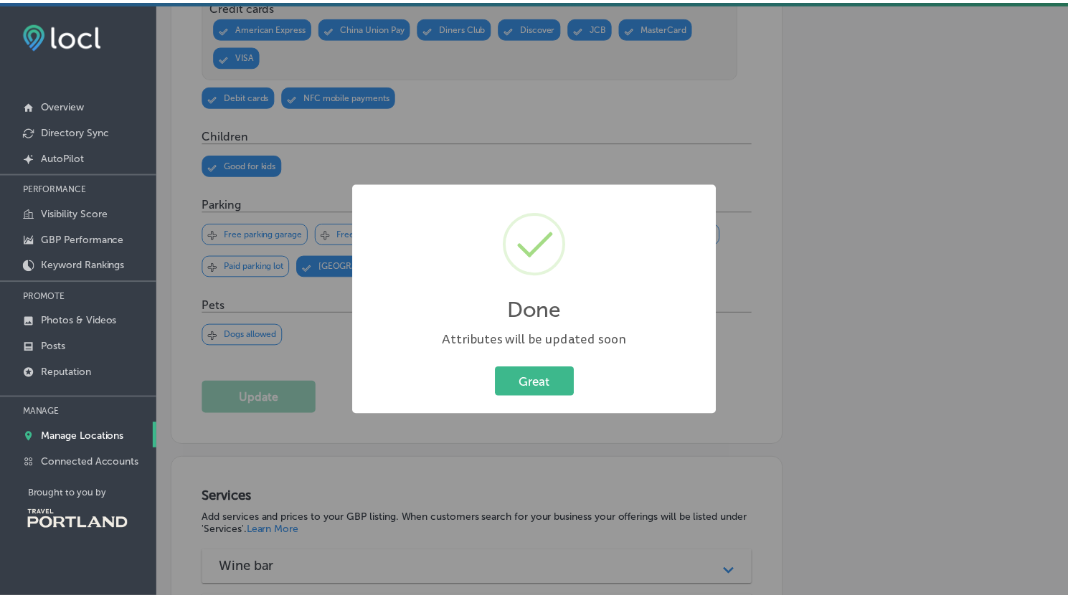
scroll to position [1290, 0]
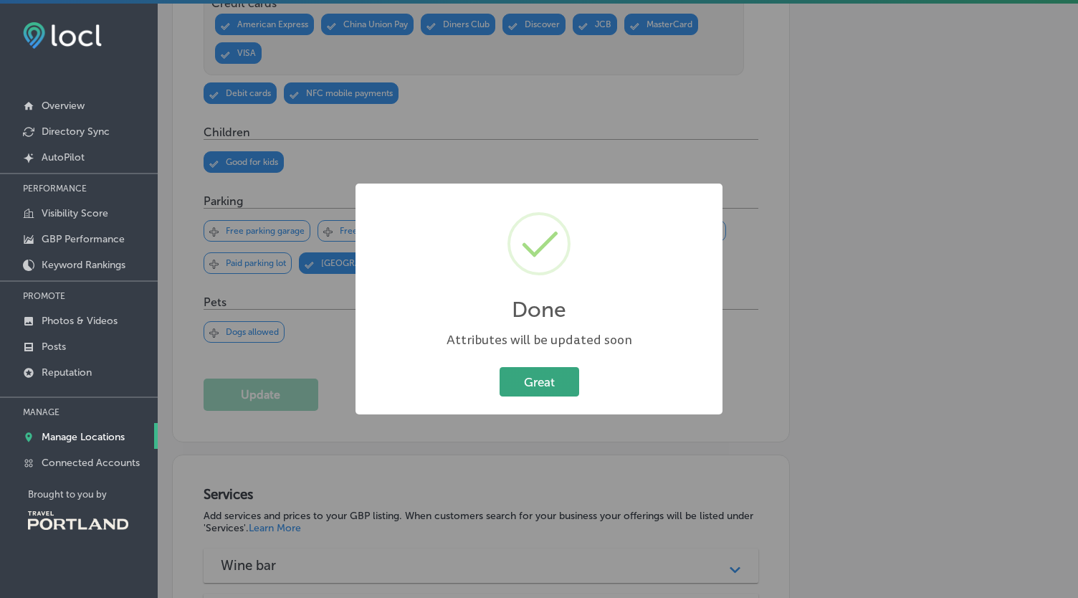
click at [563, 391] on button "Great" at bounding box center [540, 381] width 80 height 29
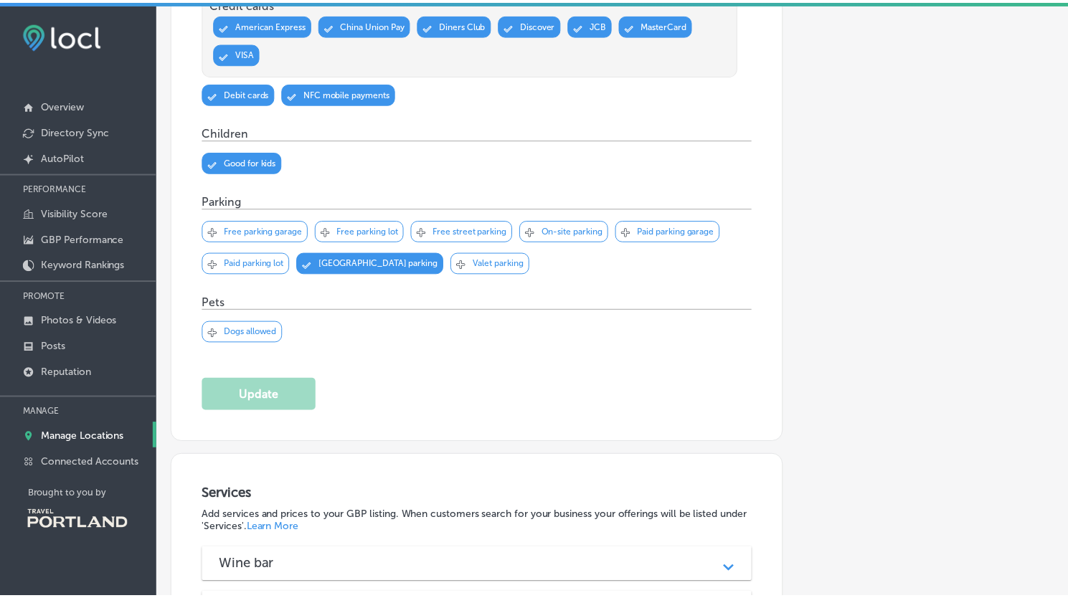
scroll to position [1287, 0]
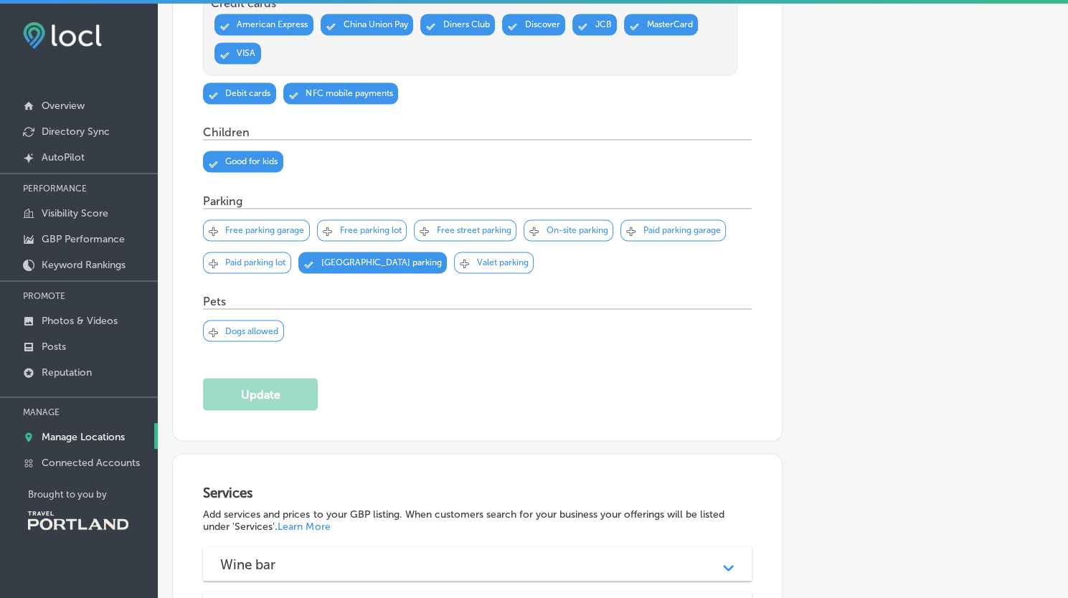
click at [262, 330] on p "Dogs allowed" at bounding box center [251, 330] width 53 height 10
click at [267, 330] on p "Dogs allowed" at bounding box center [251, 330] width 53 height 10
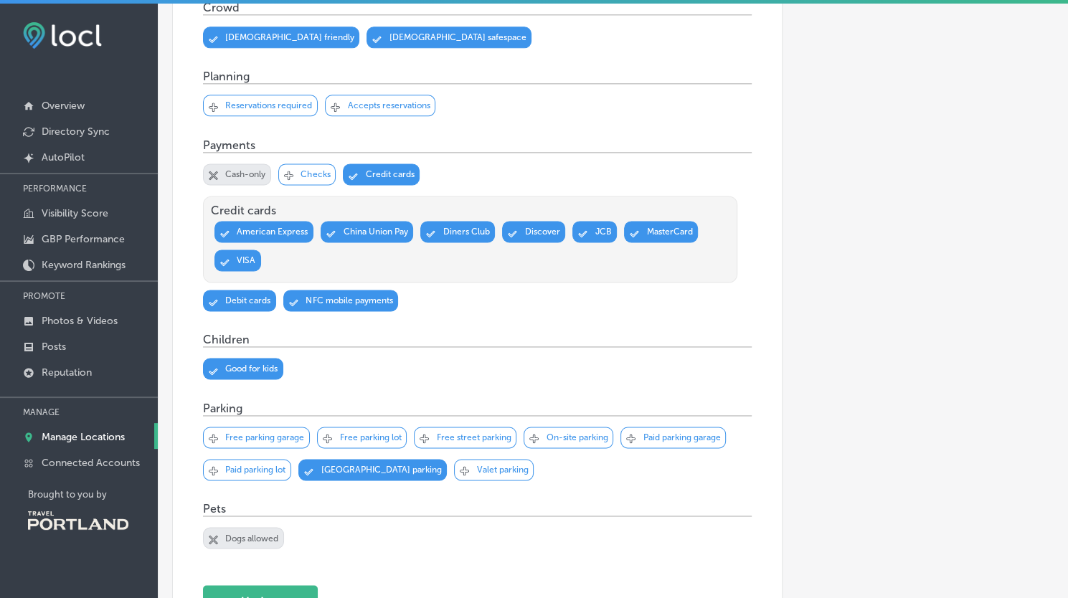
scroll to position [1073, 0]
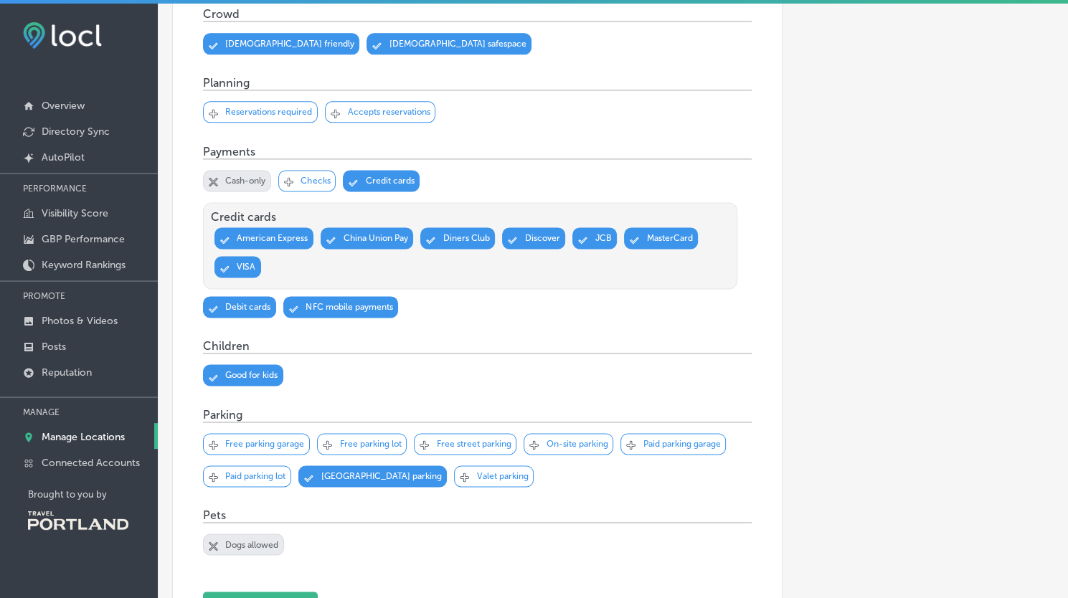
click at [241, 539] on p "Dogs allowed" at bounding box center [251, 544] width 53 height 10
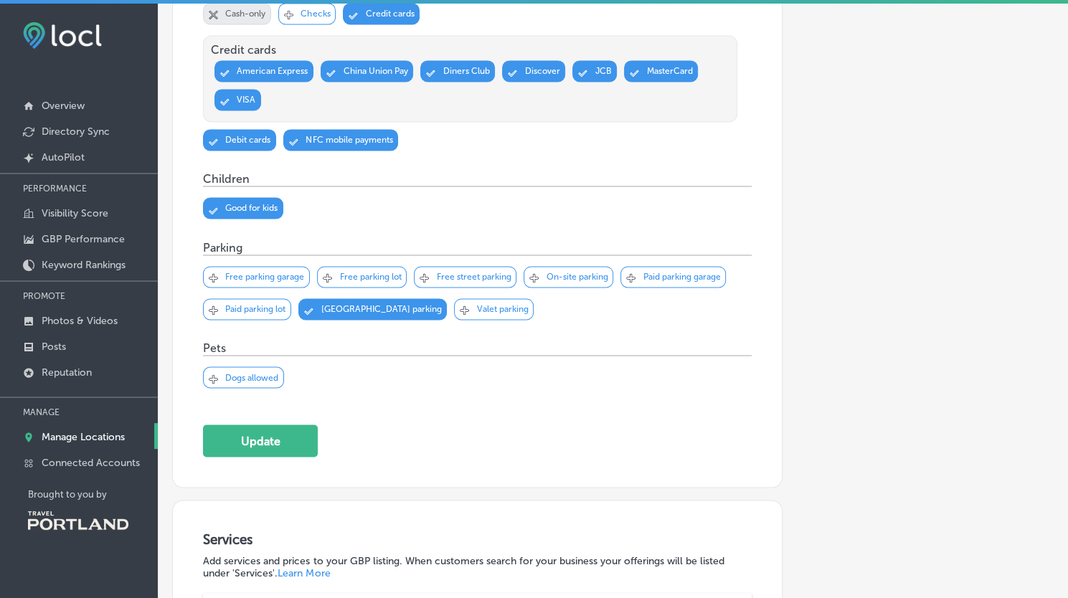
scroll to position [1247, 0]
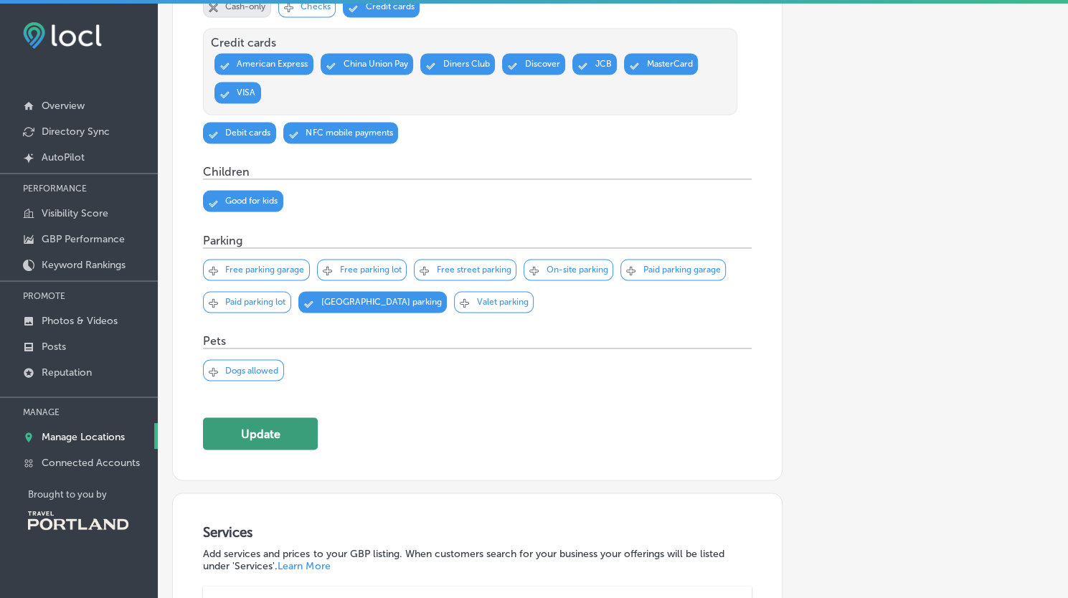
click at [229, 428] on button "Update" at bounding box center [260, 433] width 115 height 32
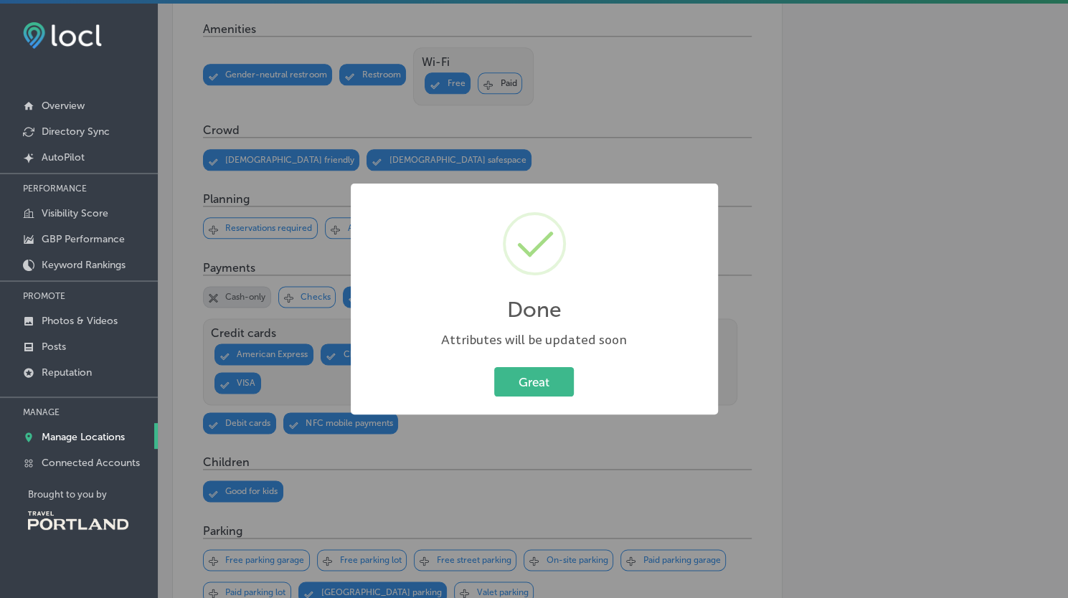
scroll to position [867, 0]
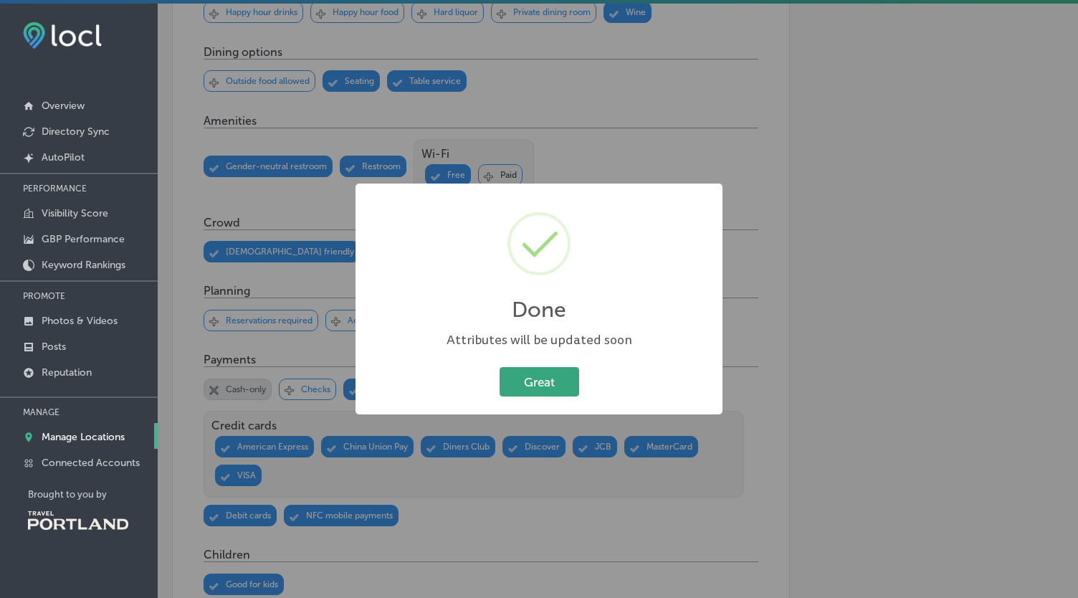
click at [532, 375] on button "Great" at bounding box center [540, 381] width 80 height 29
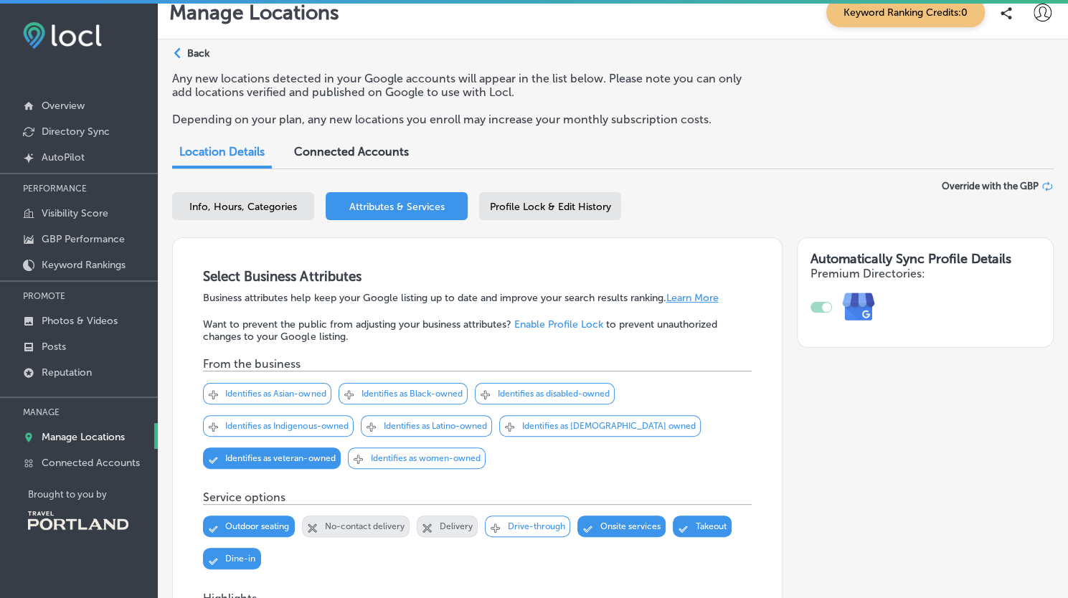
scroll to position [0, 0]
